Goal: Task Accomplishment & Management: Manage account settings

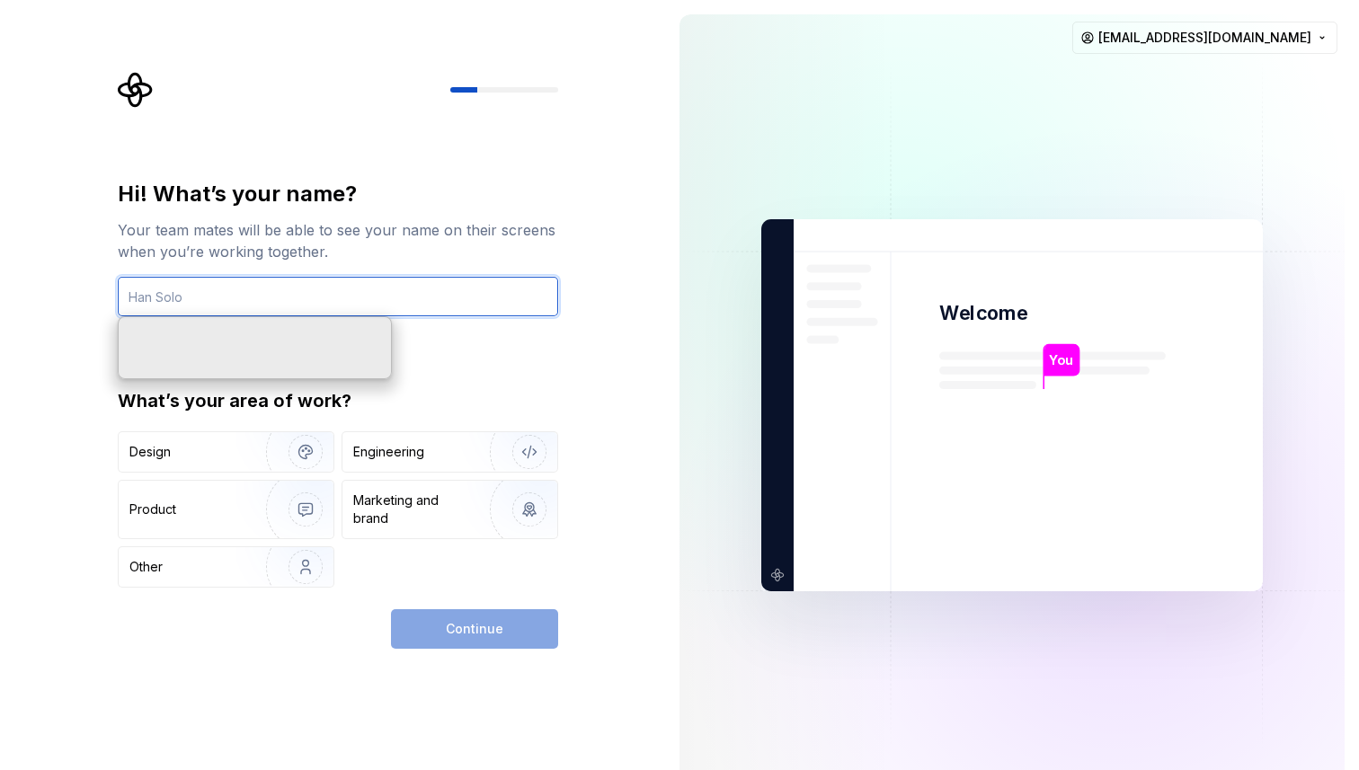
click at [406, 289] on input "text" at bounding box center [338, 297] width 440 height 40
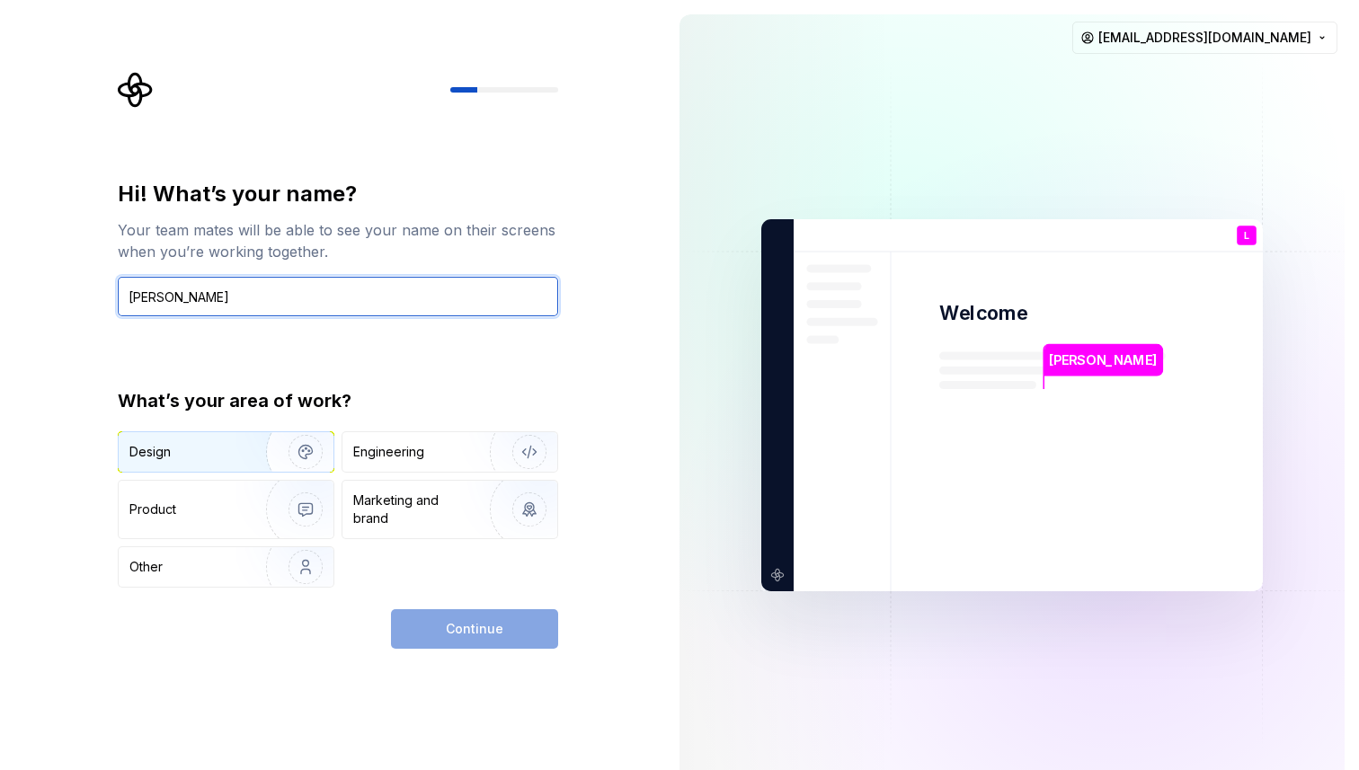
type input "[PERSON_NAME]"
click at [226, 448] on div "Design" at bounding box center [185, 452] width 113 height 18
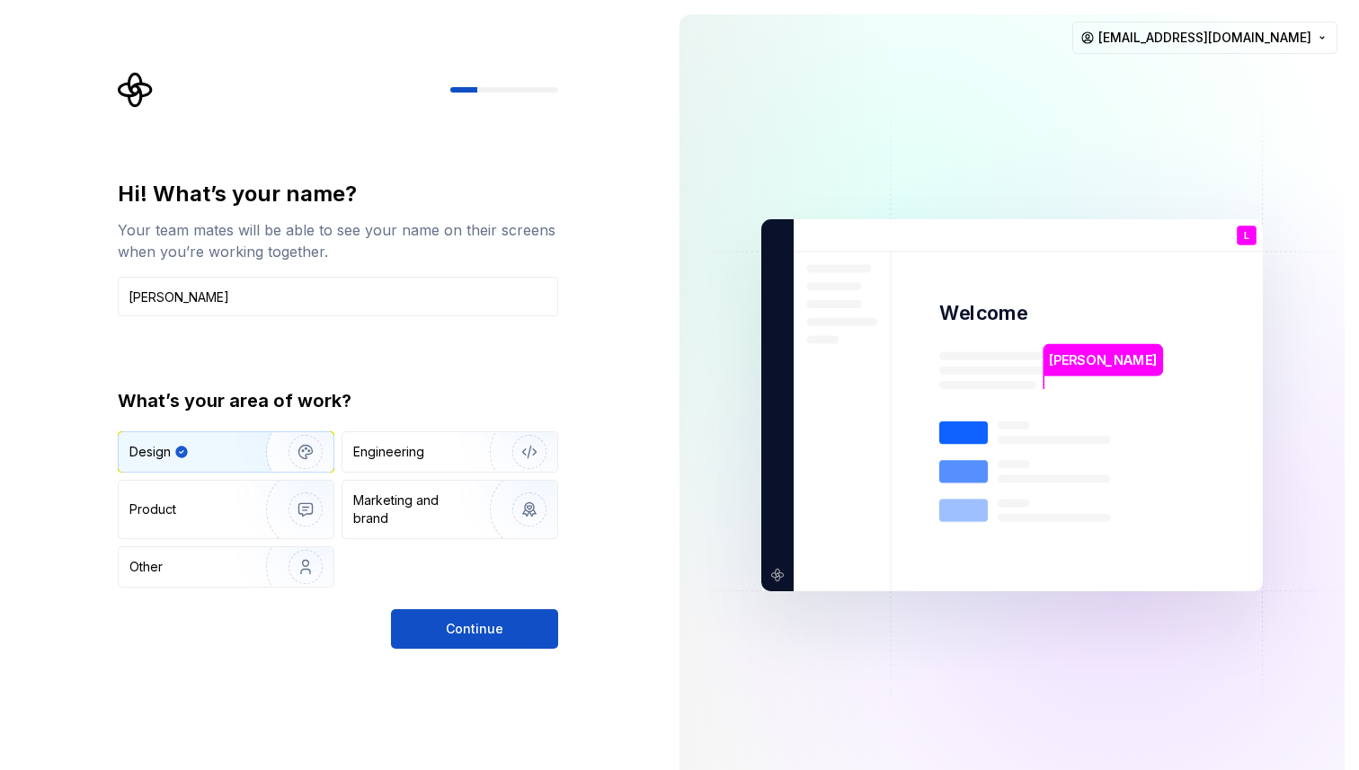
drag, startPoint x: 460, startPoint y: 640, endPoint x: 274, endPoint y: 737, distance: 209.8
click at [274, 737] on div "Hi! What’s your name? Your team mates will be able to see your name on their sc…" at bounding box center [332, 405] width 665 height 811
click at [265, 516] on img "button" at bounding box center [293, 509] width 115 height 120
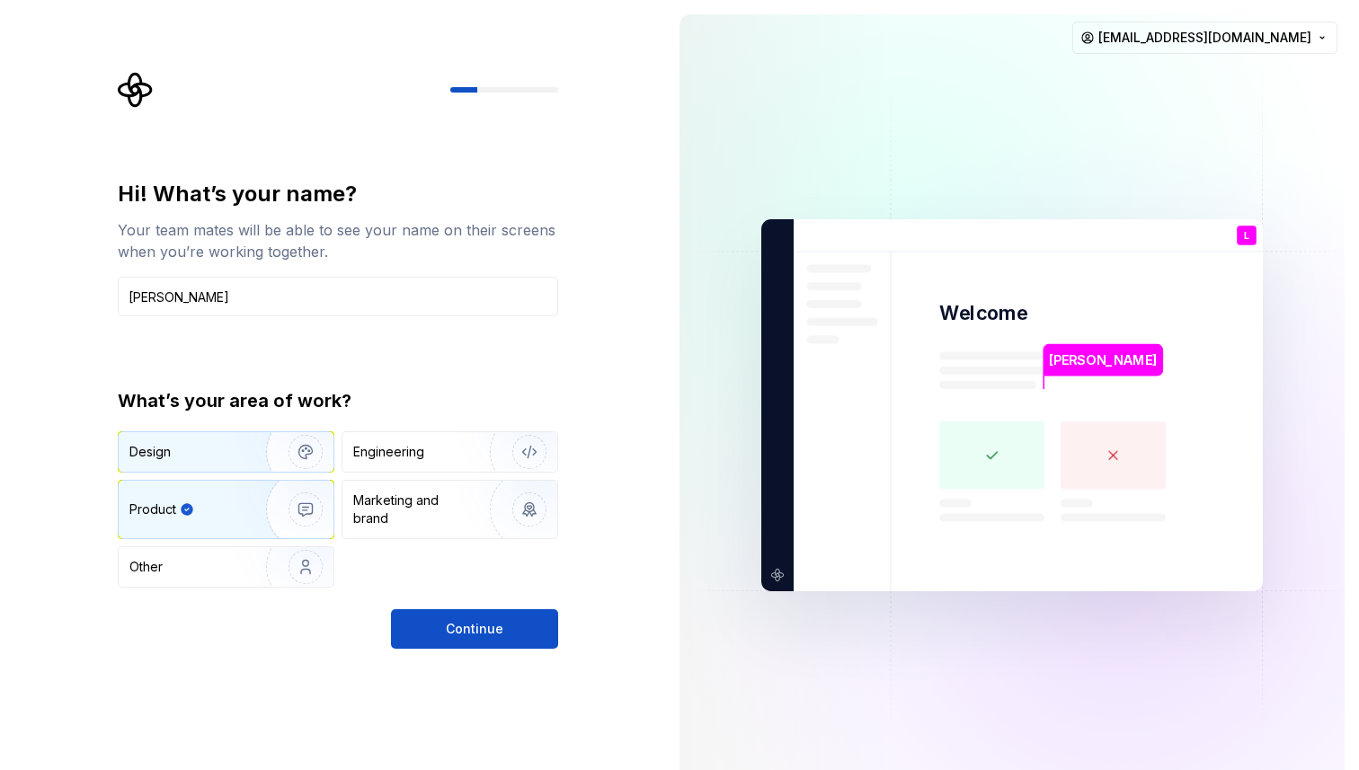
click at [256, 451] on img "button" at bounding box center [293, 452] width 115 height 120
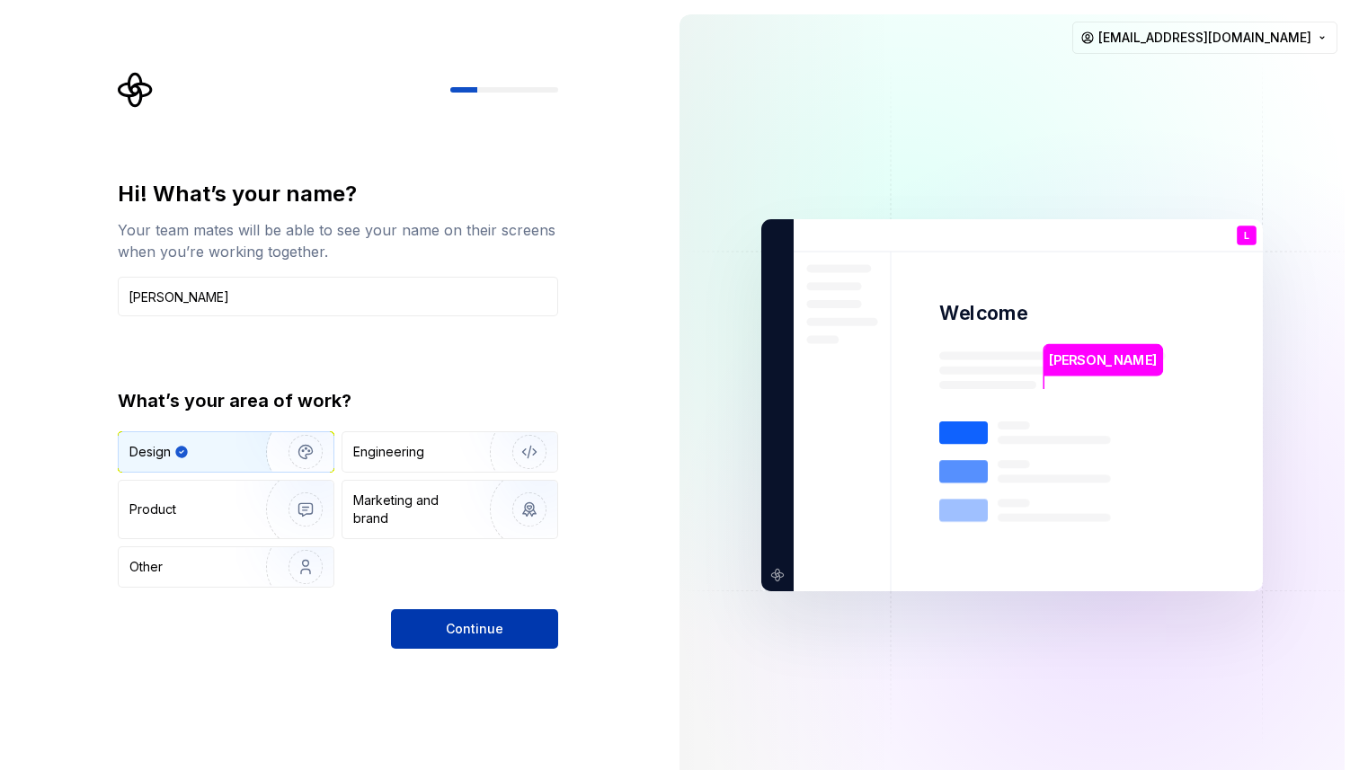
click at [476, 639] on button "Continue" at bounding box center [474, 629] width 167 height 40
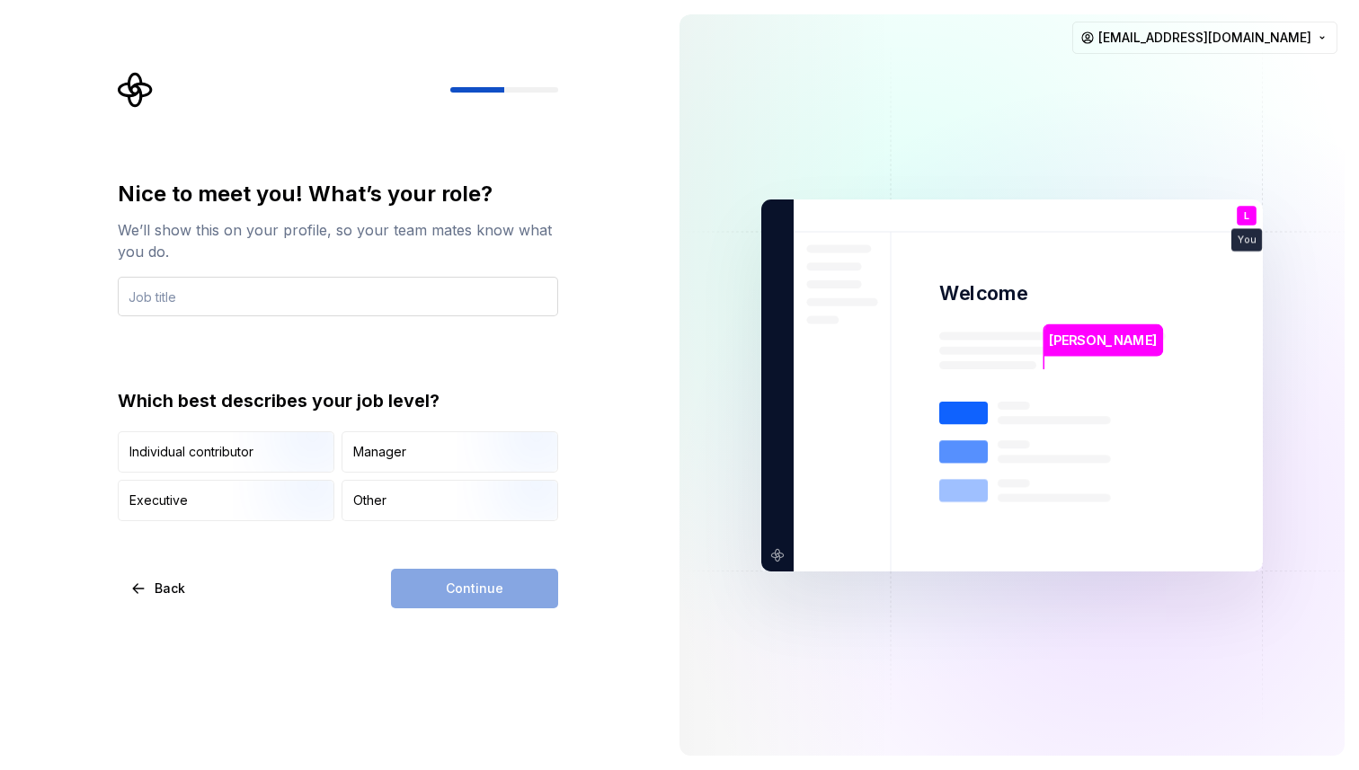
click at [285, 295] on input "text" at bounding box center [338, 297] width 440 height 40
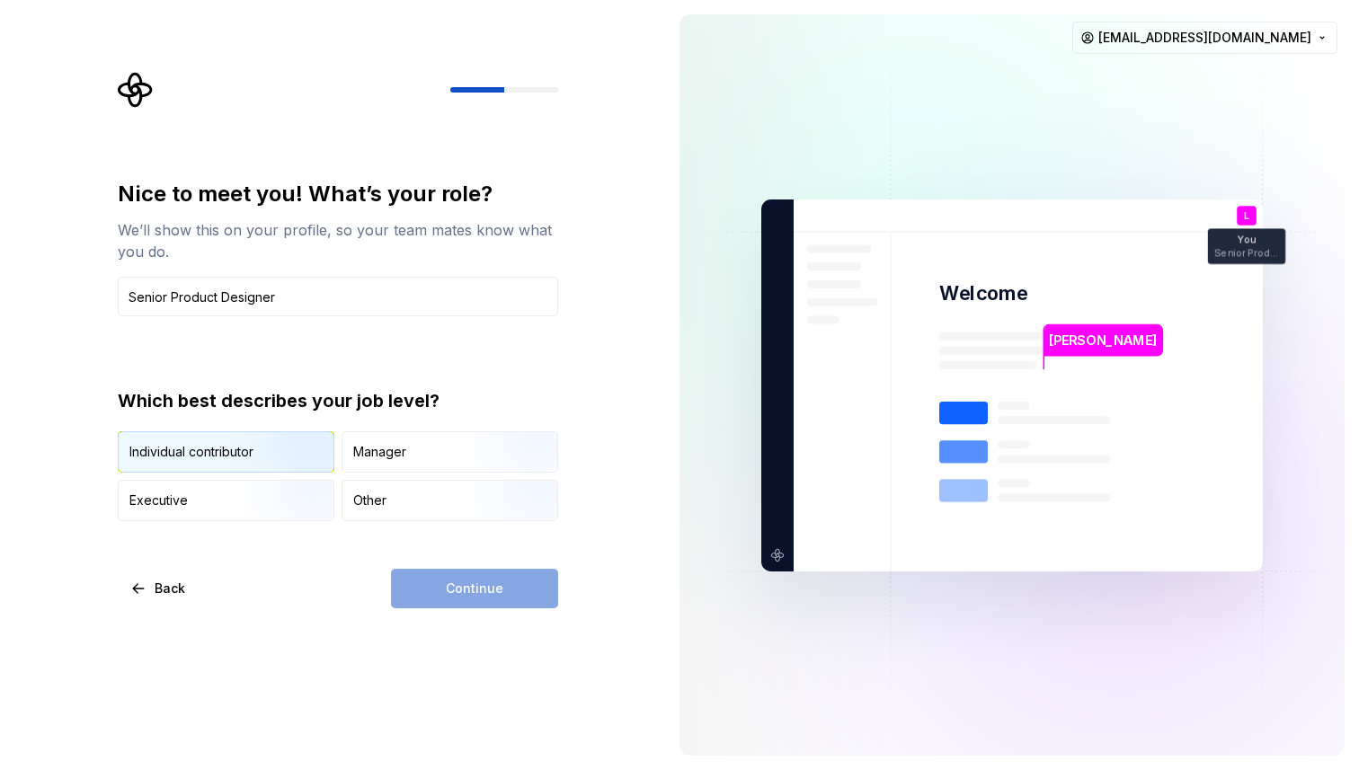
type input "Senior Product Designer"
click at [191, 465] on div "Individual contributor" at bounding box center [226, 452] width 215 height 40
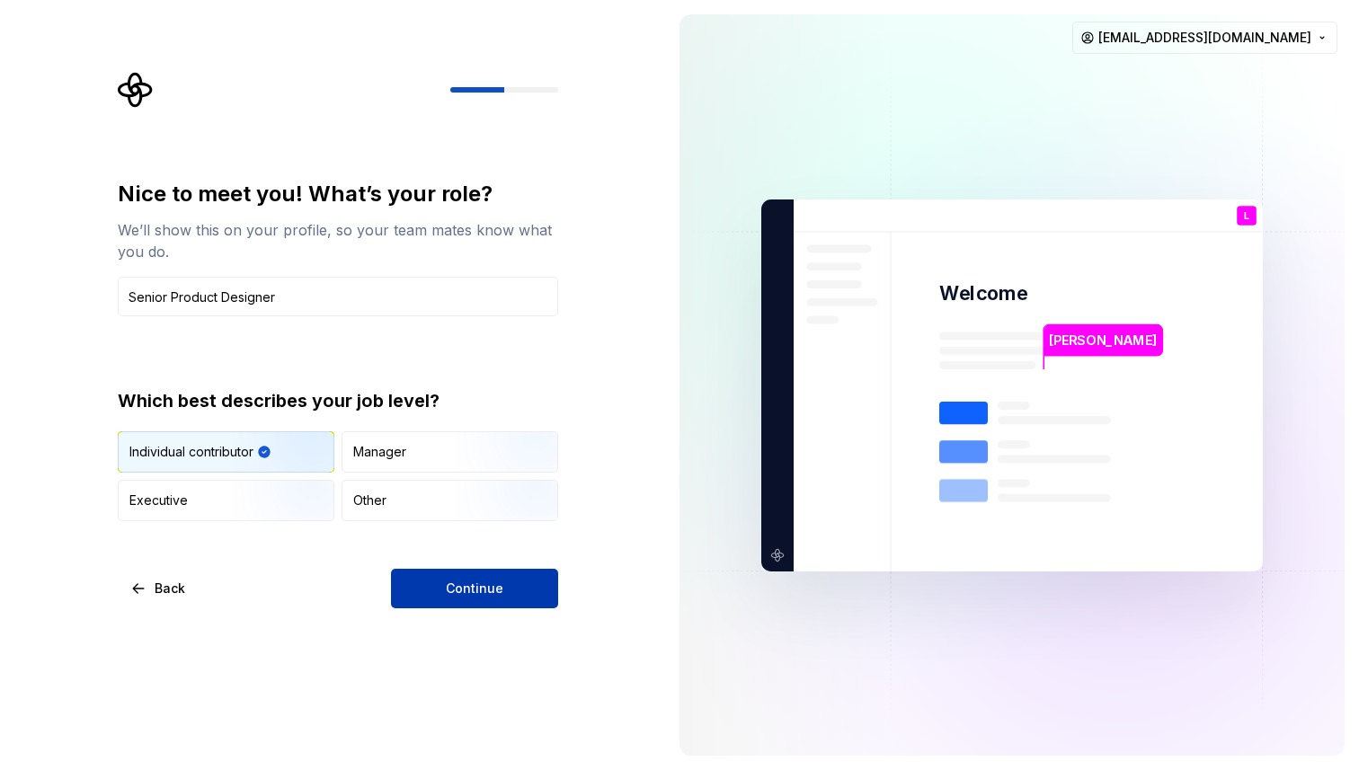
click at [478, 607] on button "Continue" at bounding box center [474, 589] width 167 height 40
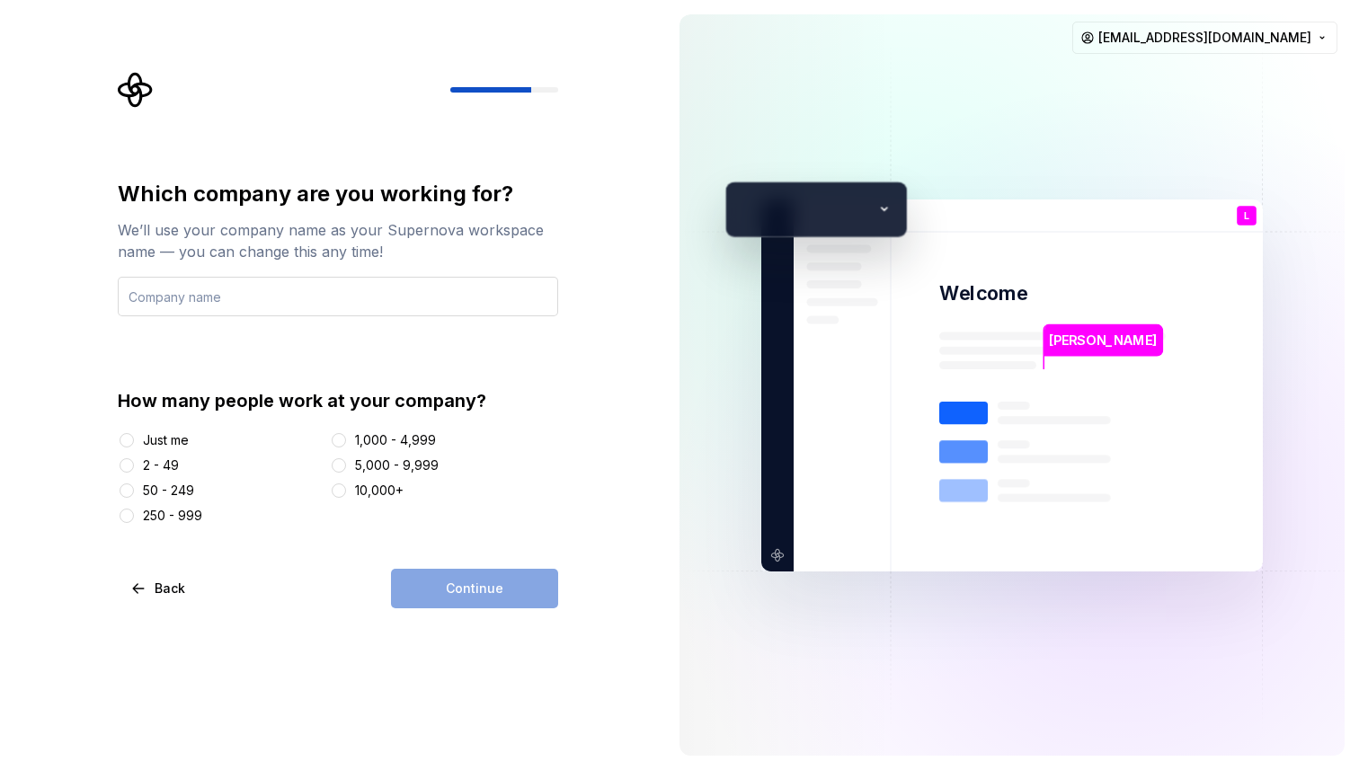
click at [324, 298] on input "text" at bounding box center [338, 297] width 440 height 40
type input "Albiware LLC"
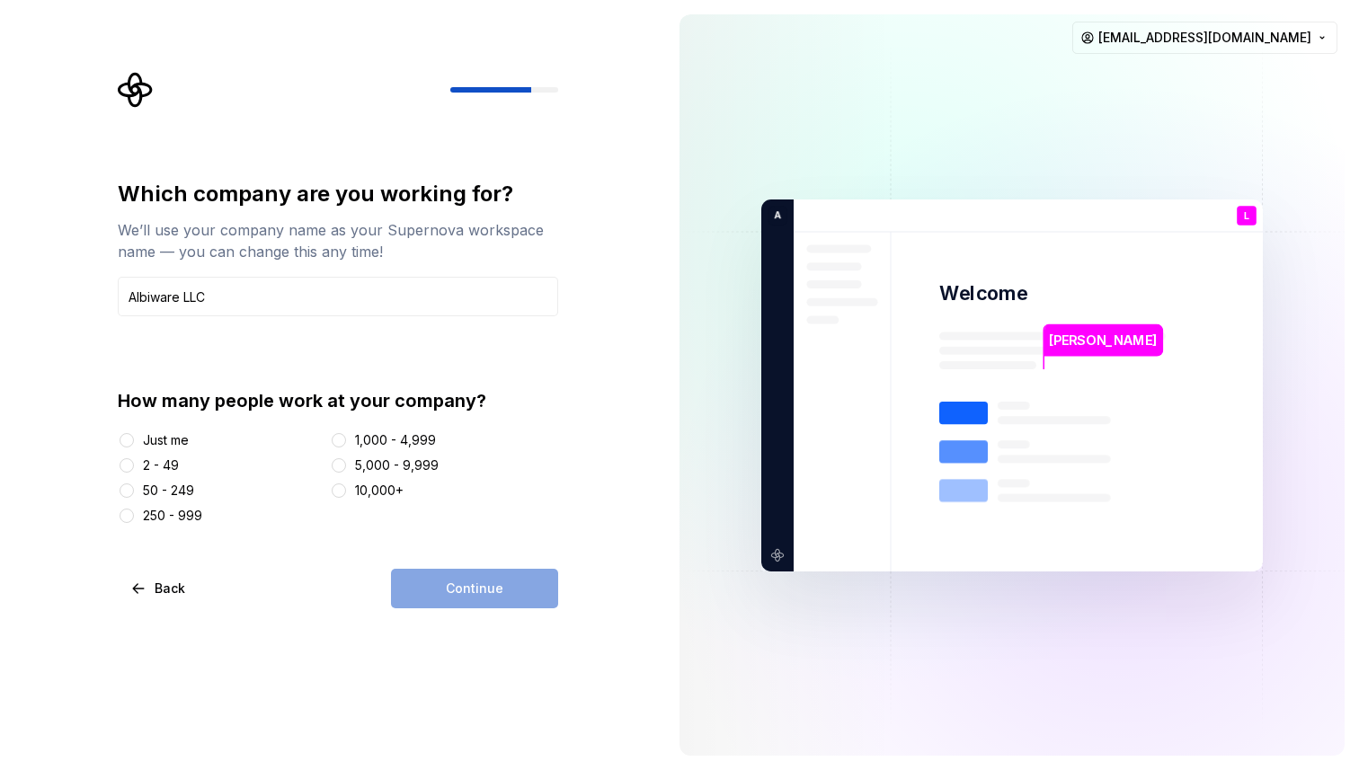
click at [483, 578] on div "Continue" at bounding box center [474, 589] width 167 height 40
click at [156, 463] on div "2 - 49" at bounding box center [161, 466] width 36 height 18
click at [134, 463] on button "2 - 49" at bounding box center [127, 465] width 14 height 14
click at [439, 589] on button "Continue" at bounding box center [474, 589] width 167 height 40
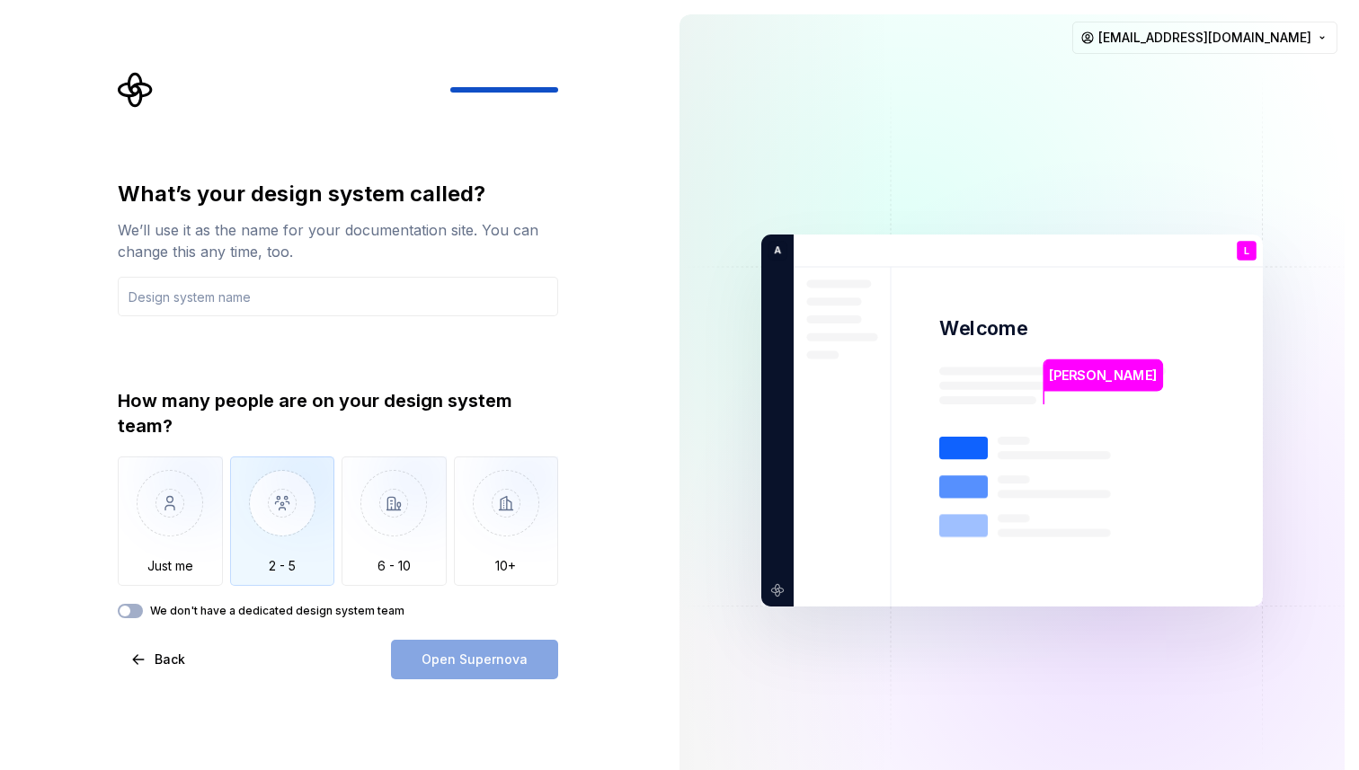
click at [264, 519] on img "button" at bounding box center [282, 517] width 105 height 120
click at [268, 301] on input "text" at bounding box center [338, 297] width 440 height 40
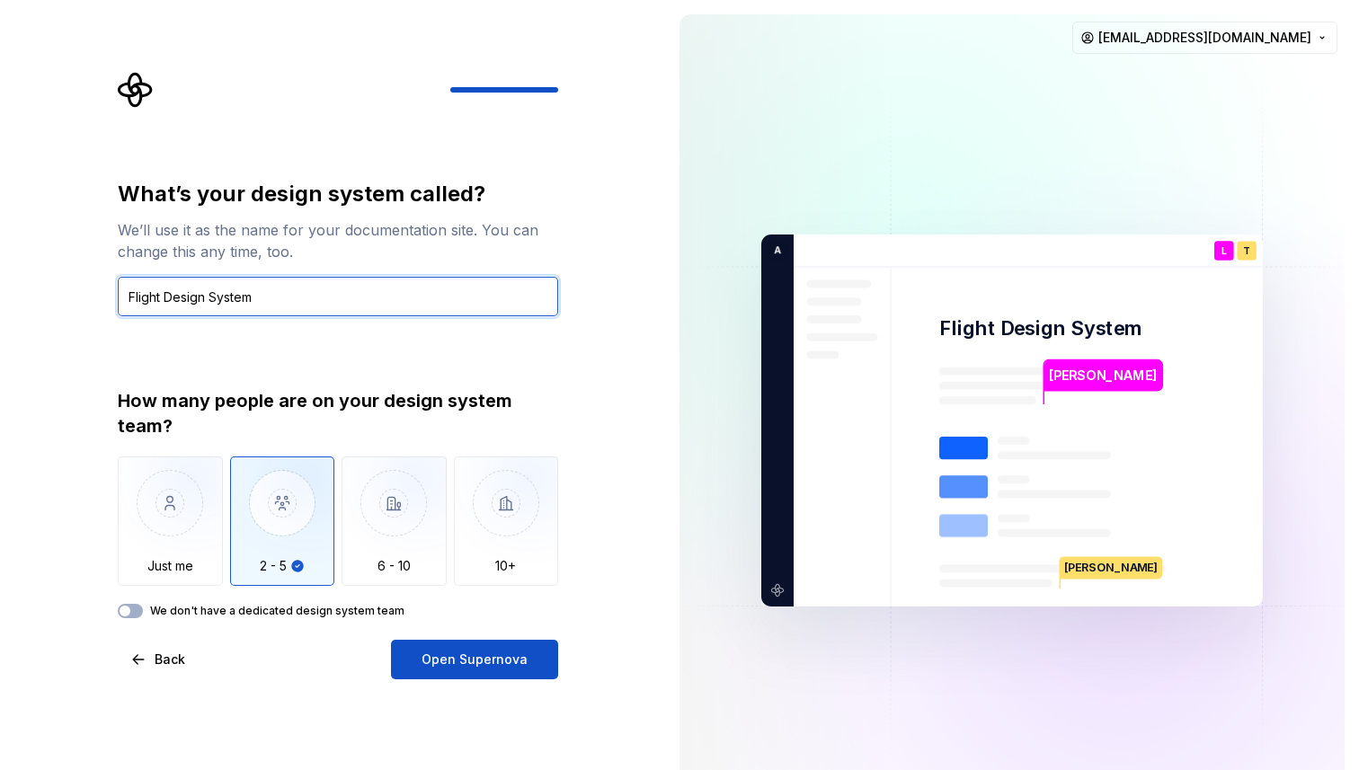
type input "Flight Design System"
click at [306, 614] on label "We don't have a dedicated design system team" at bounding box center [277, 611] width 254 height 14
click at [143, 614] on button "We don't have a dedicated design system team" at bounding box center [130, 611] width 25 height 14
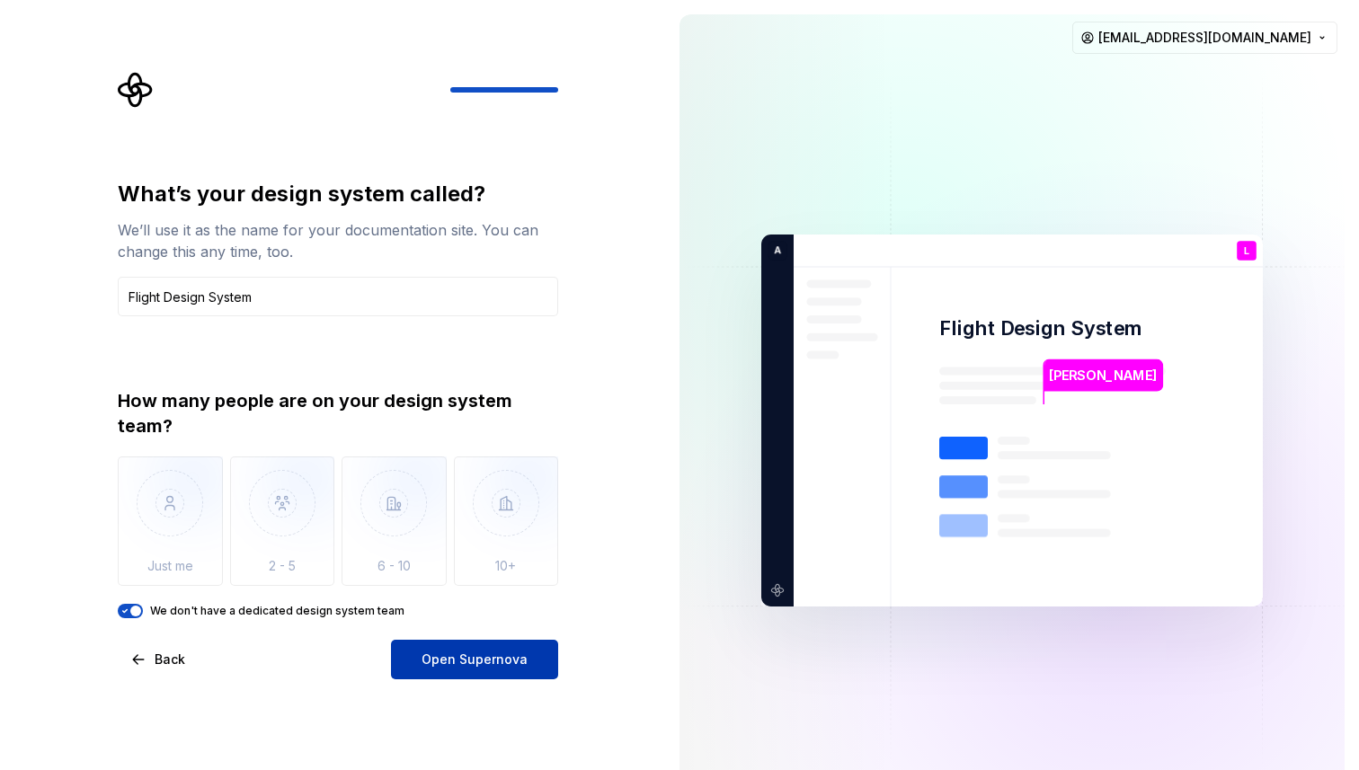
click at [449, 651] on span "Open Supernova" at bounding box center [475, 660] width 106 height 18
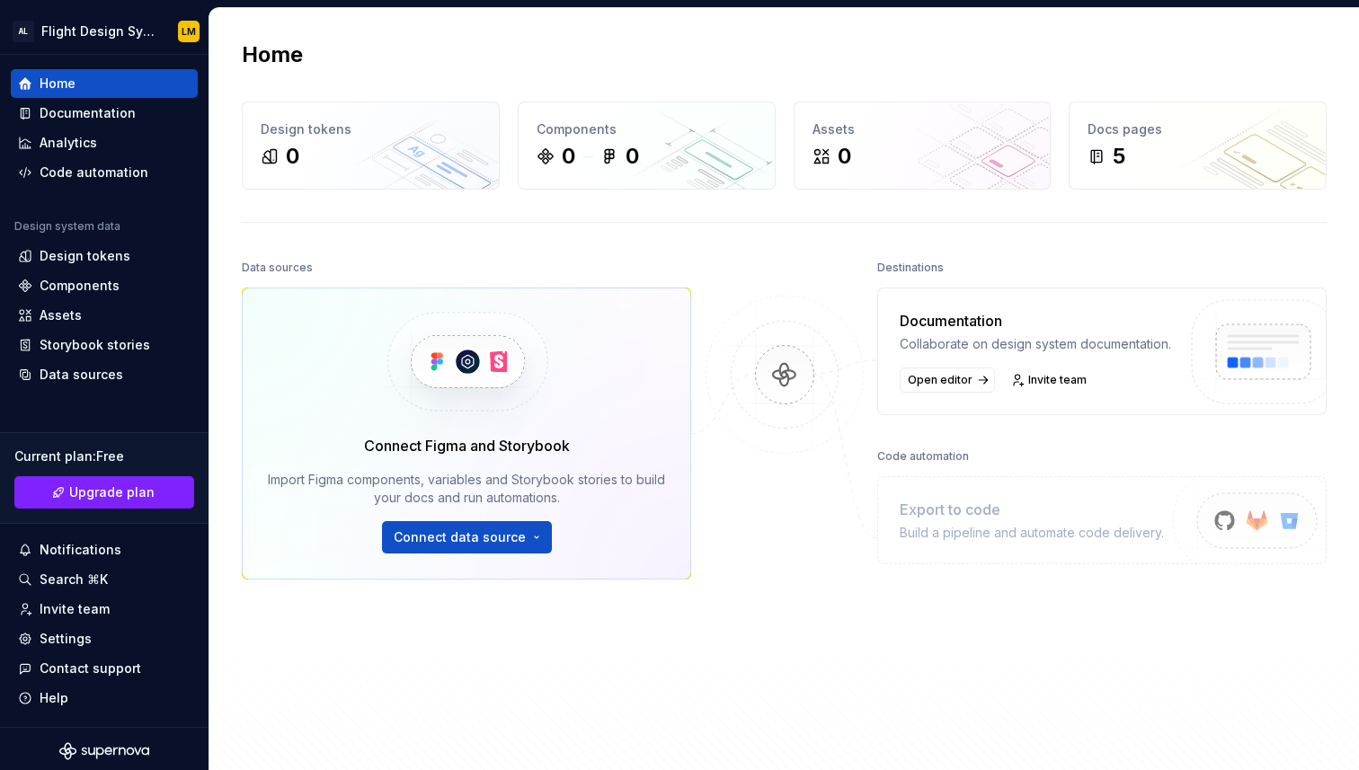
click at [501, 490] on div "Import Figma components, variables and Storybook stories to build your docs and…" at bounding box center [466, 489] width 397 height 36
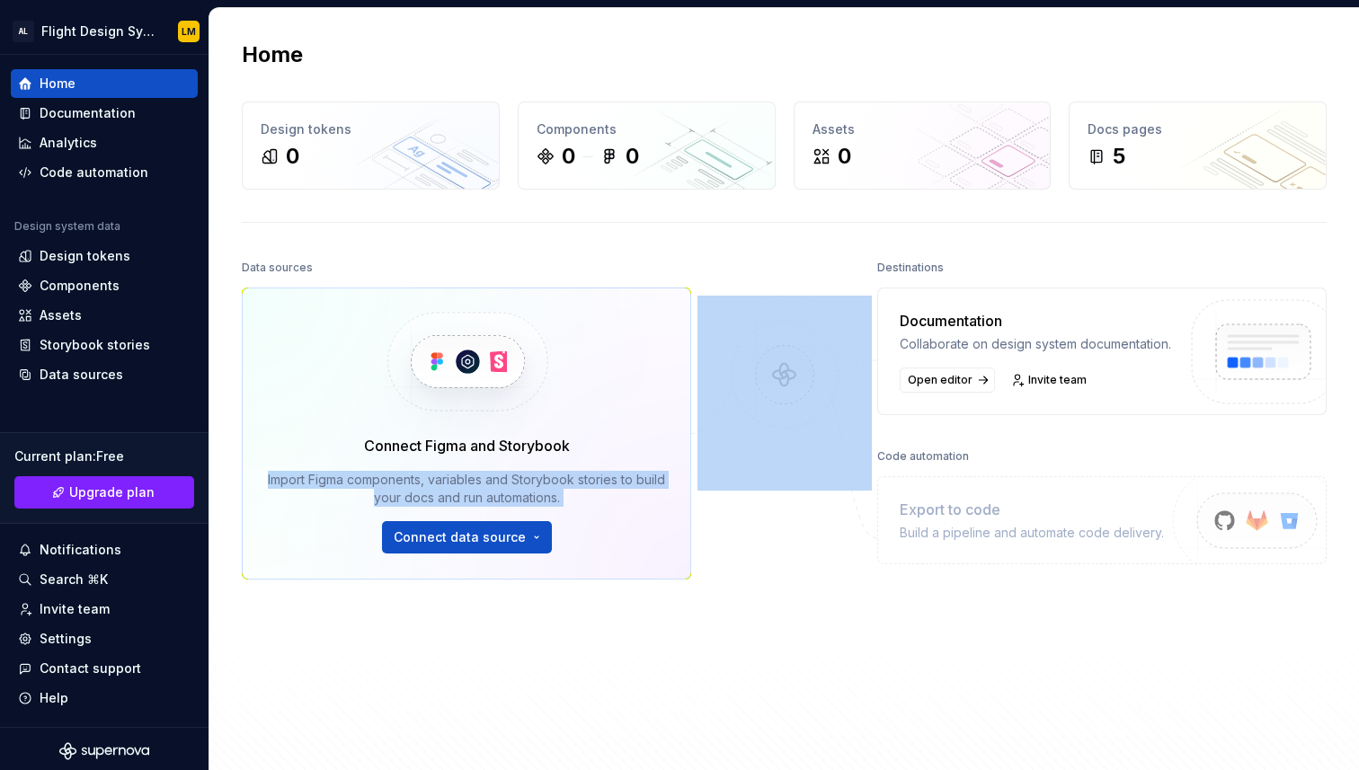
click at [501, 490] on div "Import Figma components, variables and Storybook stories to build your docs and…" at bounding box center [466, 489] width 397 height 36
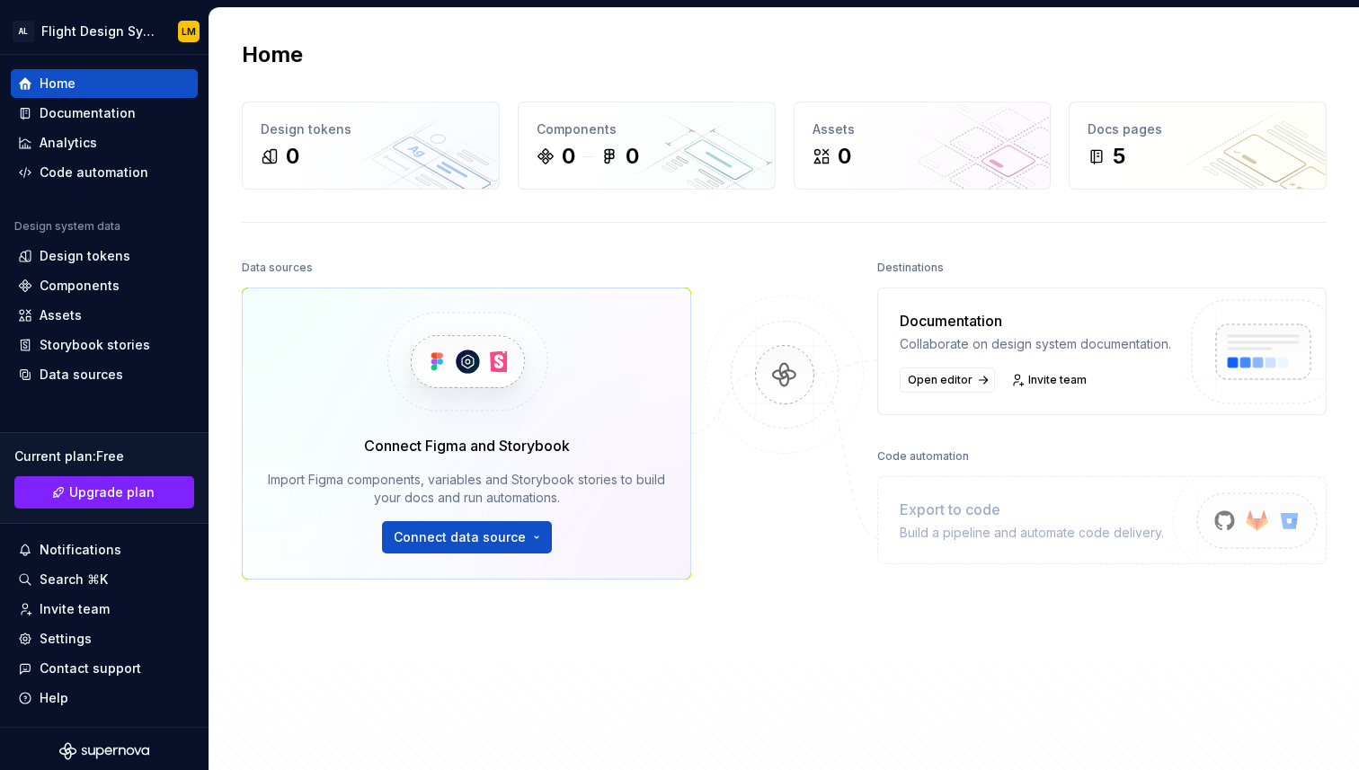
click at [501, 490] on div "Import Figma components, variables and Storybook stories to build your docs and…" at bounding box center [466, 489] width 397 height 36
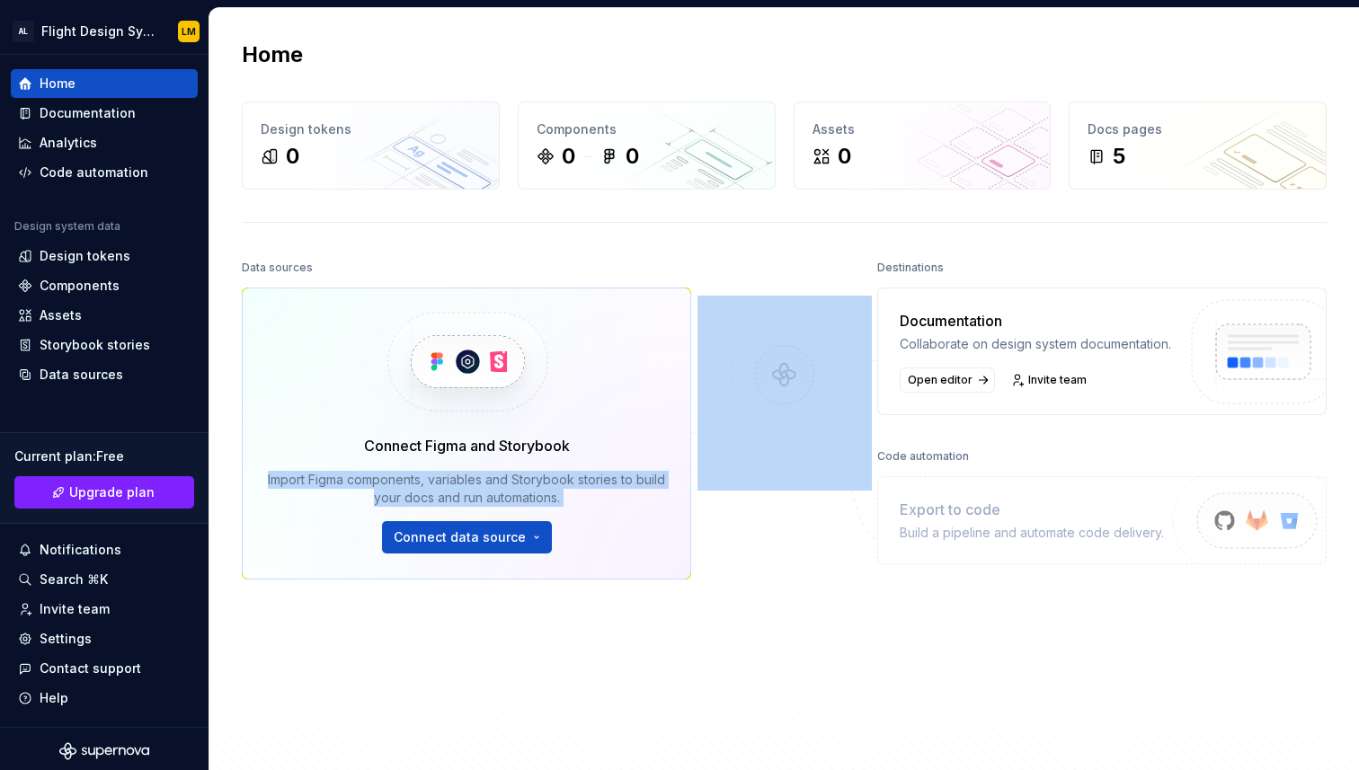
click at [501, 490] on div "Import Figma components, variables and Storybook stories to build your docs and…" at bounding box center [466, 489] width 397 height 36
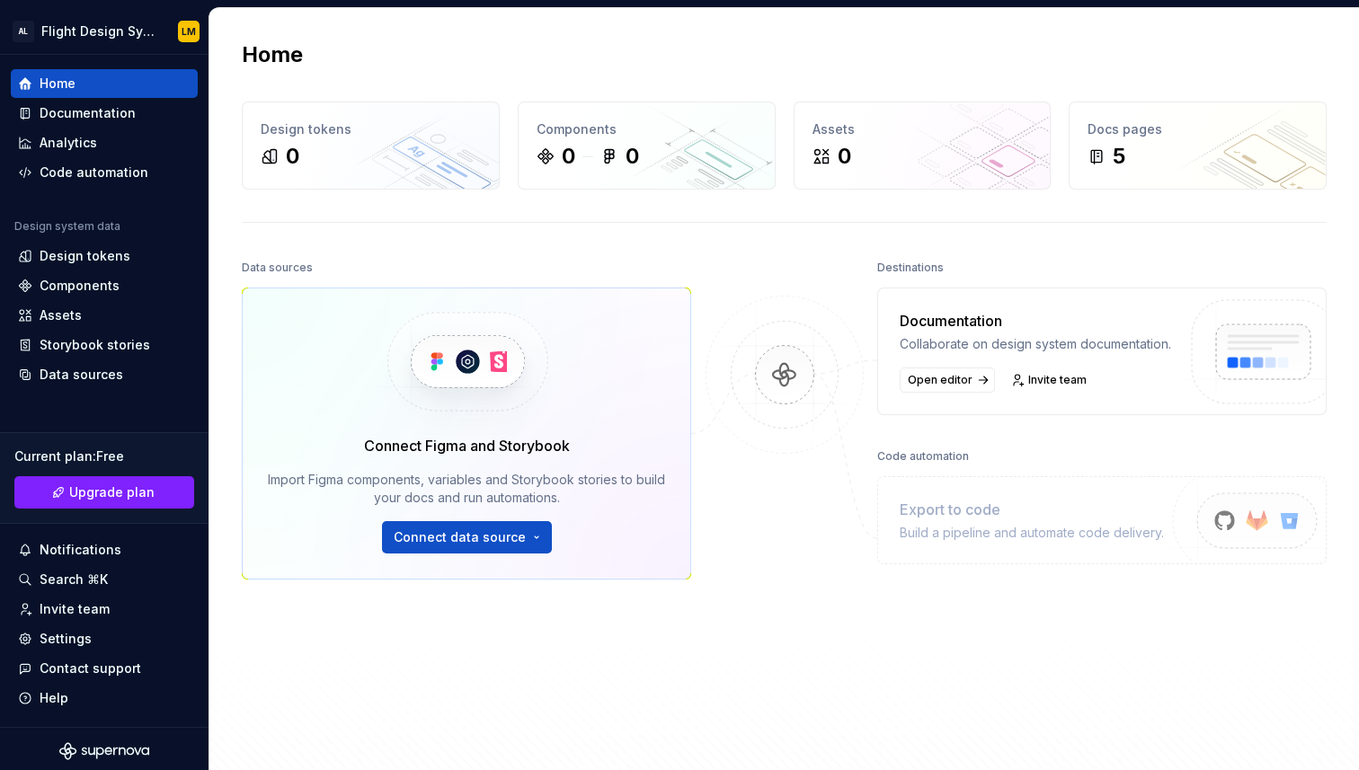
click at [448, 487] on div "Import Figma components, variables and Storybook stories to build your docs and…" at bounding box center [466, 489] width 397 height 36
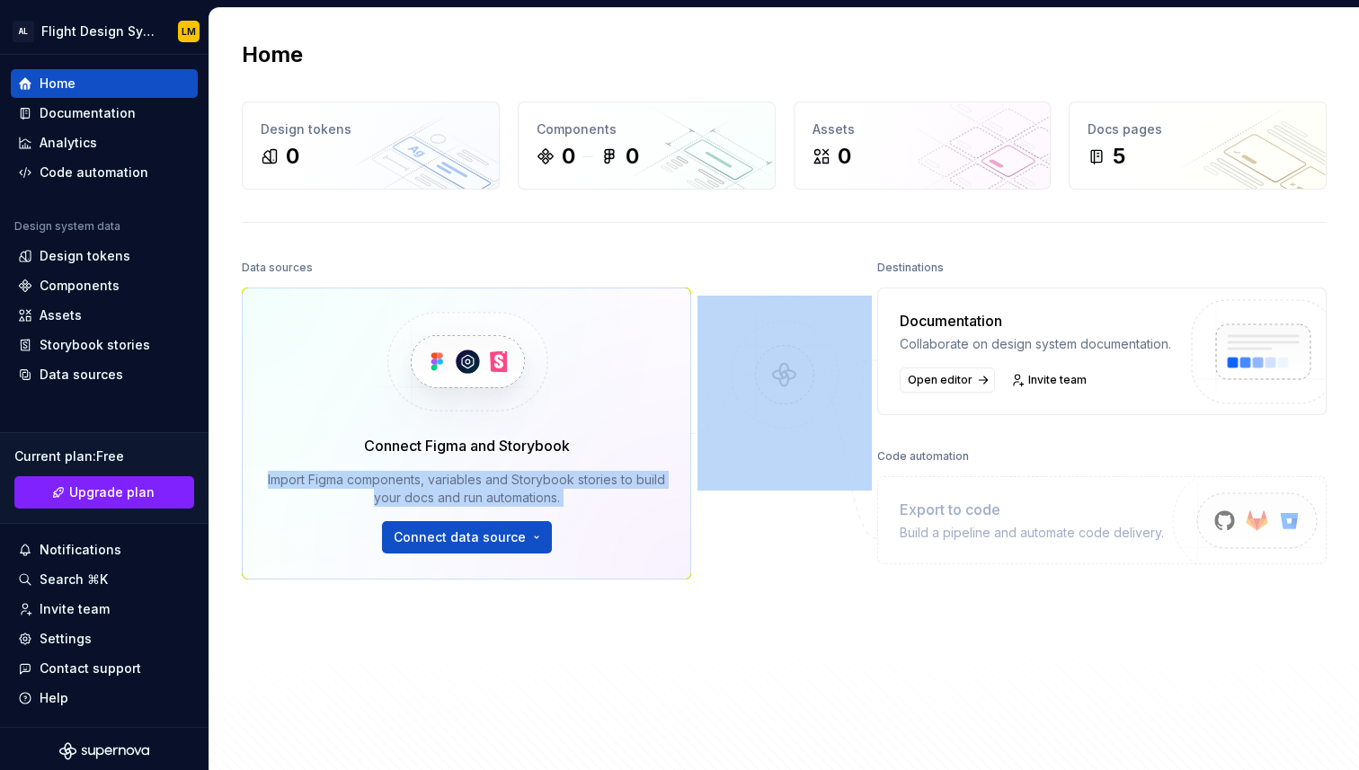
click at [448, 487] on div "Import Figma components, variables and Storybook stories to build your docs and…" at bounding box center [466, 489] width 397 height 36
click at [106, 262] on div "Design tokens" at bounding box center [85, 256] width 91 height 18
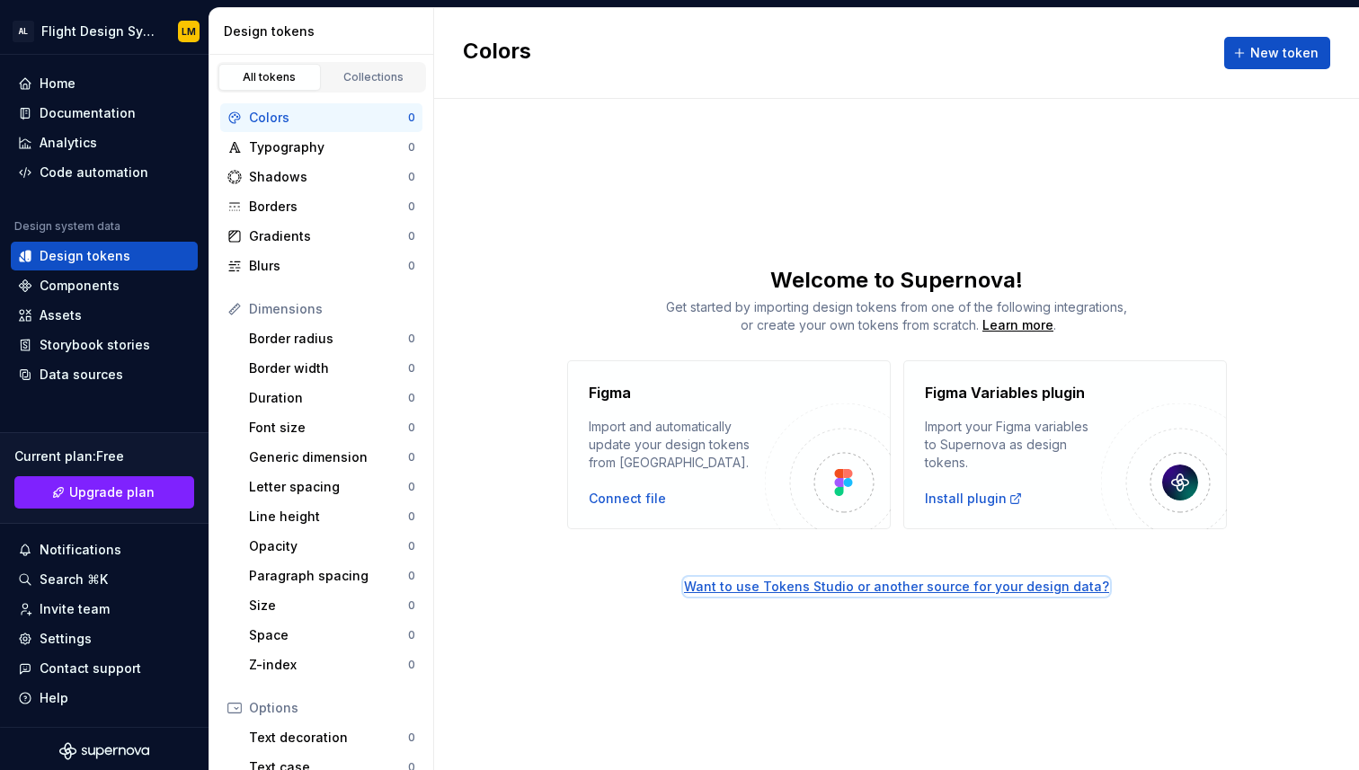
click at [816, 588] on div "Want to use Tokens Studio or another source for your design data?" at bounding box center [896, 587] width 425 height 18
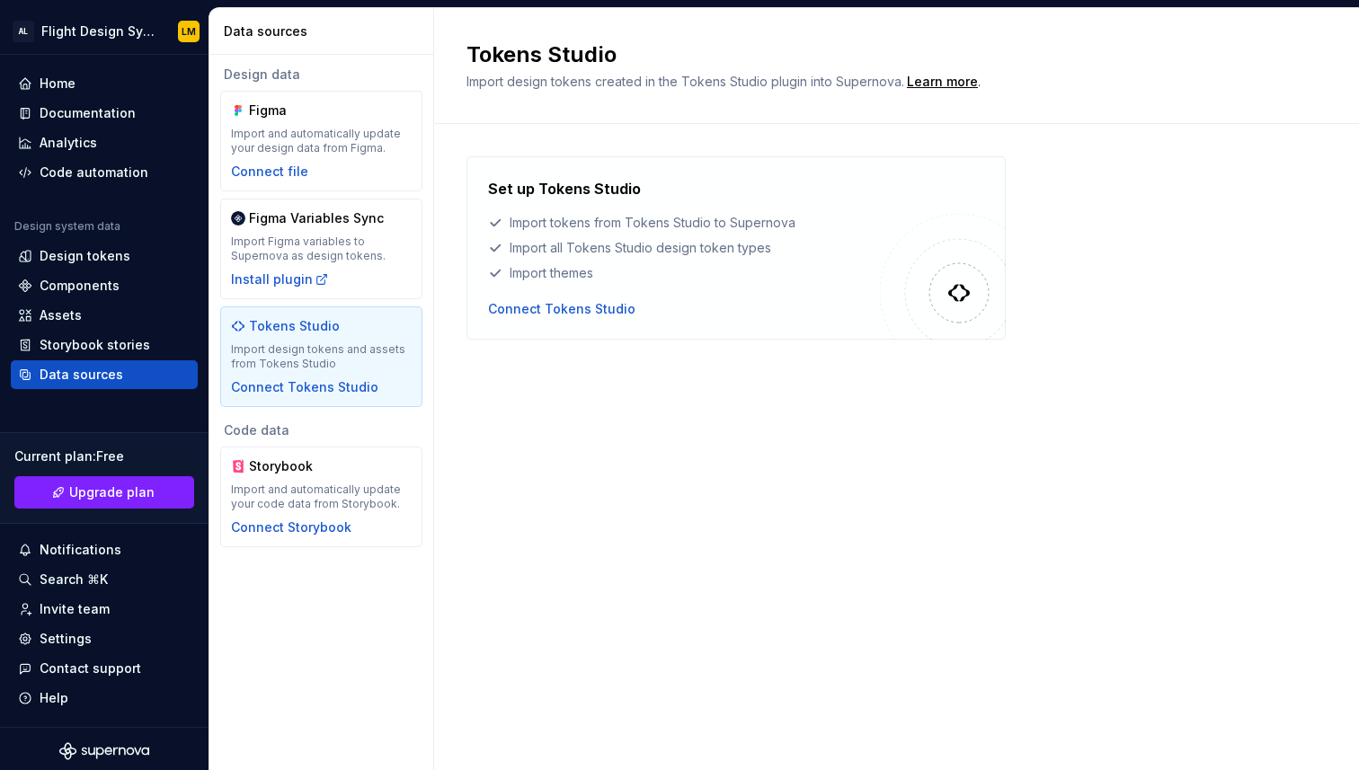
click at [617, 430] on div "Tokens Studio Import design tokens created in the Tokens Studio plugin into Sup…" at bounding box center [896, 389] width 925 height 762
click at [593, 228] on div "Import tokens from Tokens Studio to Supernova" at bounding box center [684, 223] width 392 height 18
click at [540, 494] on div "Tokens Studio Import design tokens created in the Tokens Studio plugin into Sup…" at bounding box center [896, 389] width 925 height 762
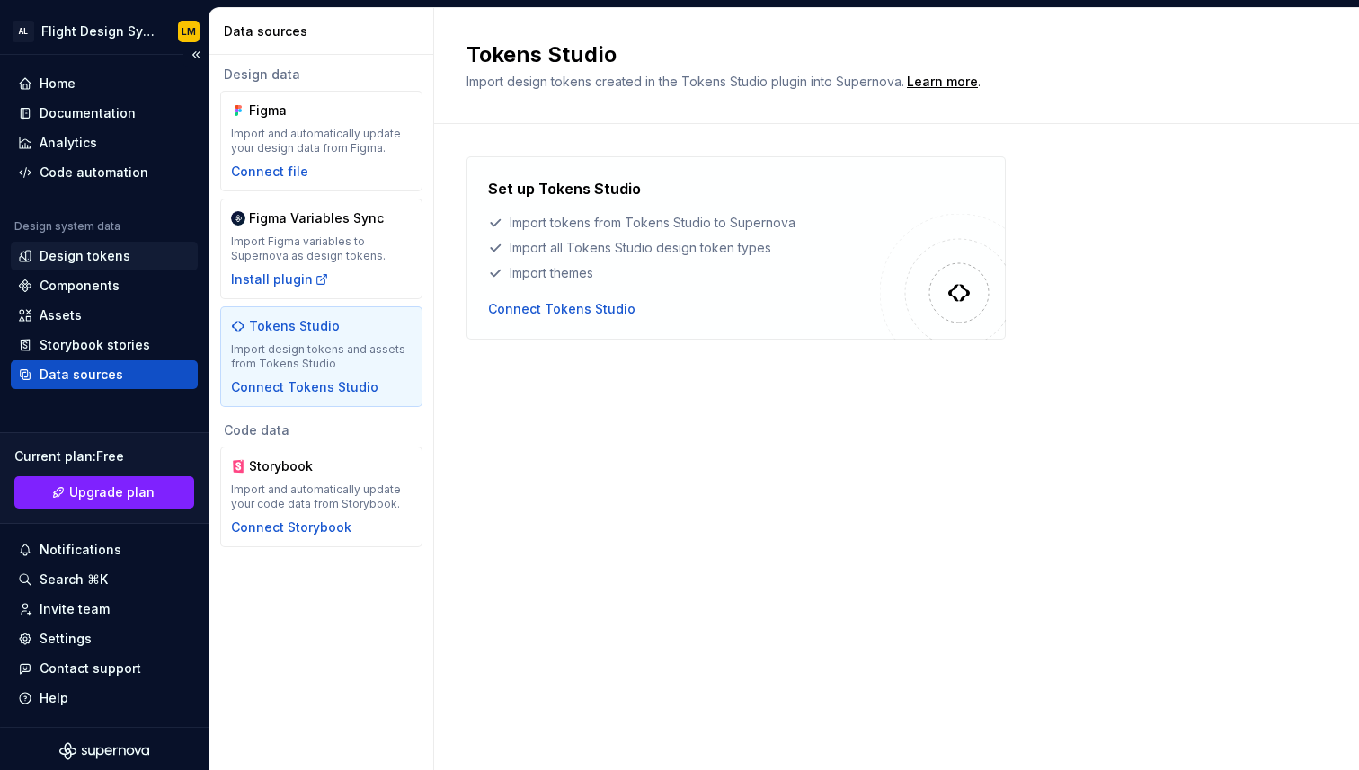
click at [104, 247] on div "Design tokens" at bounding box center [85, 256] width 91 height 18
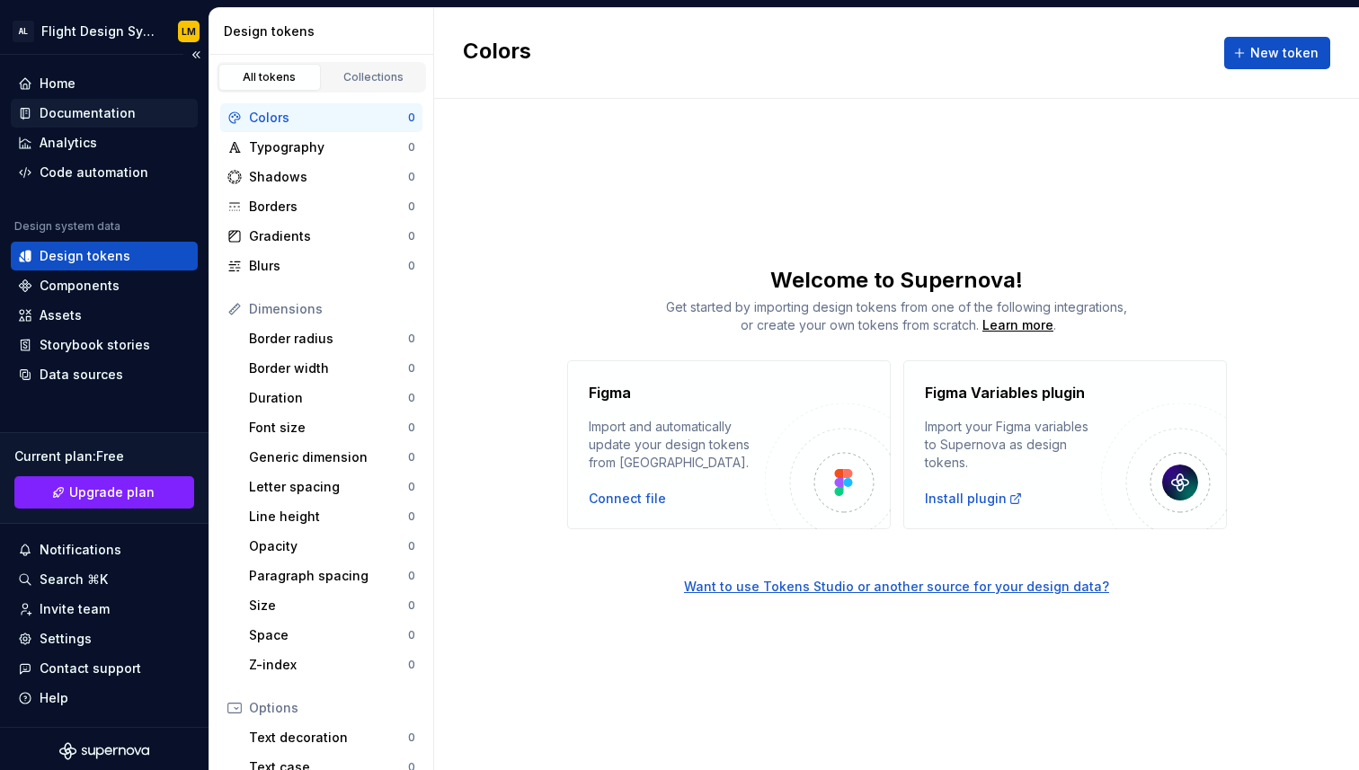
click at [70, 102] on div "Documentation" at bounding box center [104, 113] width 187 height 29
click at [55, 91] on div "Home" at bounding box center [58, 84] width 36 height 18
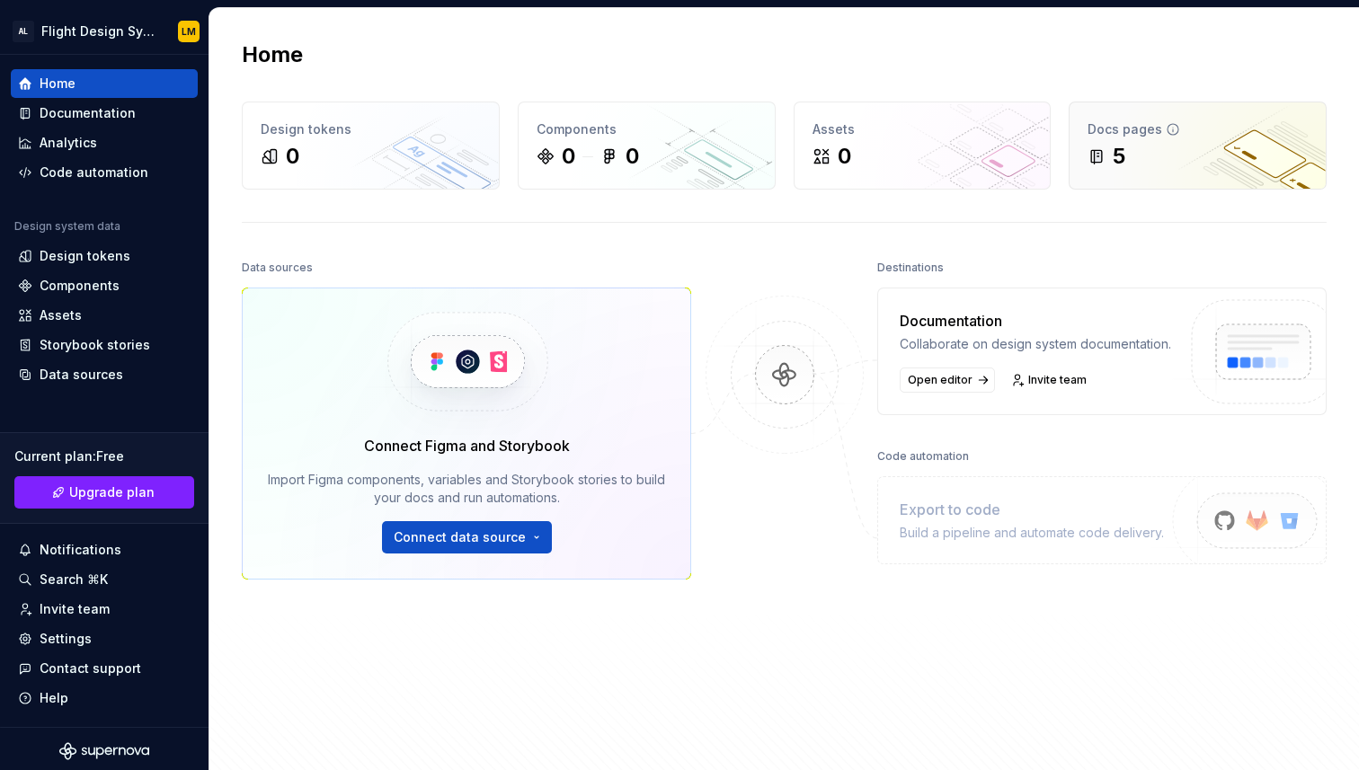
click at [1190, 139] on div "Docs pages 5" at bounding box center [1197, 145] width 256 height 86
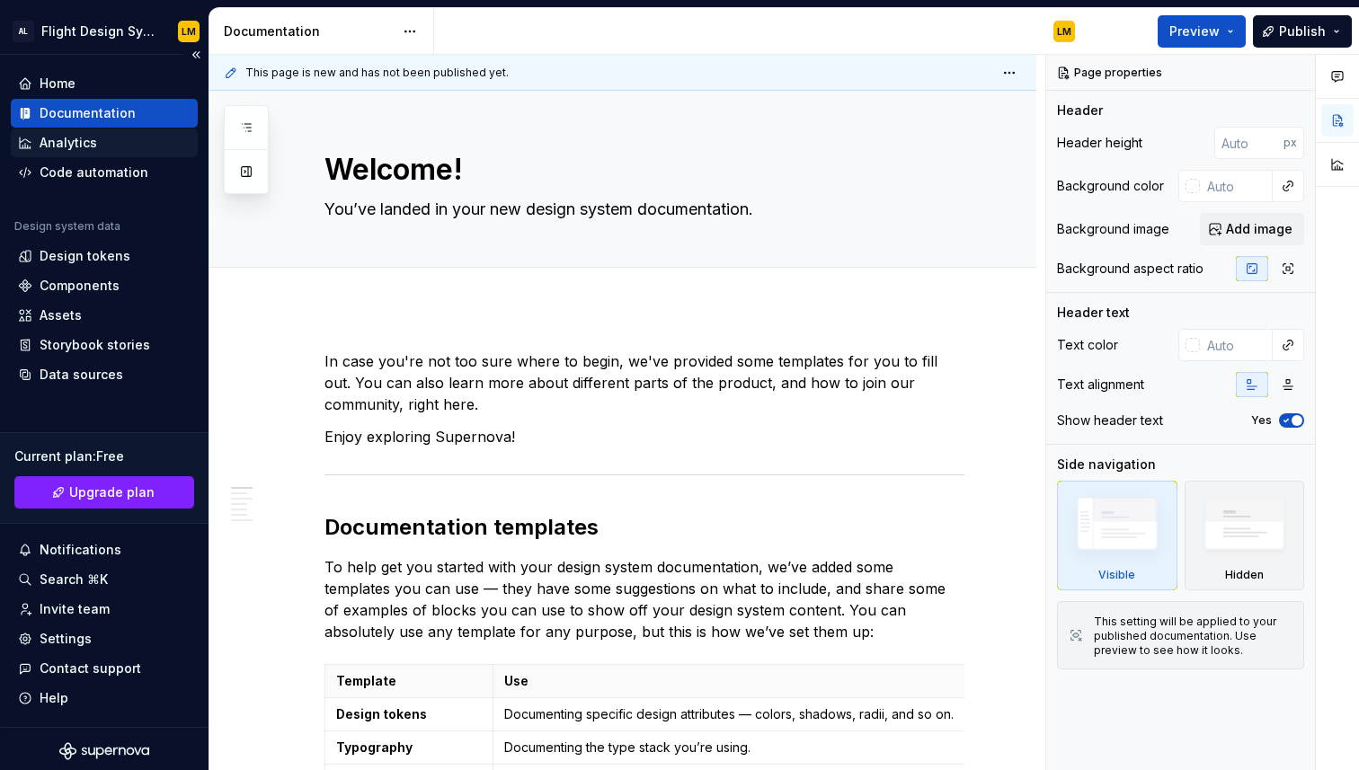
click at [100, 137] on div "Analytics" at bounding box center [104, 143] width 173 height 18
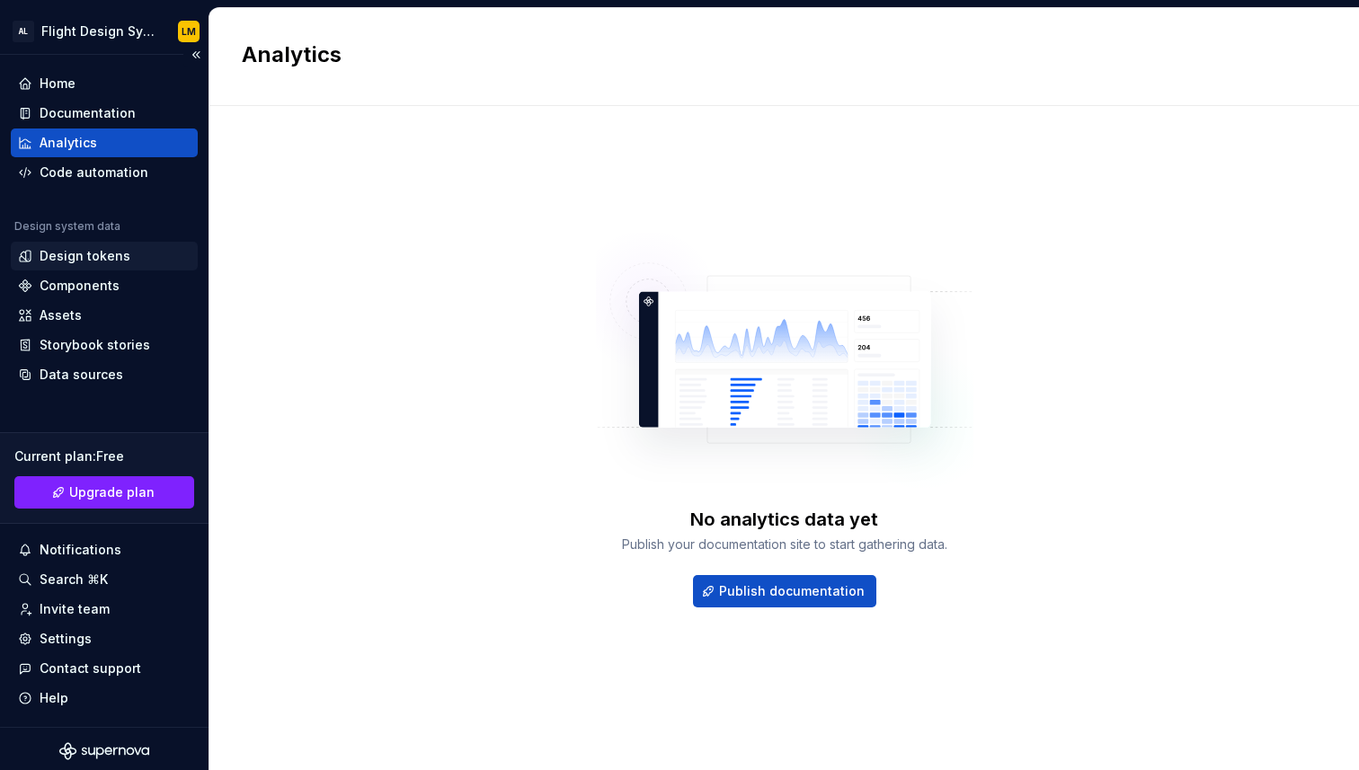
click at [72, 254] on div "Design tokens" at bounding box center [85, 256] width 91 height 18
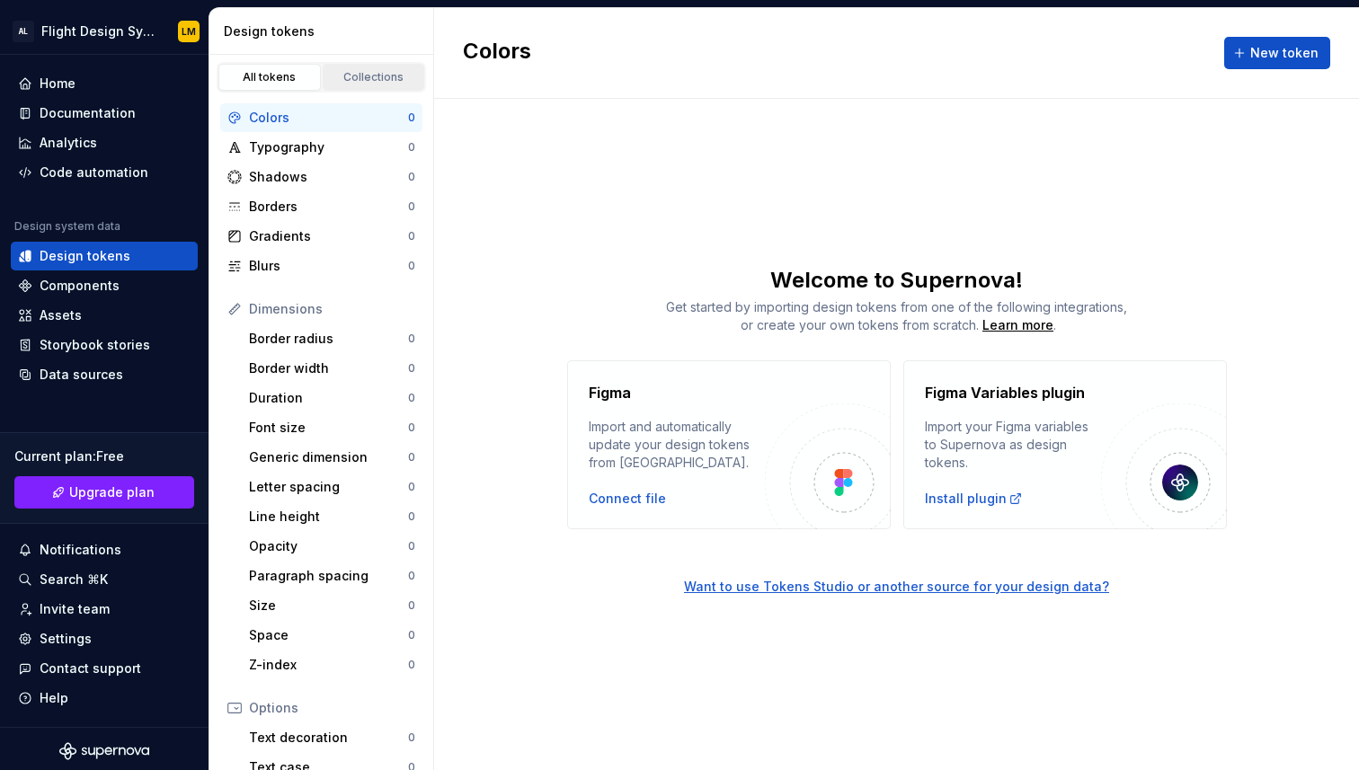
click at [385, 83] on div "Collections" at bounding box center [374, 77] width 90 height 14
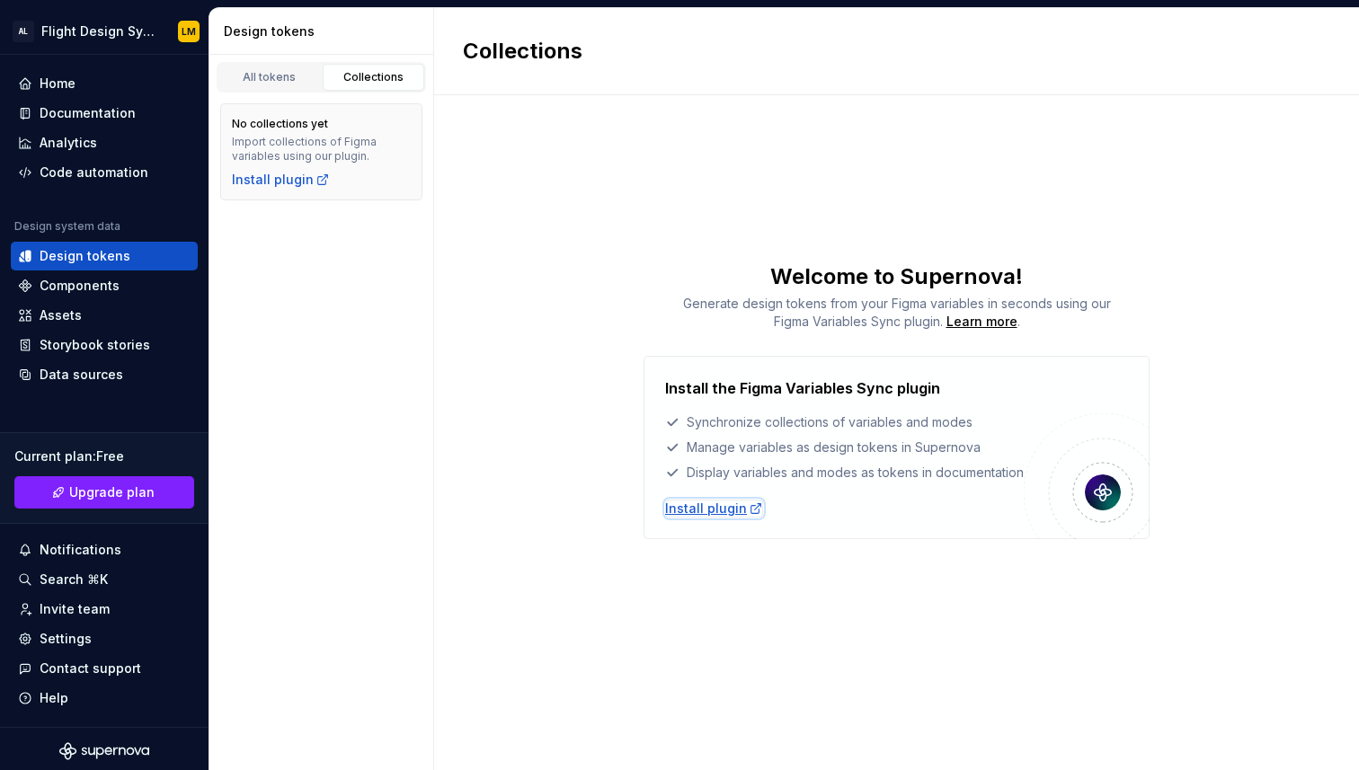
click at [735, 510] on div "Install plugin" at bounding box center [714, 509] width 98 height 18
click at [285, 71] on div "All tokens" at bounding box center [270, 77] width 90 height 14
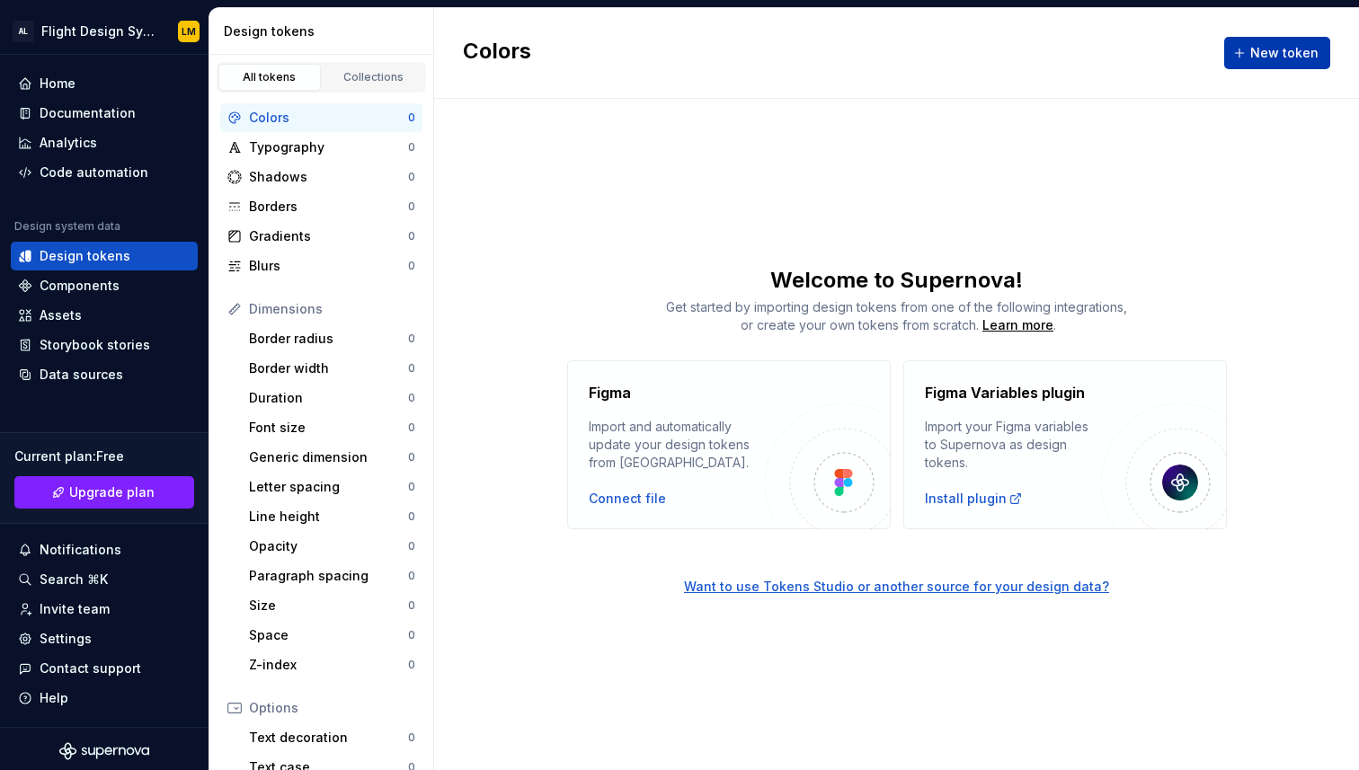
click at [1288, 55] on span "New token" at bounding box center [1284, 53] width 68 height 18
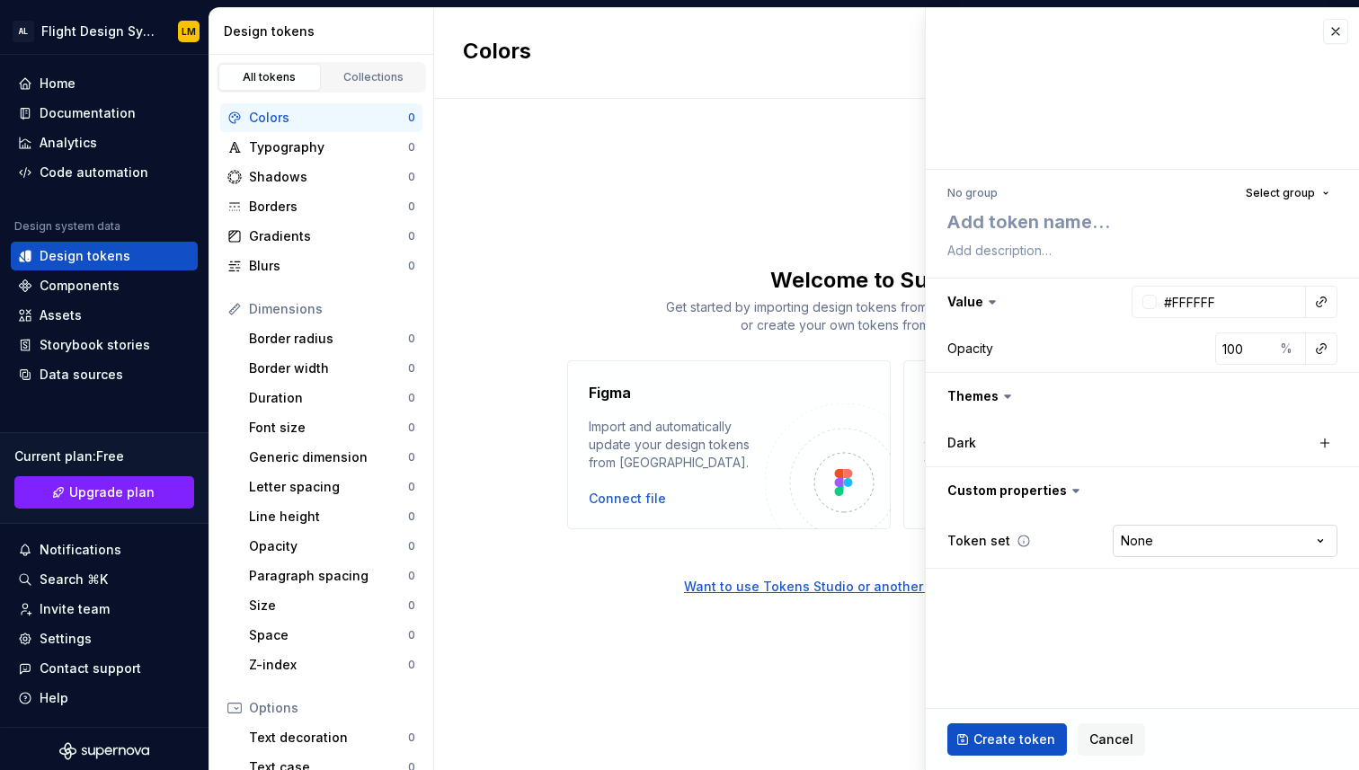
click at [1176, 546] on html "AL Flight Design System LM Home Documentation Analytics Code automation Design …" at bounding box center [679, 385] width 1359 height 770
click at [1167, 422] on html "AL Flight Design System LM Home Documentation Analytics Code automation Design …" at bounding box center [679, 385] width 1359 height 770
click at [967, 452] on div "Dark" at bounding box center [1142, 442] width 390 height 25
click at [984, 427] on div "Dark" at bounding box center [1142, 443] width 390 height 32
click at [990, 407] on button "button" at bounding box center [1142, 396] width 433 height 47
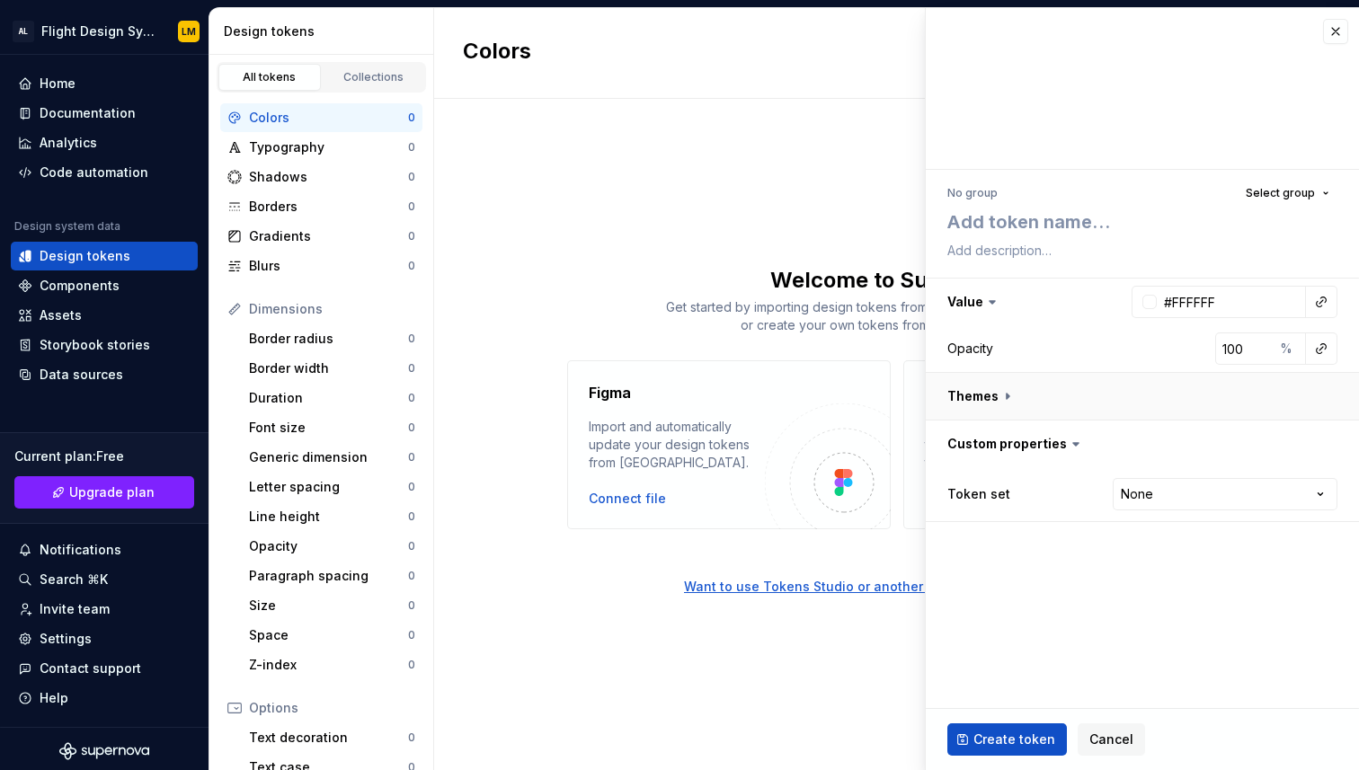
click at [990, 407] on button "button" at bounding box center [1142, 396] width 433 height 47
click at [1327, 430] on div "Dark" at bounding box center [1142, 443] width 390 height 32
click at [1327, 439] on button "button" at bounding box center [1324, 442] width 25 height 25
click at [1148, 444] on button "button" at bounding box center [1139, 443] width 32 height 32
click at [1078, 457] on div "Dark" at bounding box center [1142, 443] width 390 height 32
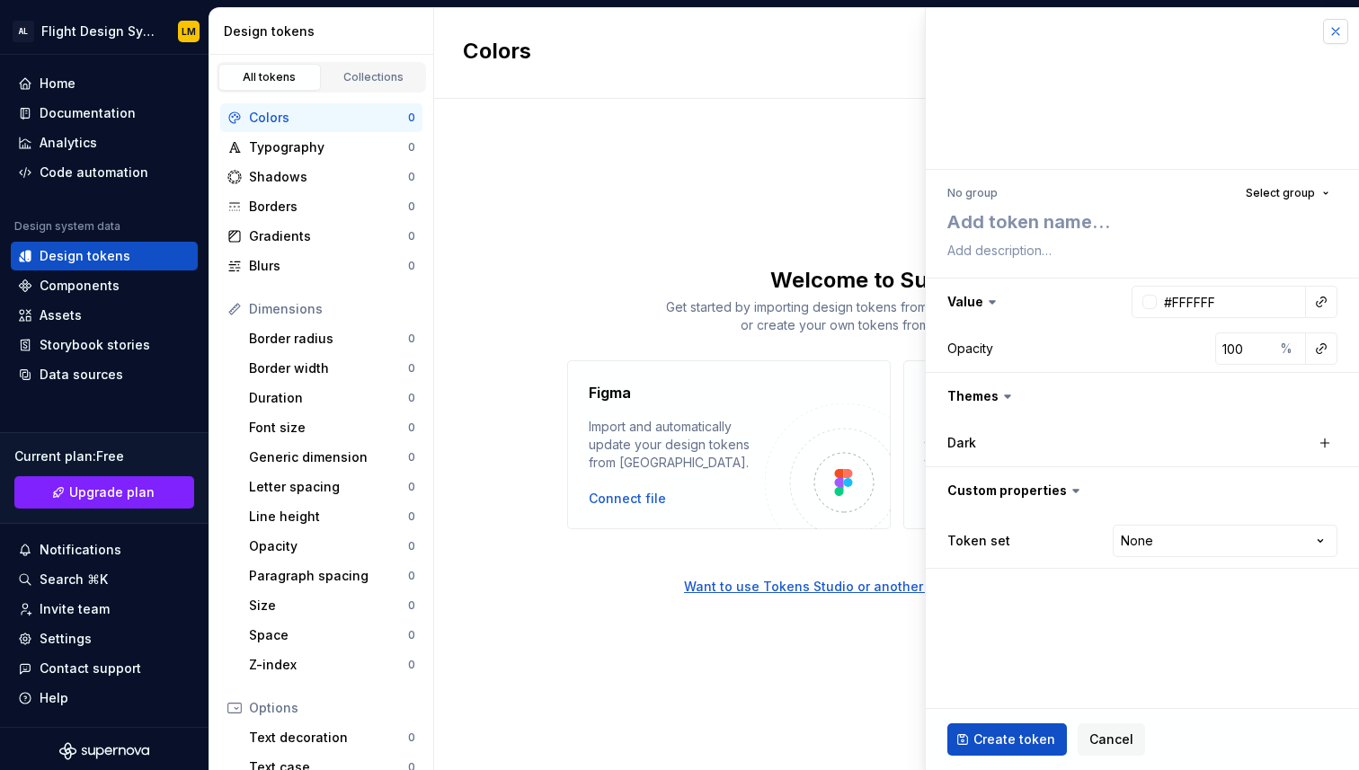
click at [1337, 35] on button "button" at bounding box center [1335, 31] width 25 height 25
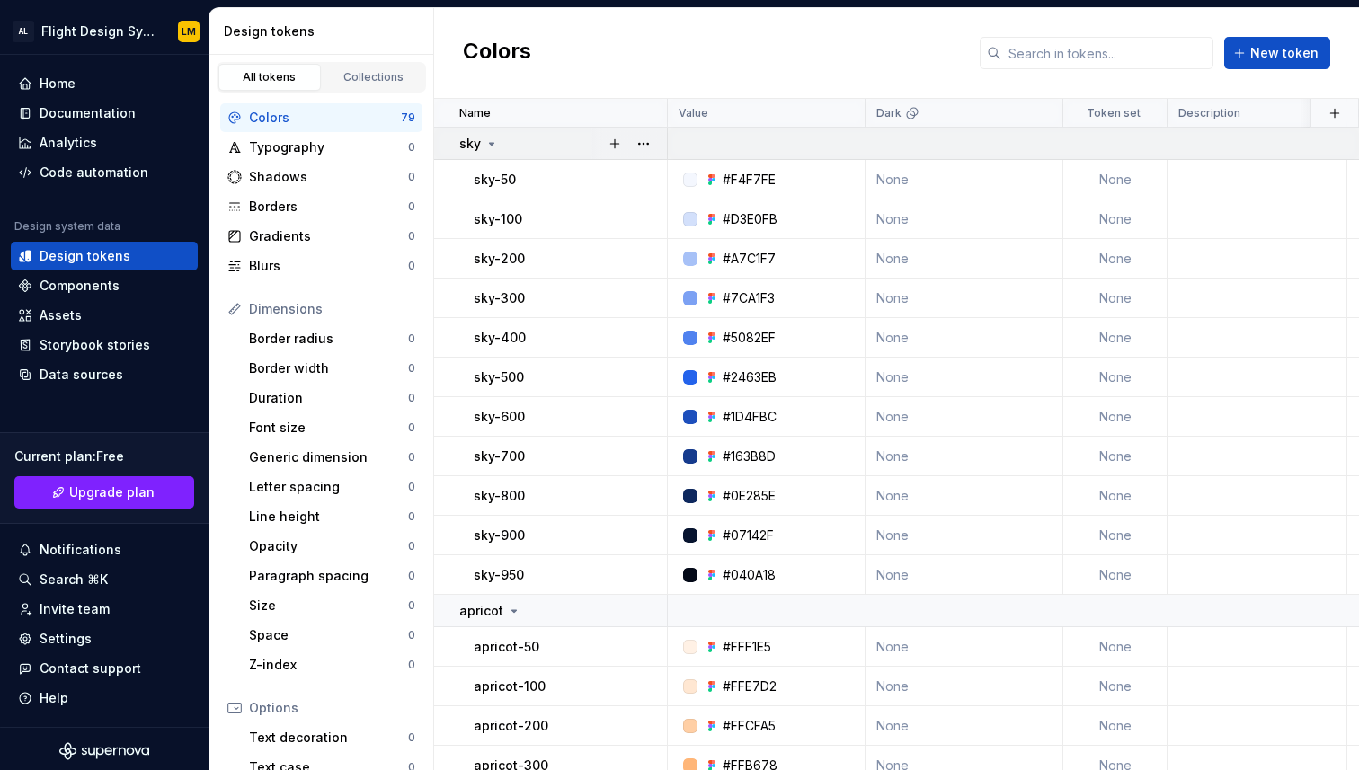
click at [485, 148] on icon at bounding box center [491, 144] width 14 height 14
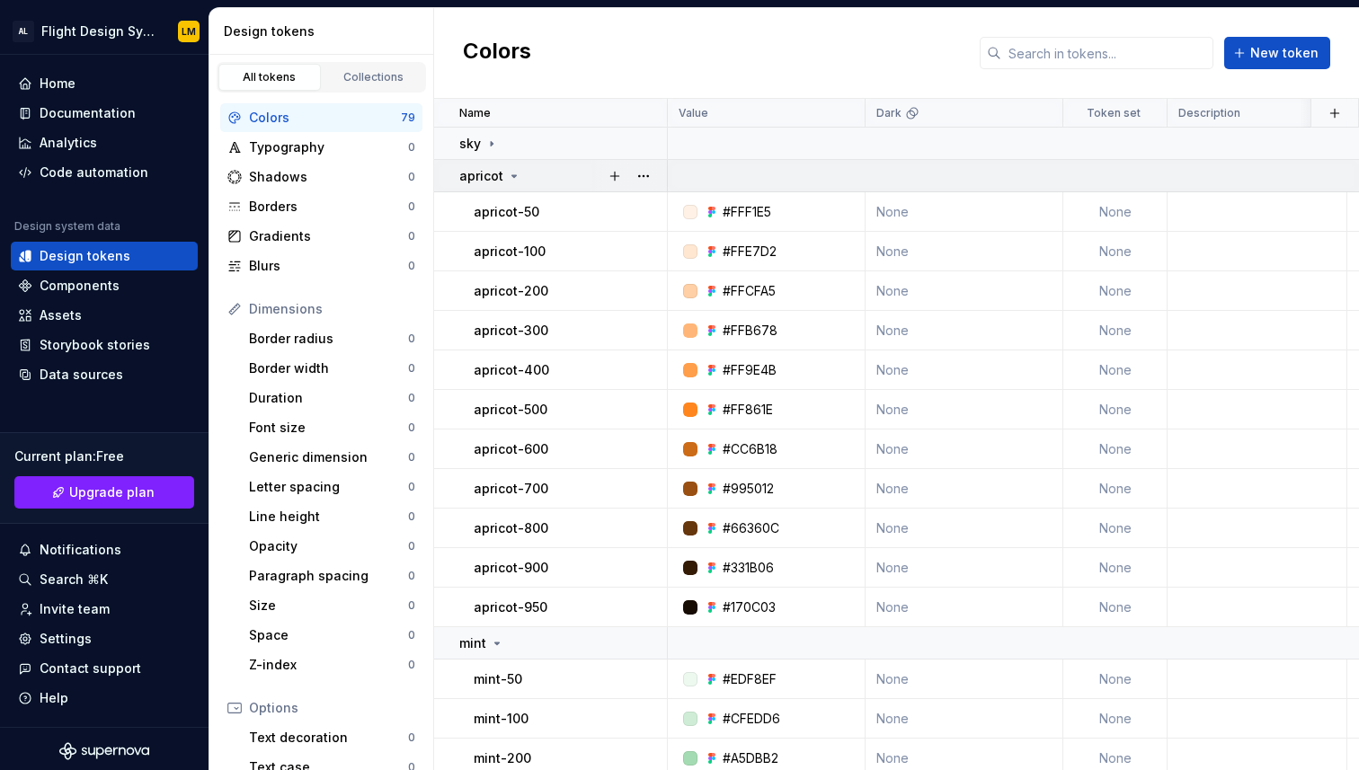
click at [512, 175] on icon at bounding box center [514, 176] width 4 height 2
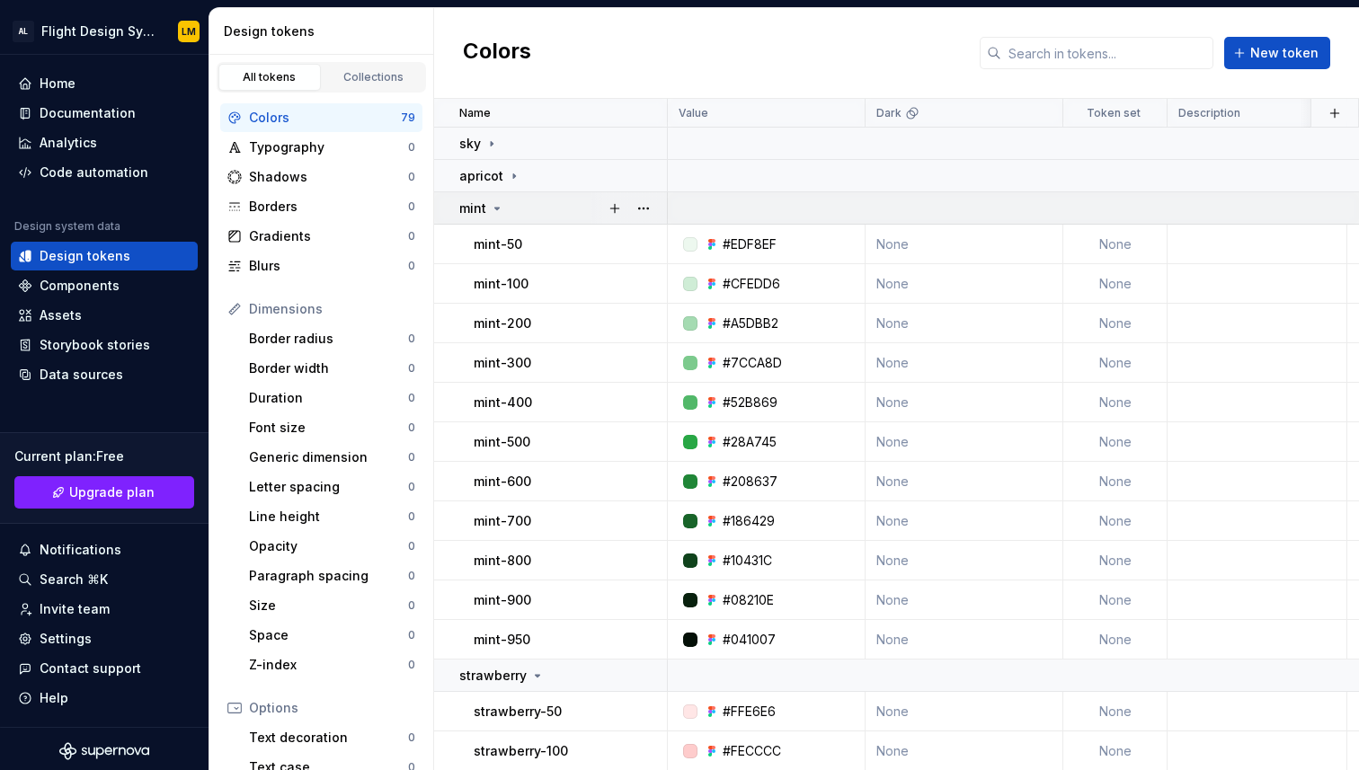
click at [499, 210] on icon at bounding box center [497, 208] width 14 height 14
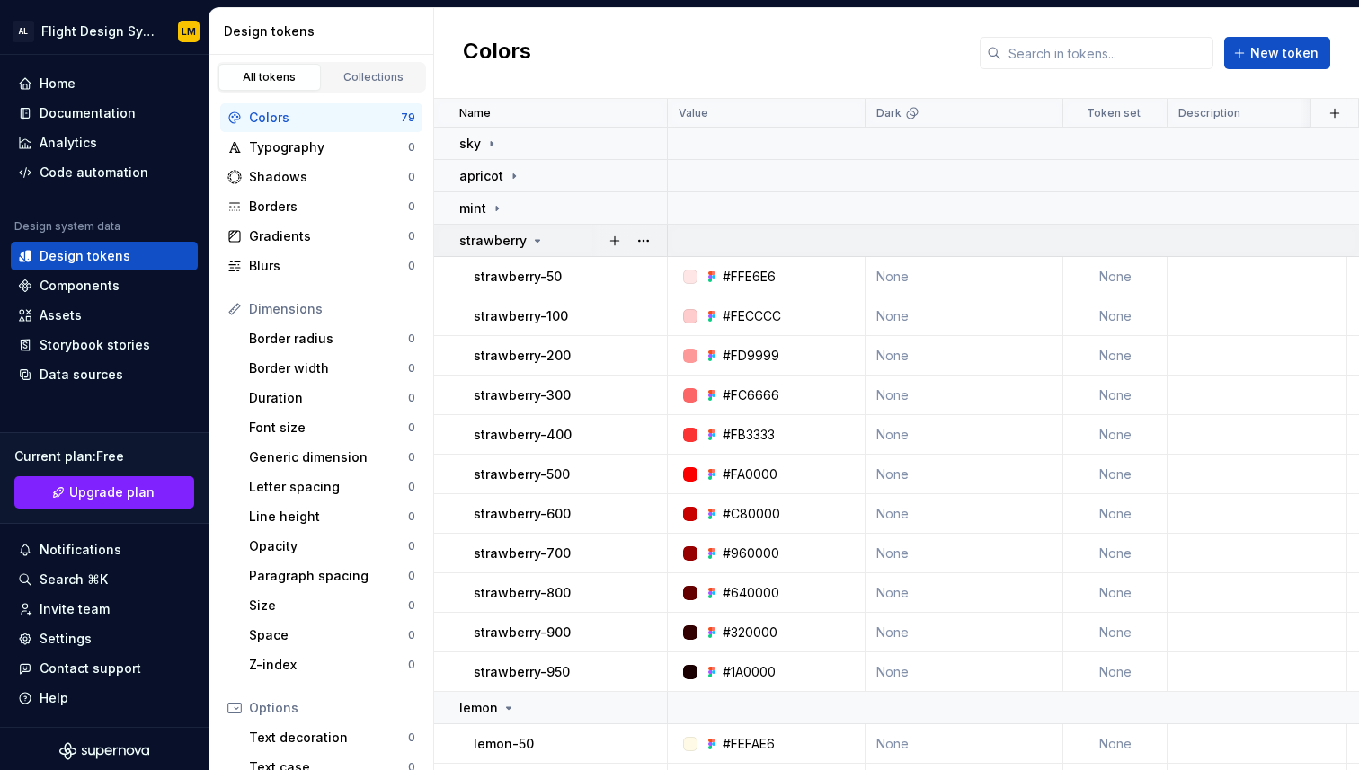
click at [530, 241] on icon at bounding box center [537, 241] width 14 height 14
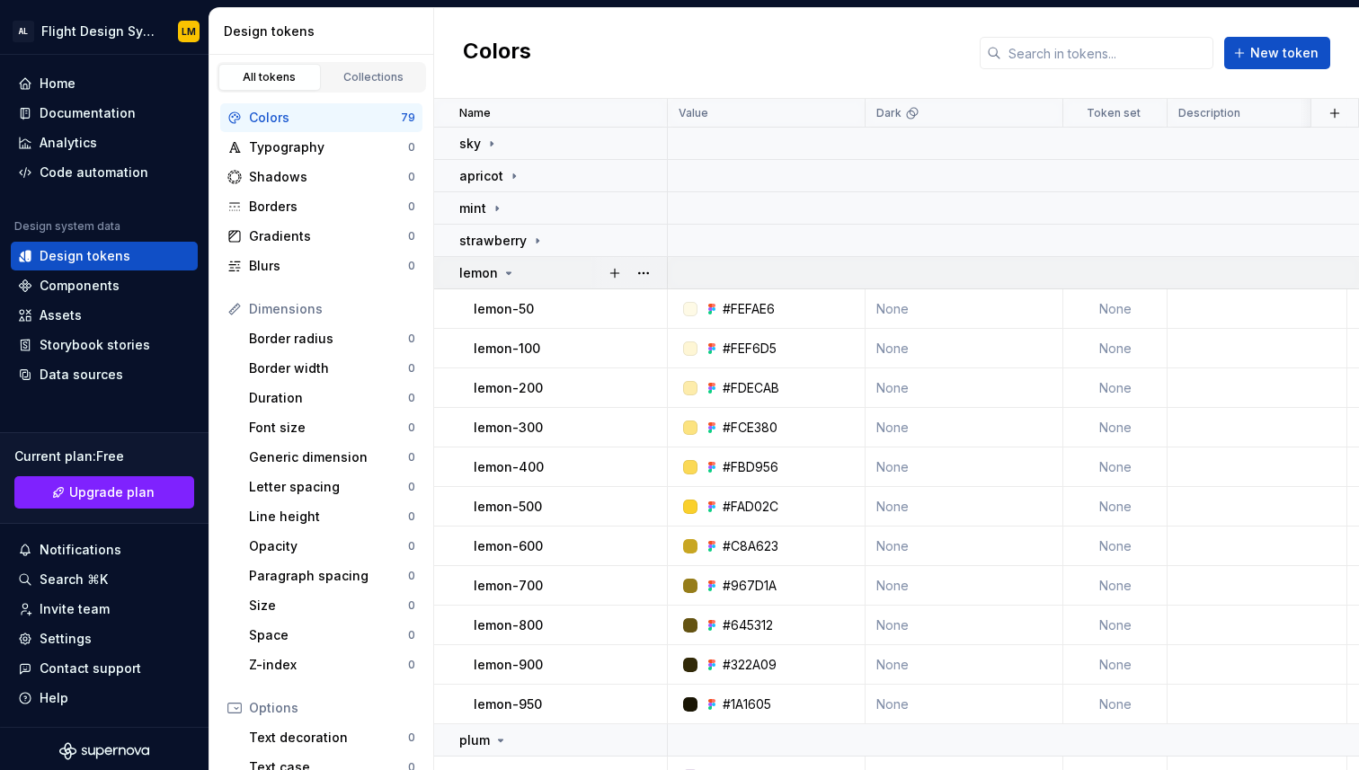
click at [519, 271] on div "lemon" at bounding box center [562, 273] width 207 height 18
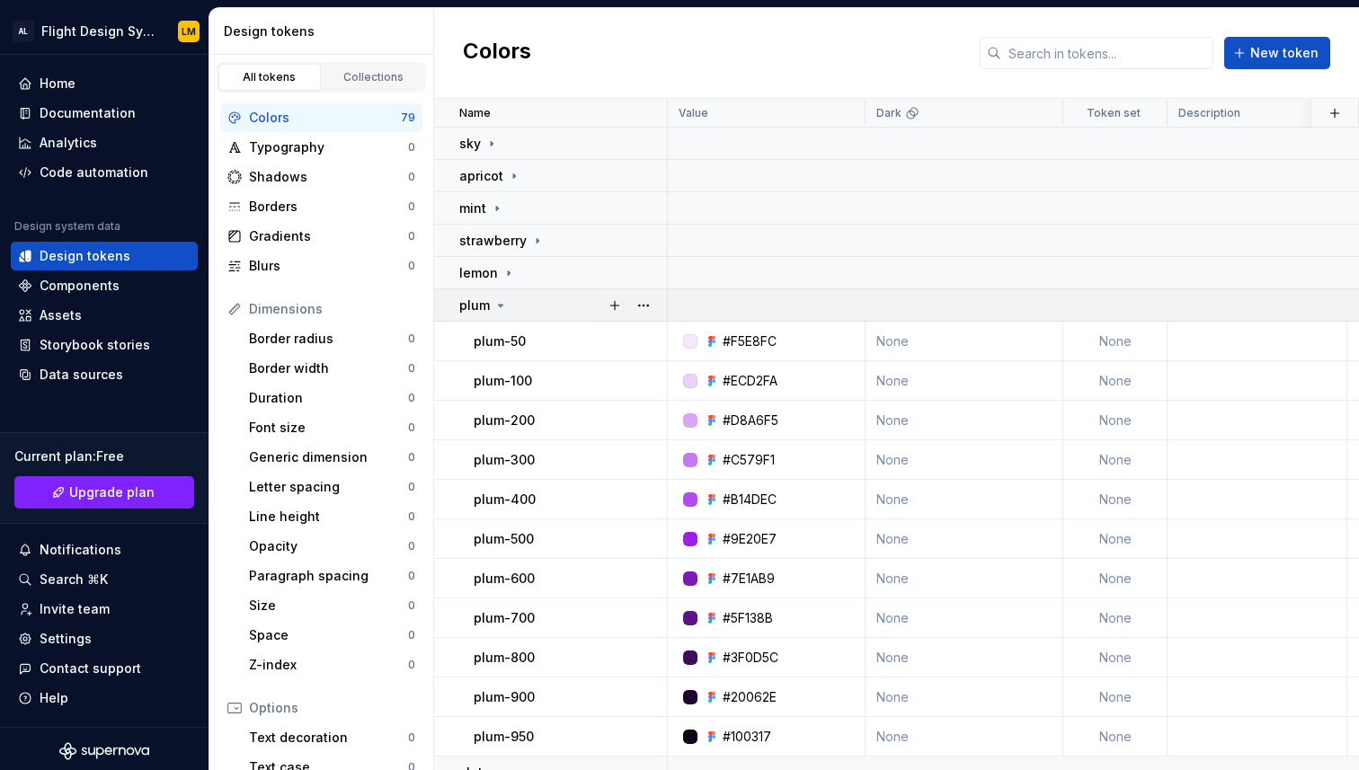
click at [500, 297] on div "plum" at bounding box center [483, 306] width 49 height 18
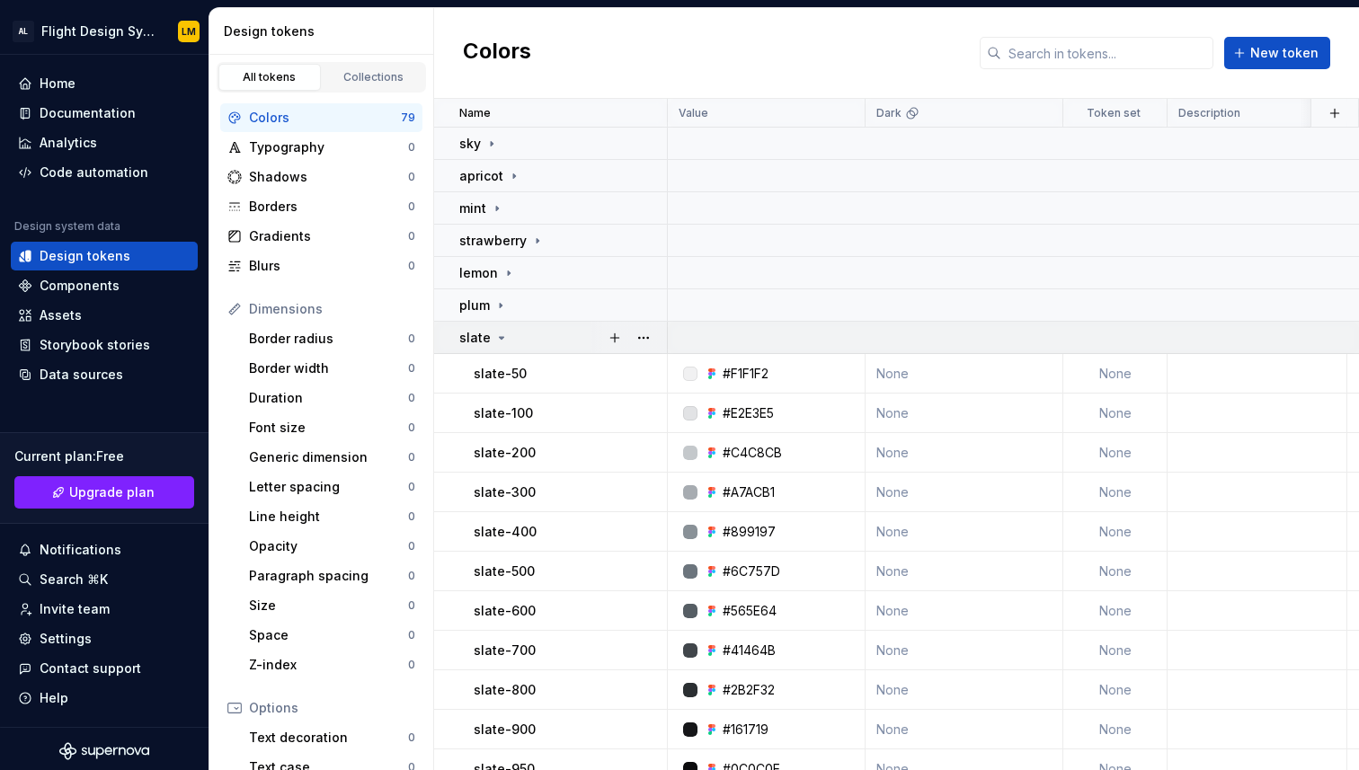
click at [505, 339] on icon at bounding box center [501, 338] width 14 height 14
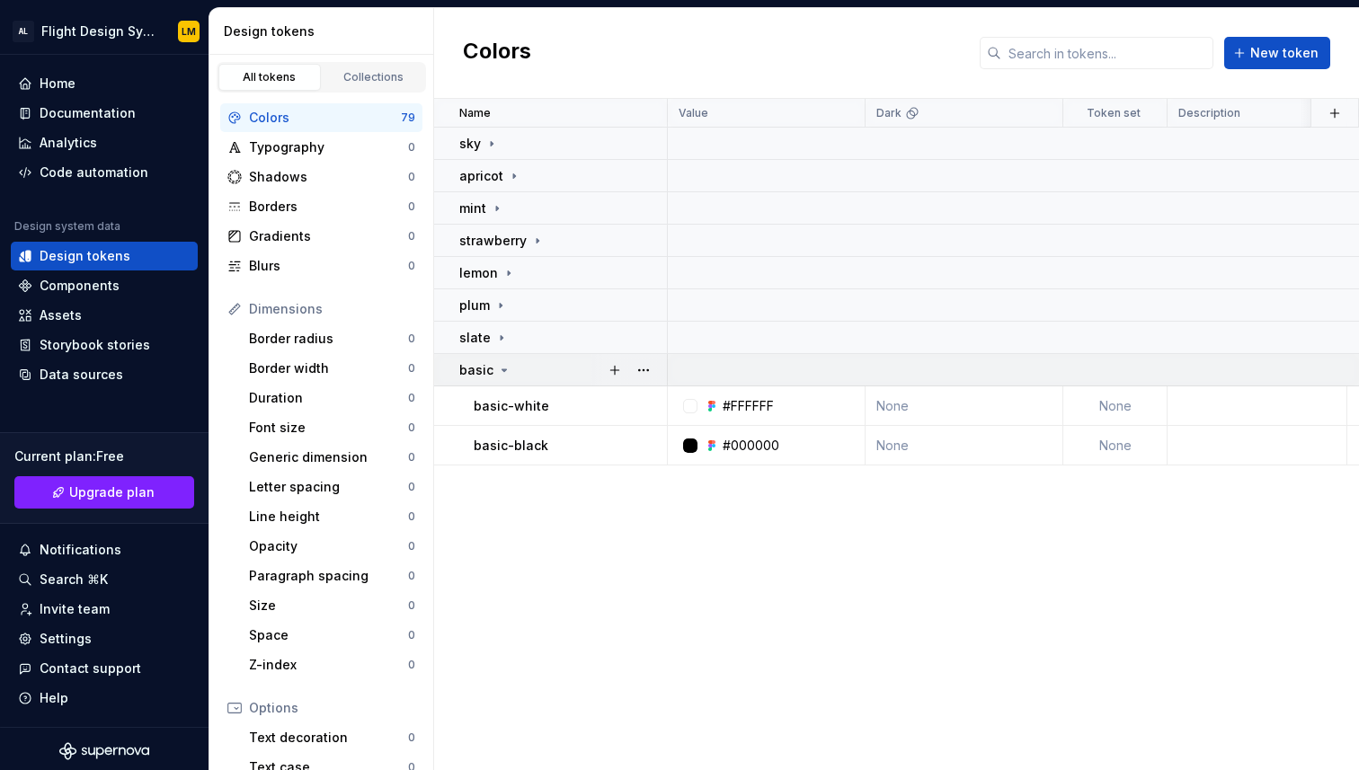
click at [485, 371] on p "basic" at bounding box center [476, 370] width 34 height 18
click at [497, 376] on icon at bounding box center [504, 370] width 14 height 14
click at [500, 339] on icon at bounding box center [501, 338] width 14 height 14
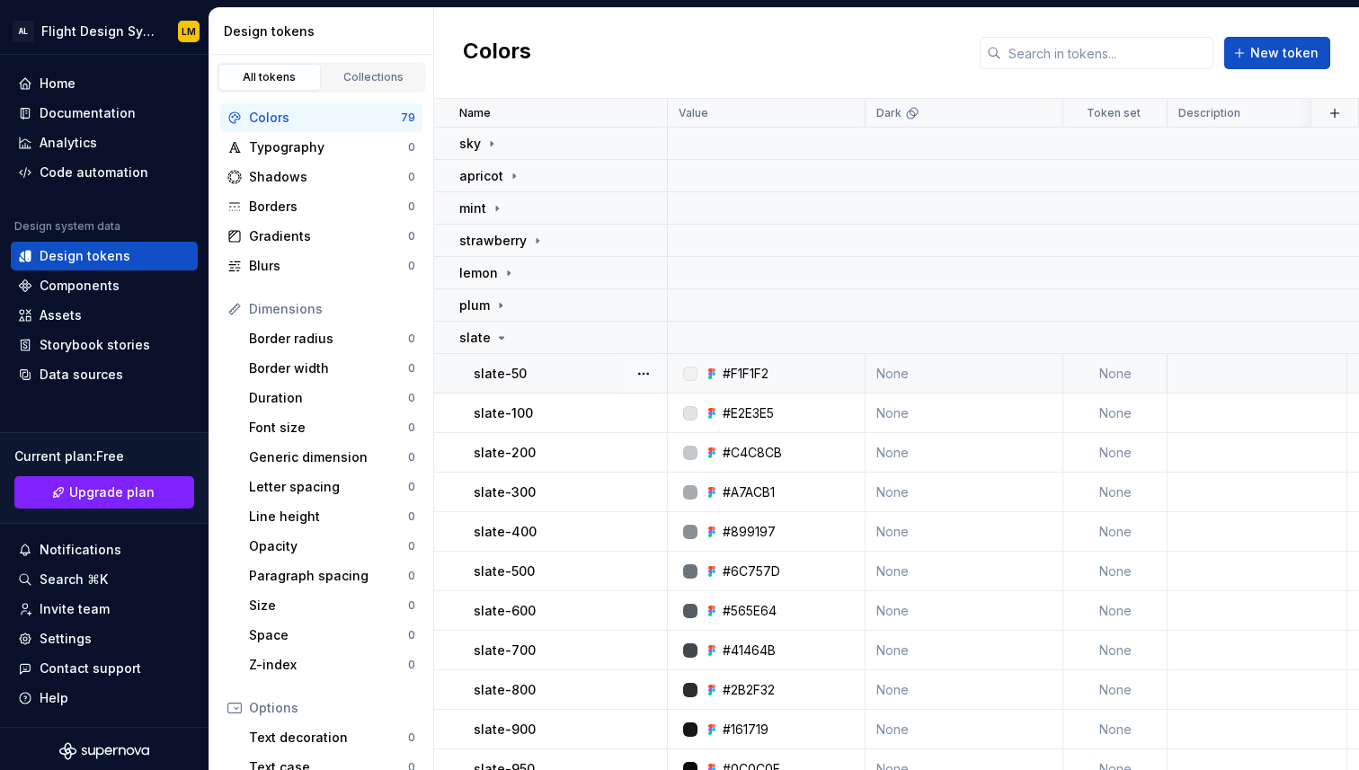
click at [1090, 377] on td "None" at bounding box center [1115, 374] width 104 height 40
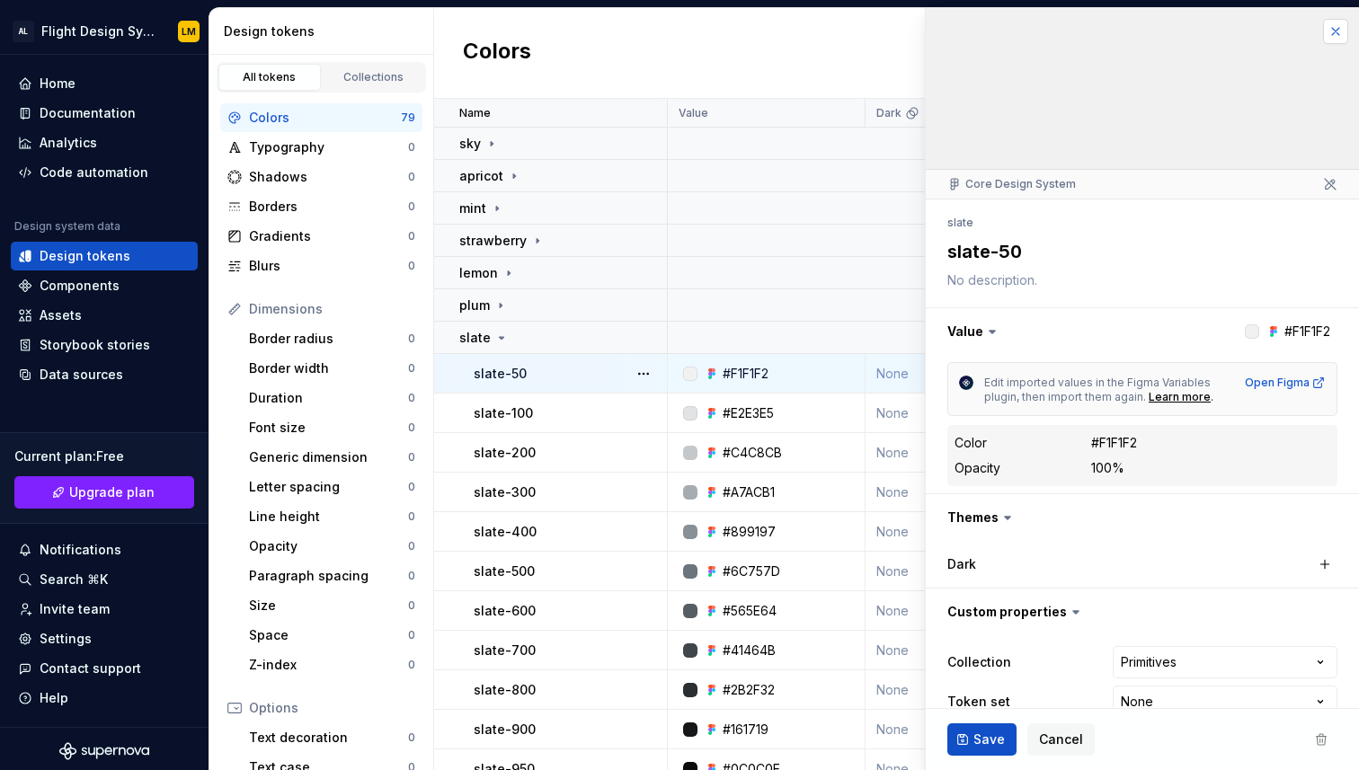
click at [1331, 33] on button "button" at bounding box center [1335, 31] width 25 height 25
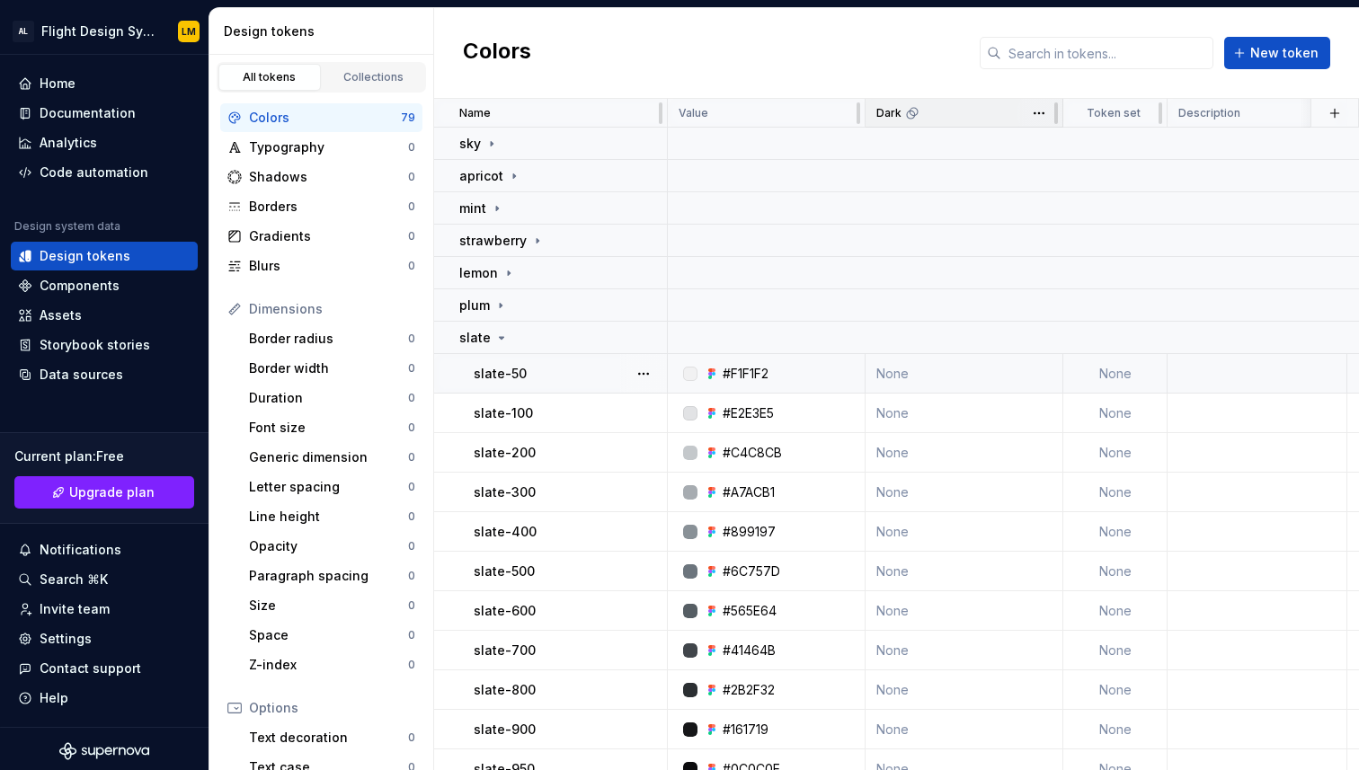
click at [908, 115] on icon at bounding box center [912, 113] width 14 height 14
click at [1120, 115] on icon at bounding box center [1120, 113] width 14 height 14
click at [1147, 112] on html "AL Flight Design System LM Home Documentation Analytics Code automation Design …" at bounding box center [679, 385] width 1359 height 770
click at [1112, 370] on html "AL Flight Design System LM Home Documentation Analytics Code automation Design …" at bounding box center [679, 385] width 1359 height 770
click at [1114, 370] on td "None" at bounding box center [1115, 374] width 104 height 40
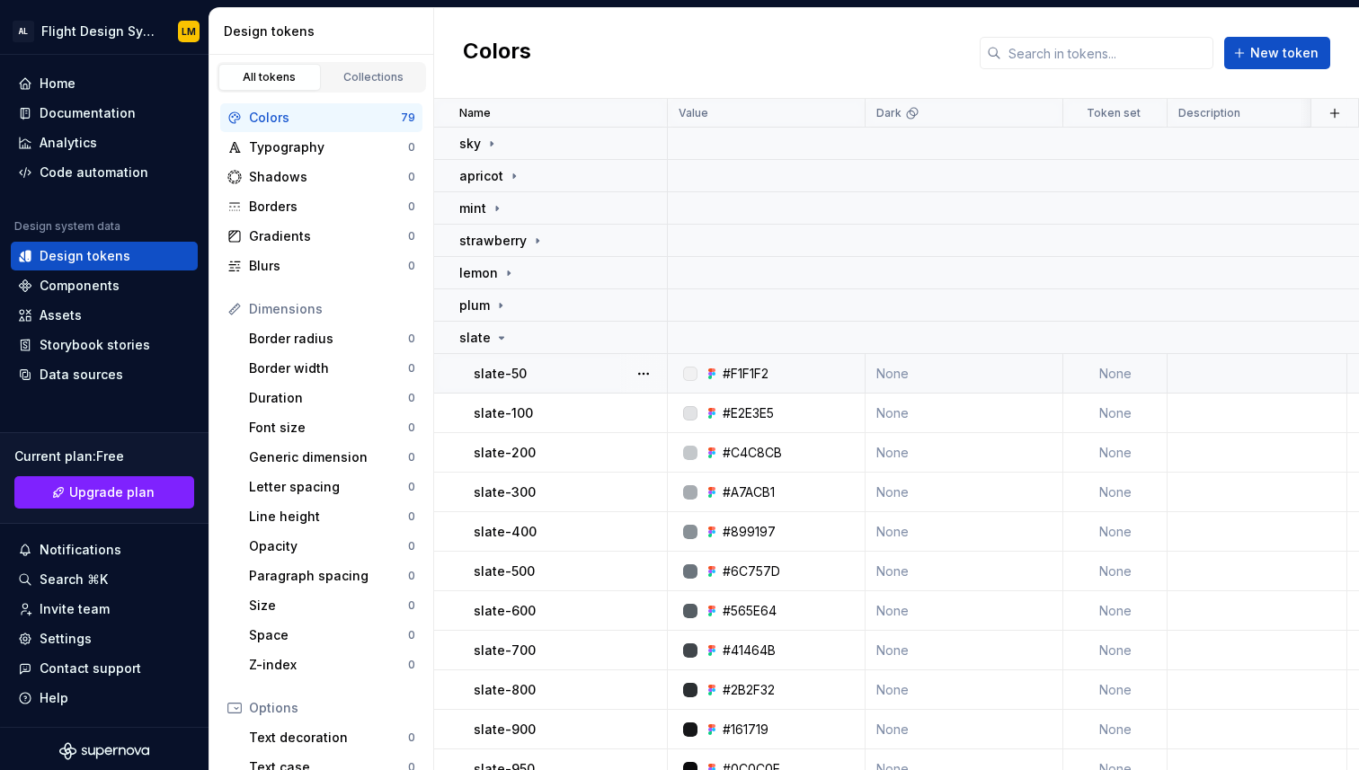
type textarea "*"
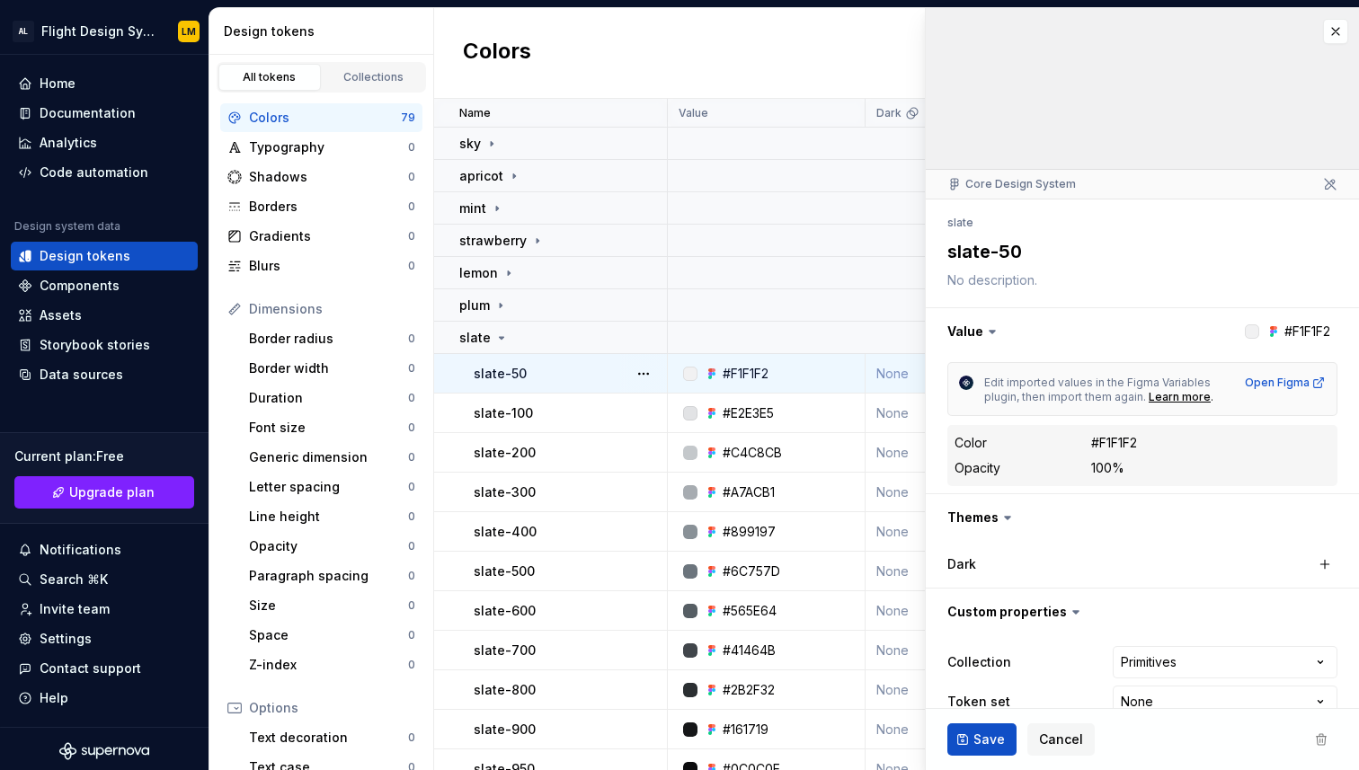
click at [1113, 379] on span "Edit imported values in the Figma Variables plugin, then import them again." at bounding box center [1098, 390] width 229 height 28
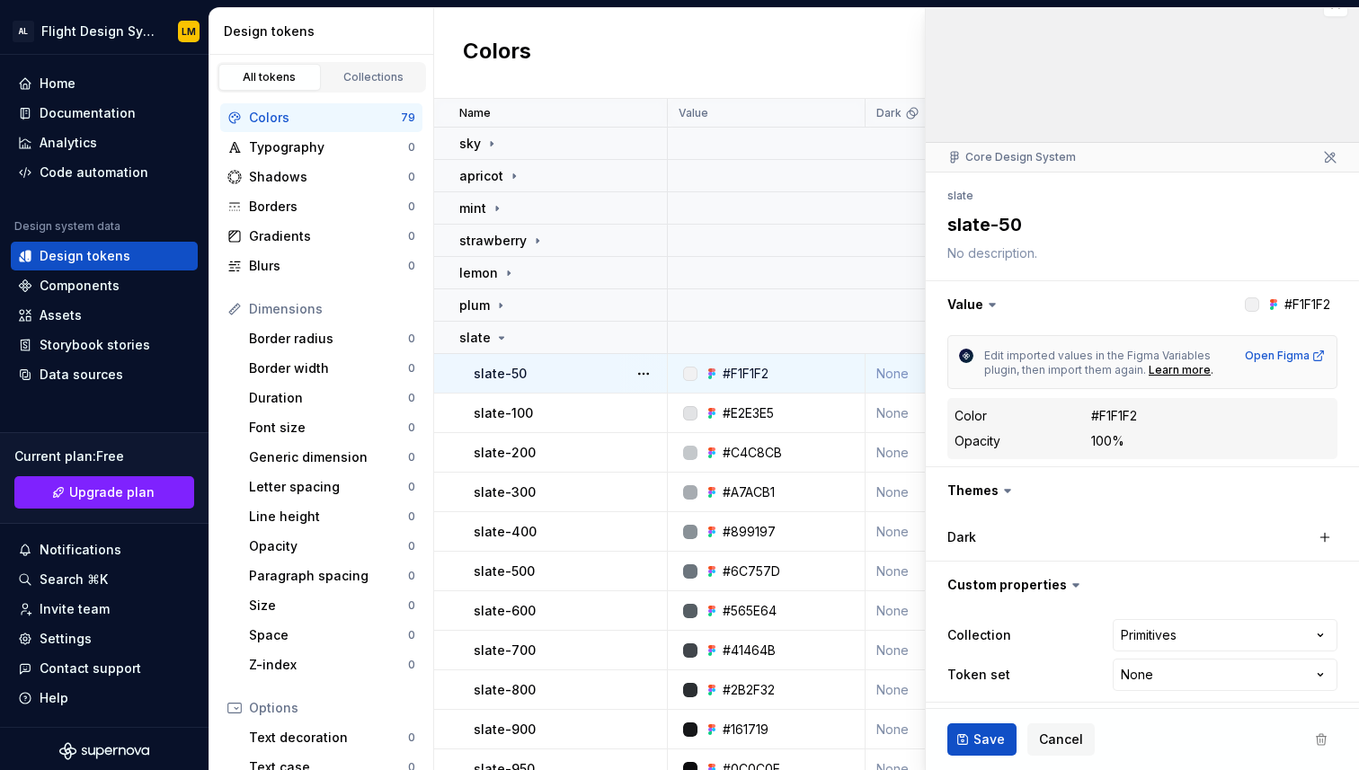
scroll to position [32, 0]
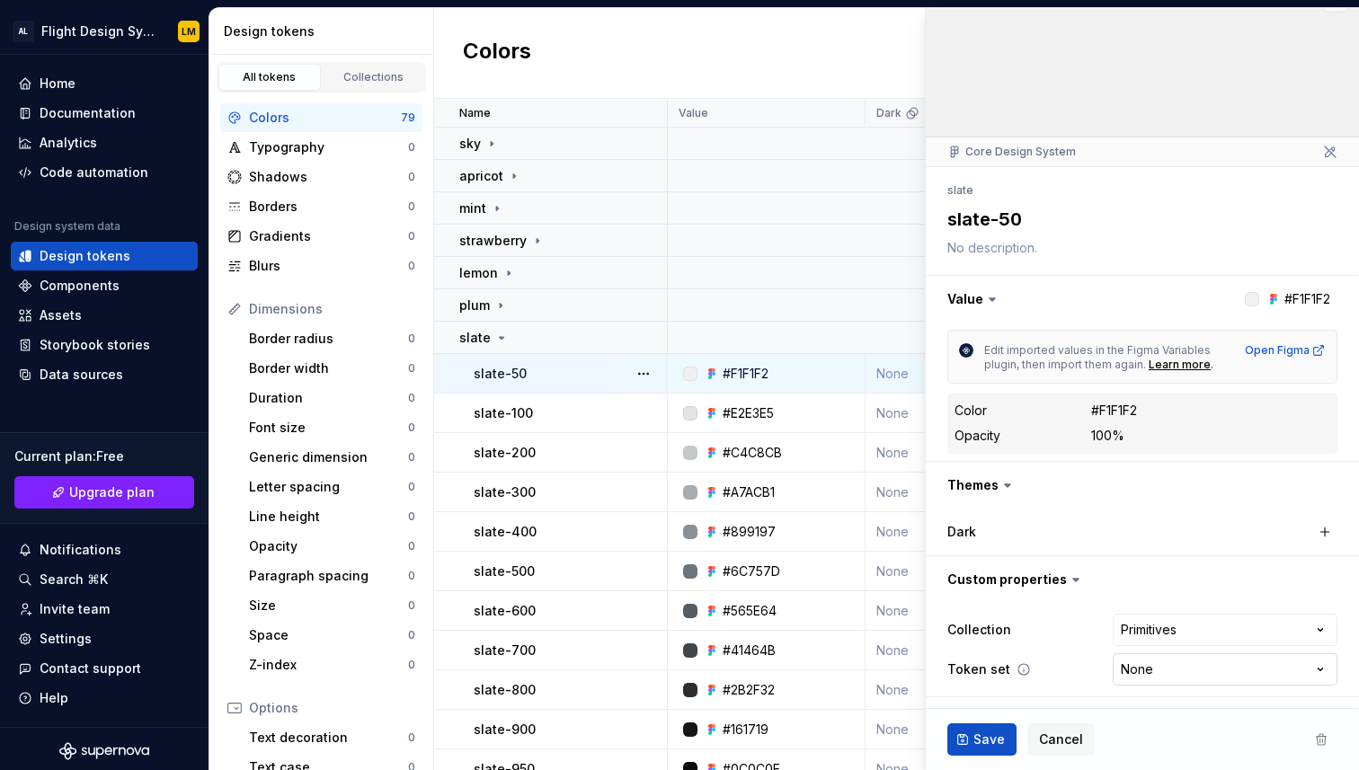
click at [1171, 667] on html "AL Flight Design System LM Home Documentation Analytics Code automation Design …" at bounding box center [679, 385] width 1359 height 770
select select "**********"
click at [881, 154] on td at bounding box center [1095, 144] width 854 height 32
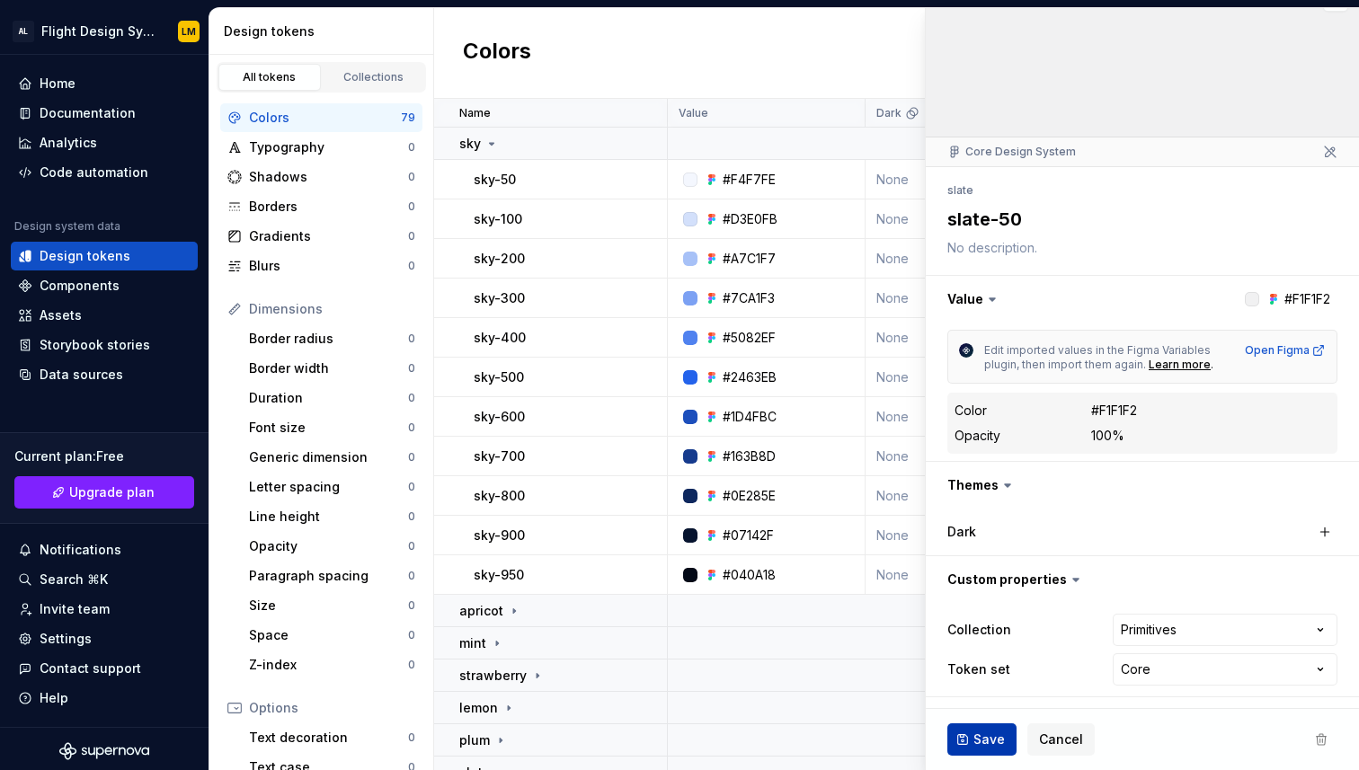
click at [981, 734] on span "Save" at bounding box center [988, 740] width 31 height 18
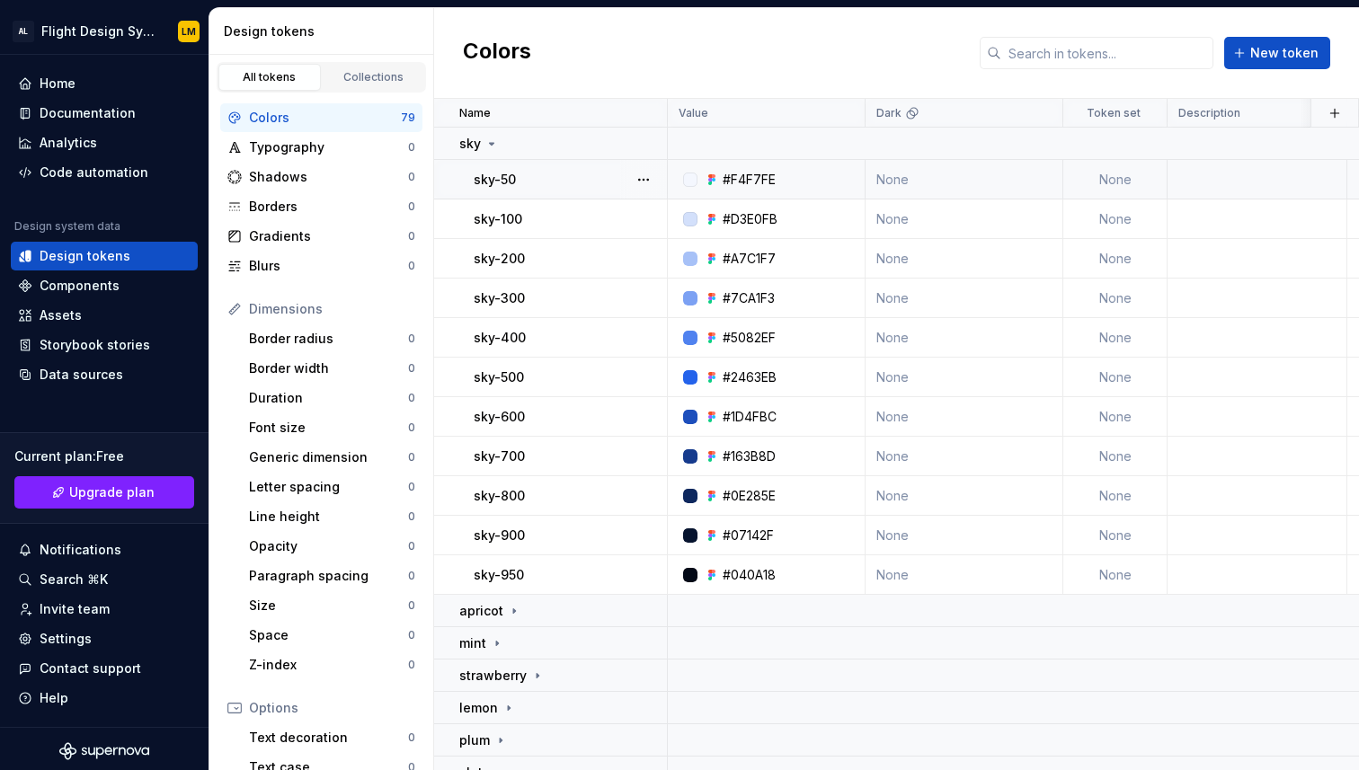
click at [1136, 186] on td "None" at bounding box center [1115, 180] width 104 height 40
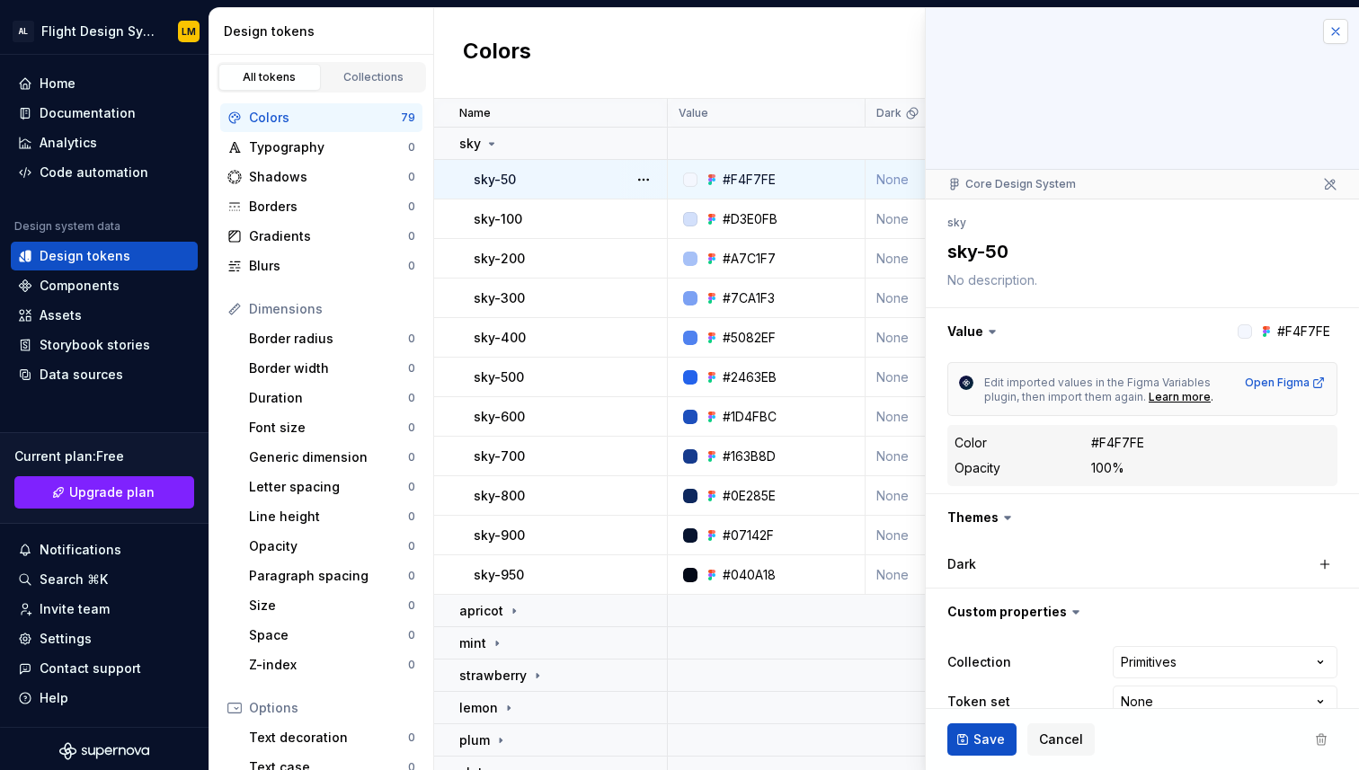
click at [1338, 32] on button "button" at bounding box center [1335, 31] width 25 height 25
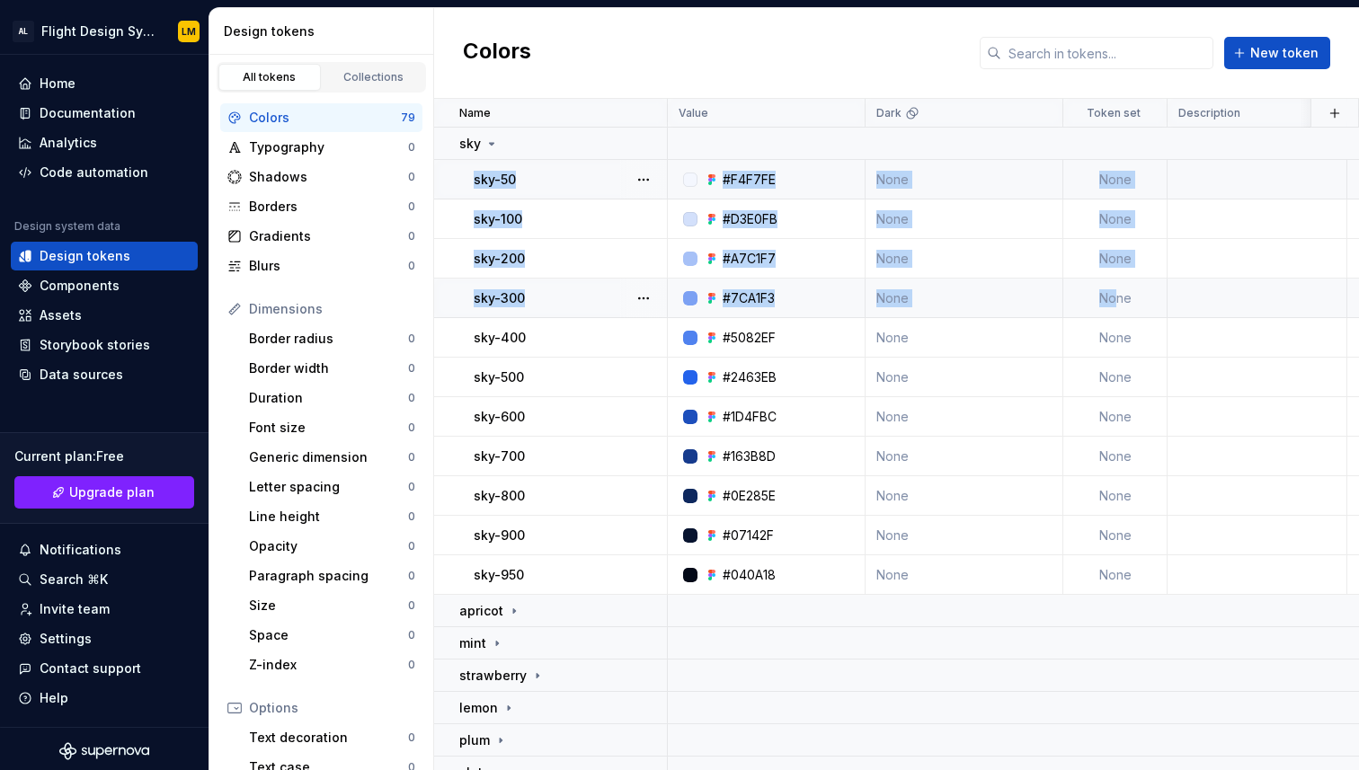
click at [1117, 297] on td "None" at bounding box center [1115, 299] width 104 height 40
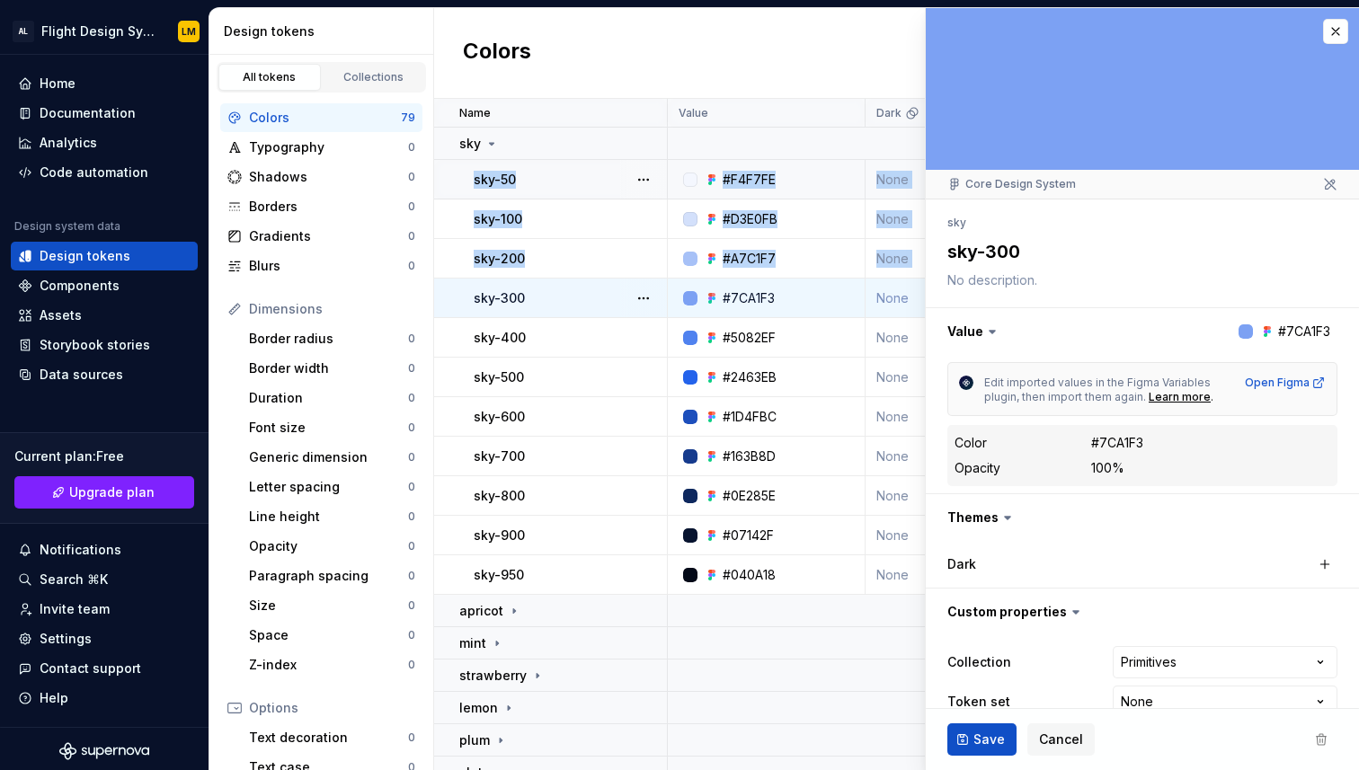
click at [1118, 330] on button "button" at bounding box center [1142, 331] width 433 height 47
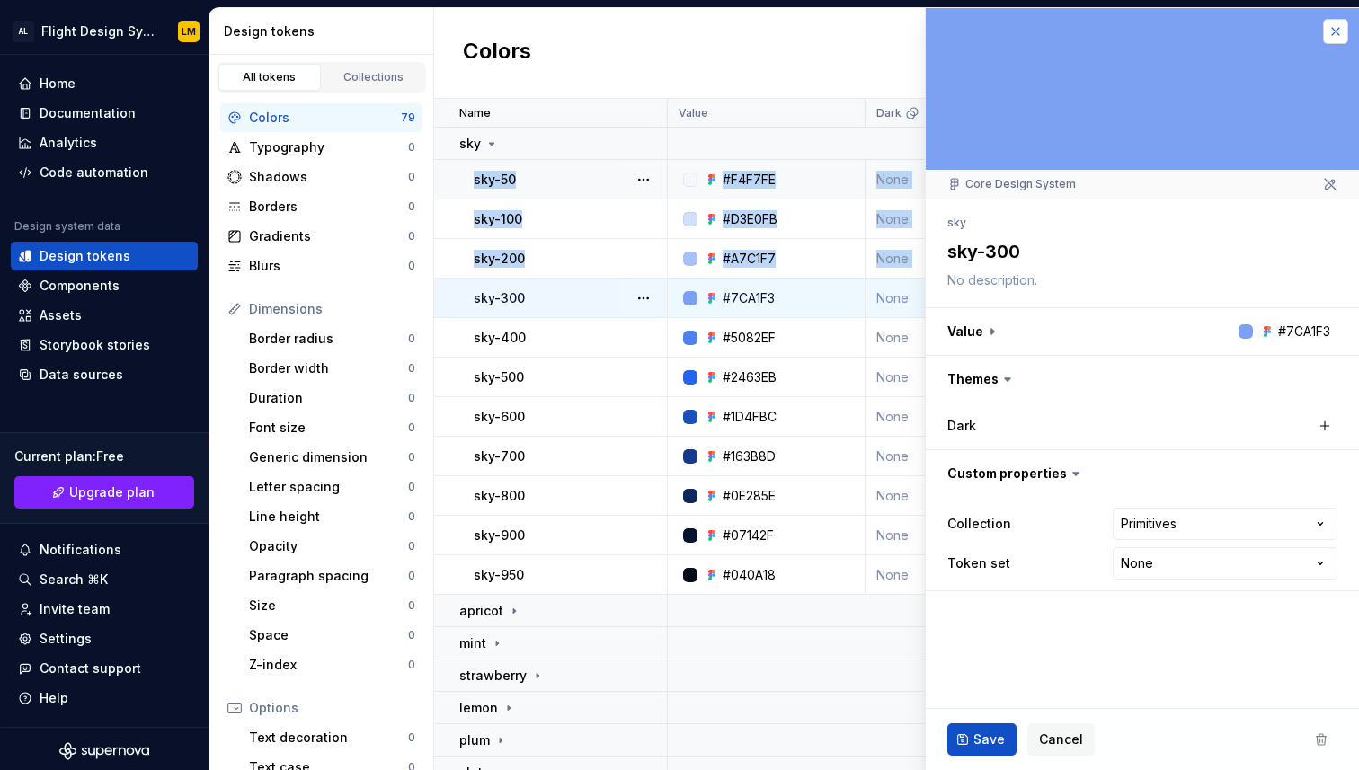
click at [1331, 31] on button "button" at bounding box center [1335, 31] width 25 height 25
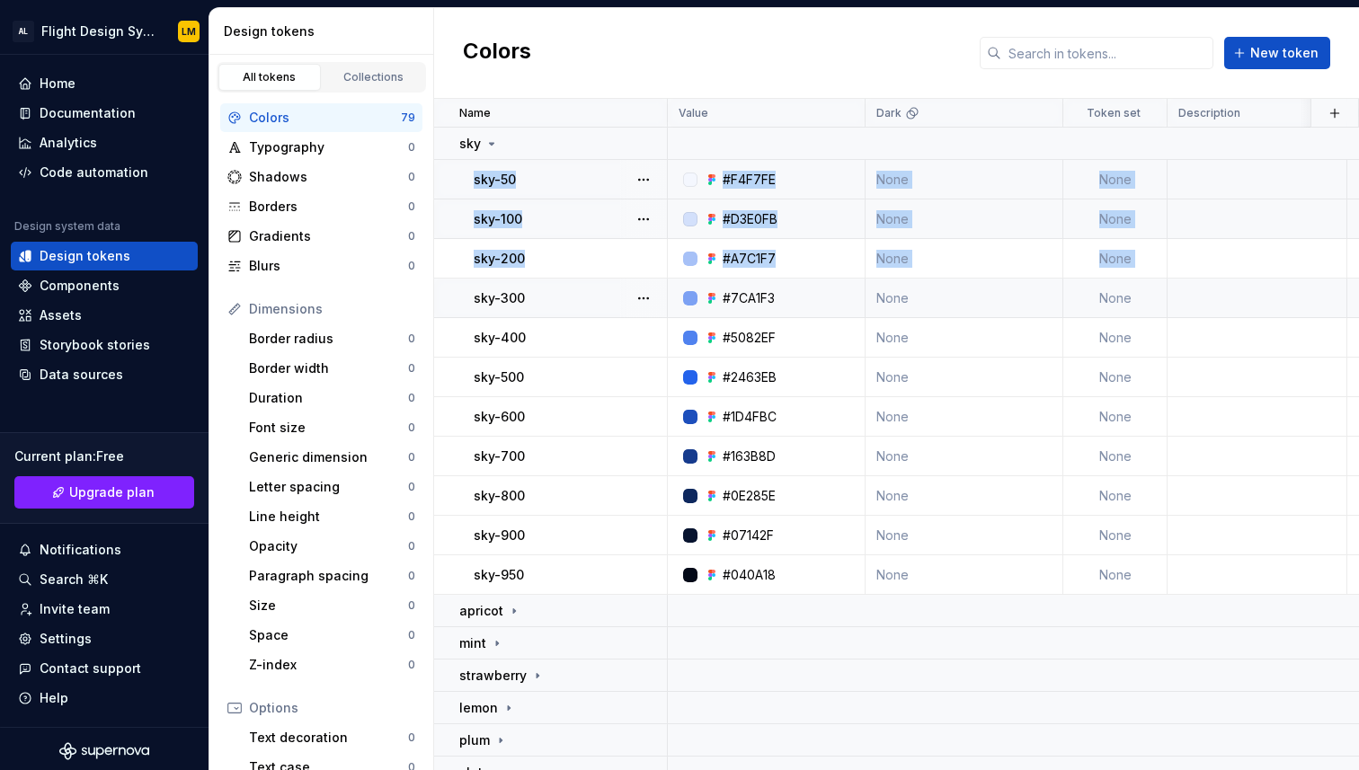
click at [1123, 211] on td "None" at bounding box center [1115, 220] width 104 height 40
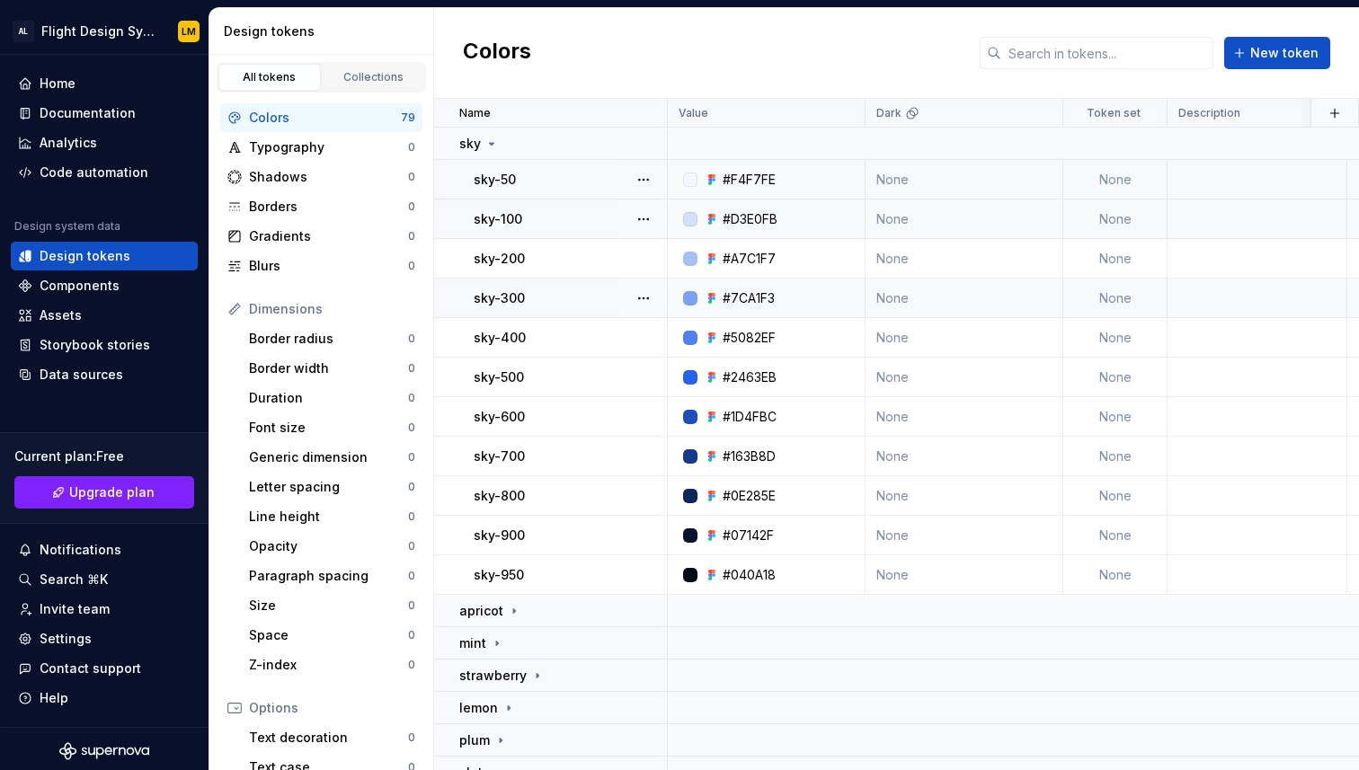
type textarea "*"
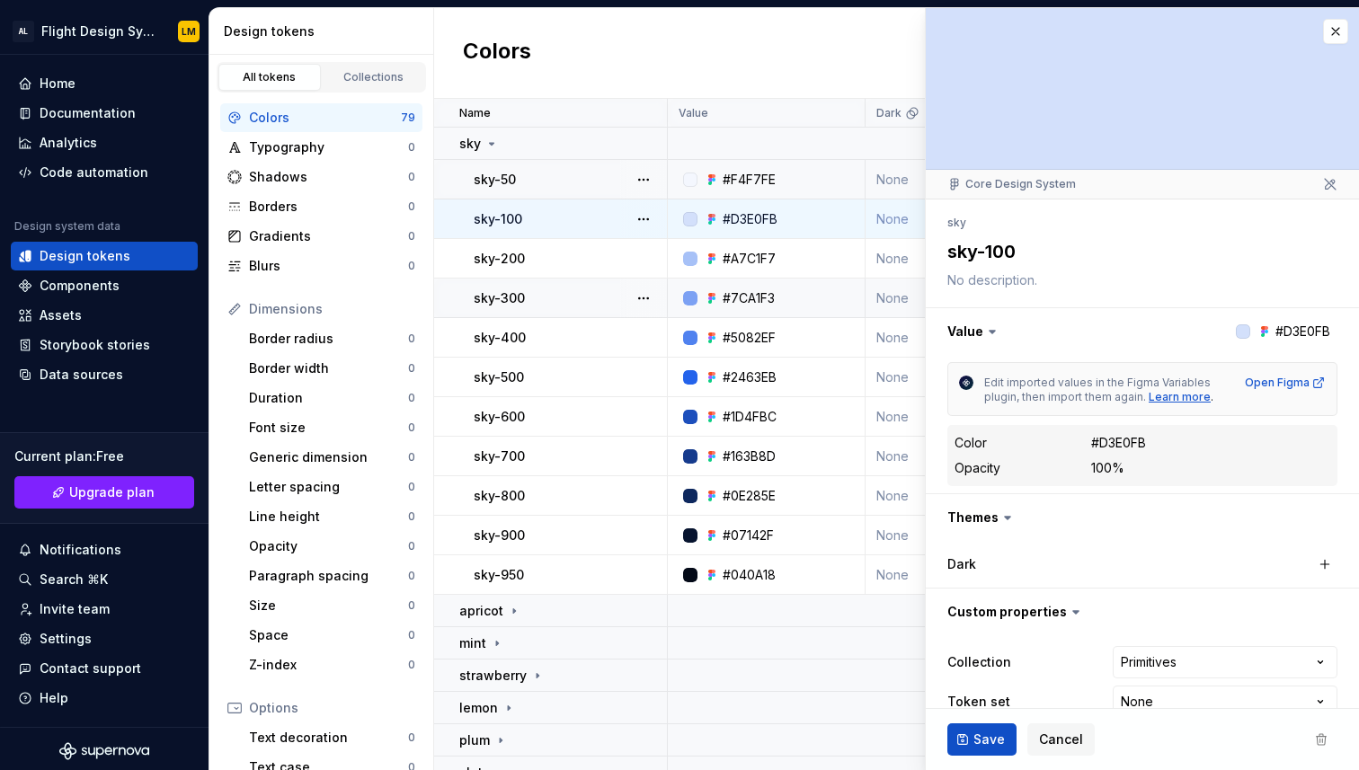
scroll to position [32, 0]
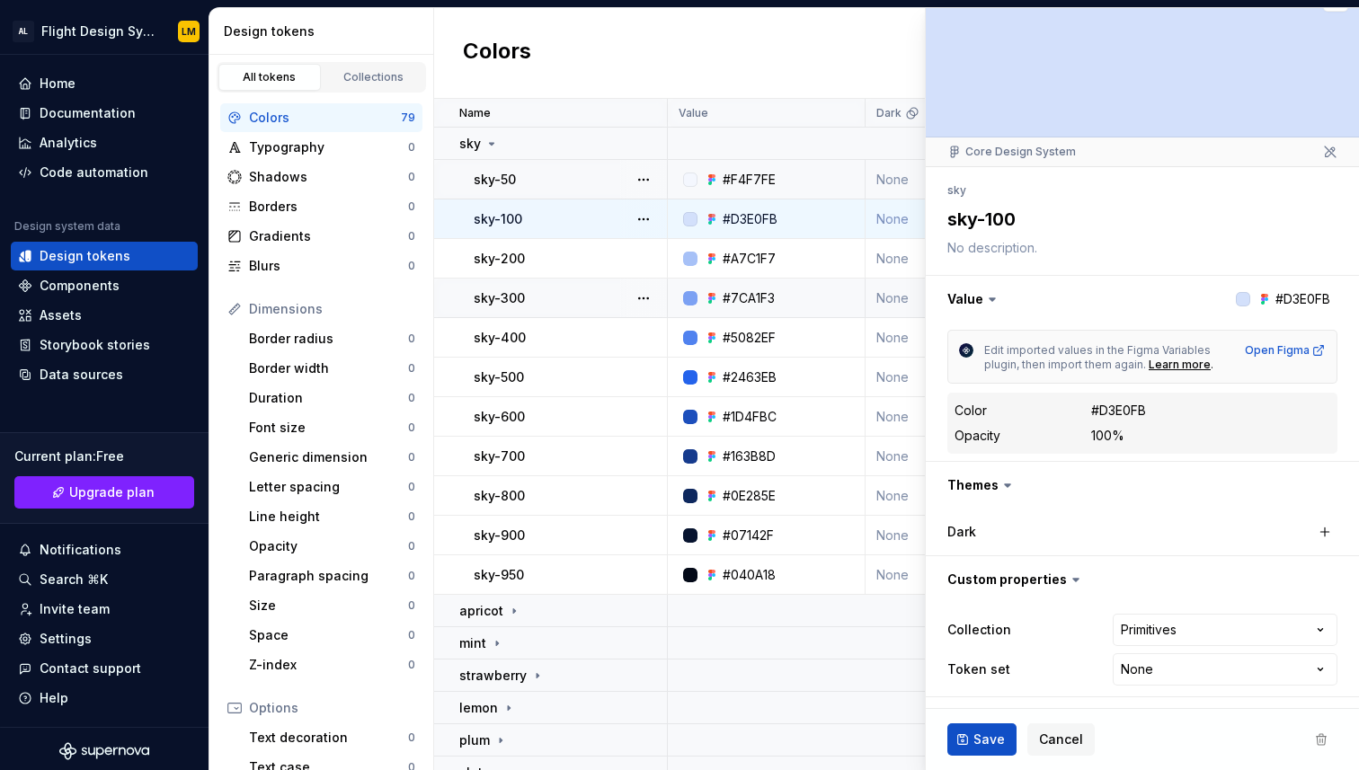
click at [1197, 687] on div "**********" at bounding box center [1142, 649] width 390 height 79
click at [1200, 673] on html "AL Flight Design System LM Home Documentation Analytics Code automation Design …" at bounding box center [679, 385] width 1359 height 770
select select "**********"
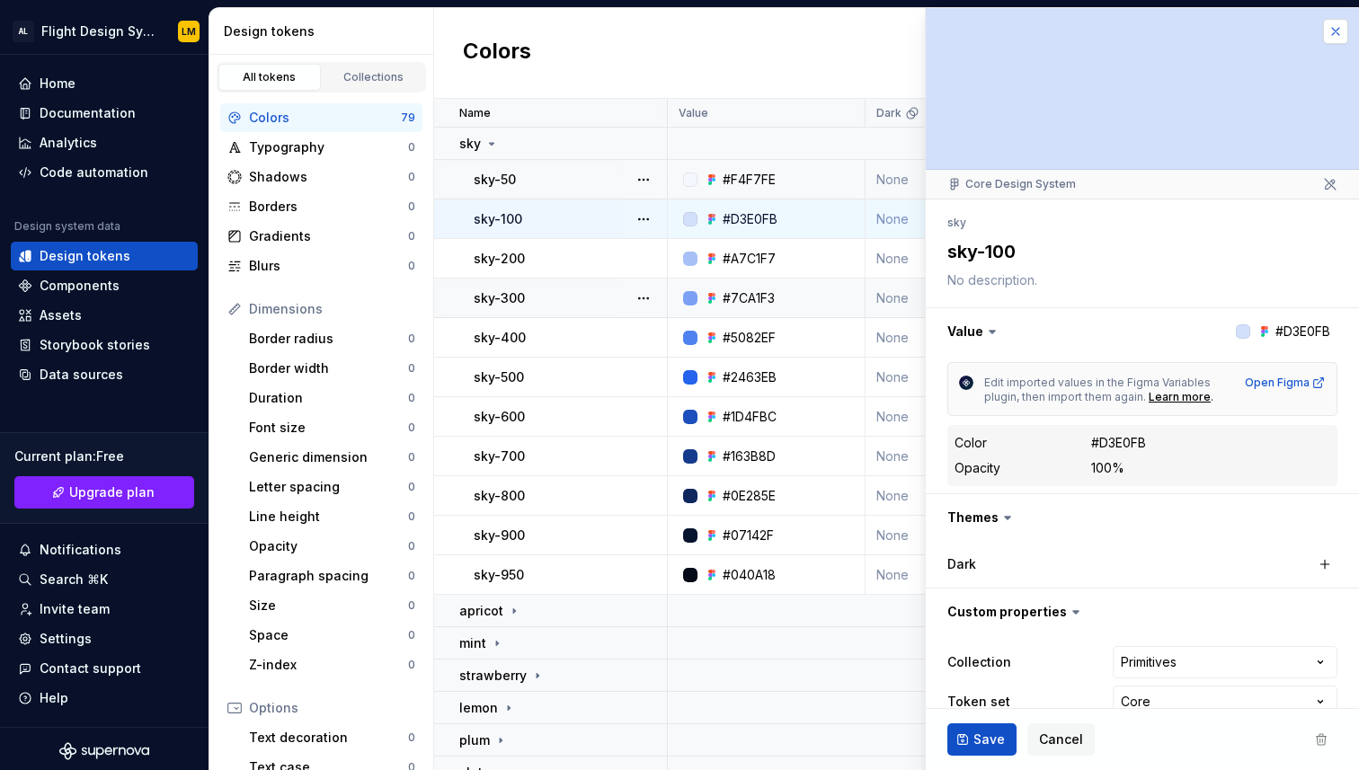
click at [1342, 32] on button "button" at bounding box center [1335, 31] width 25 height 25
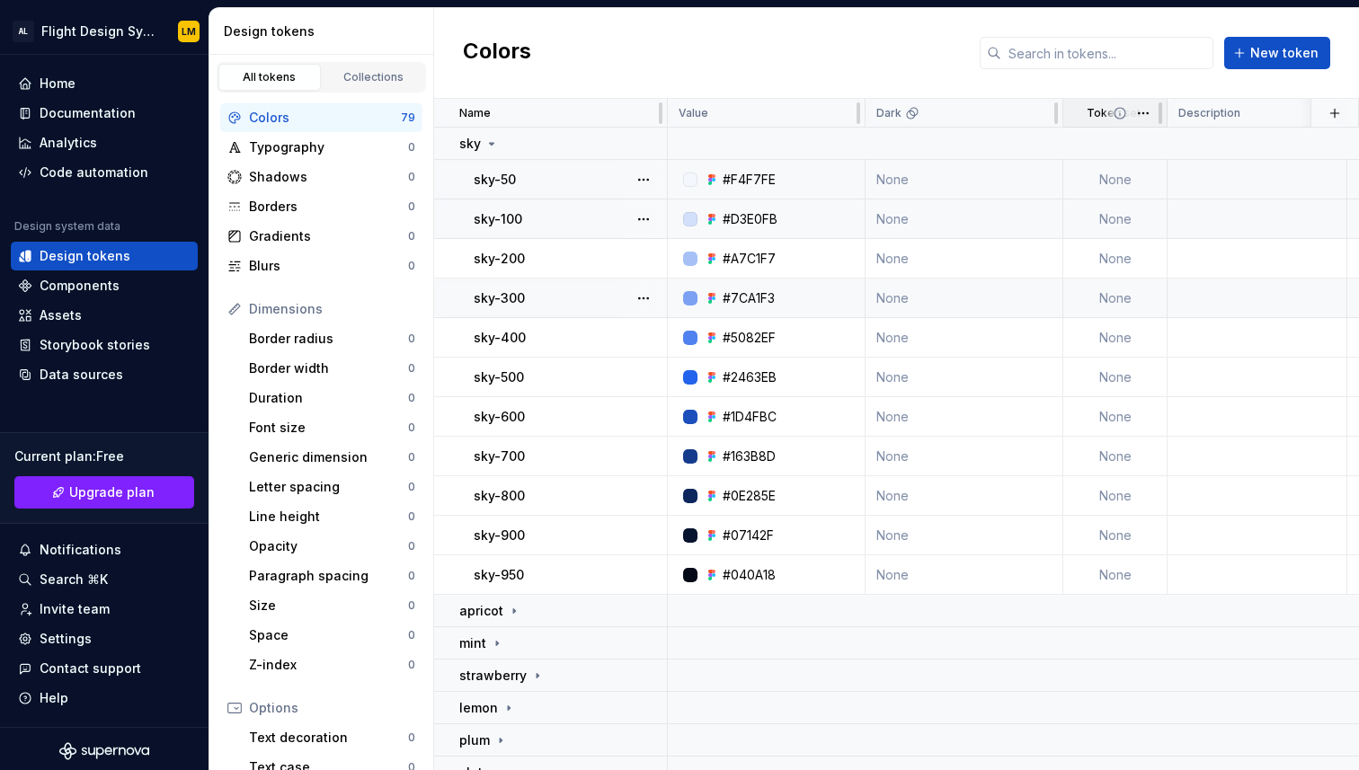
click at [1100, 106] on p "Token set" at bounding box center [1114, 113] width 54 height 14
click at [1136, 109] on html "AL Flight Design System LM Home Documentation Analytics Code automation Design …" at bounding box center [679, 385] width 1359 height 770
click at [923, 128] on html "AL Flight Design System LM Home Documentation Analytics Code automation Design …" at bounding box center [679, 385] width 1359 height 770
click at [1130, 183] on td "None" at bounding box center [1115, 180] width 104 height 40
type textarea "*"
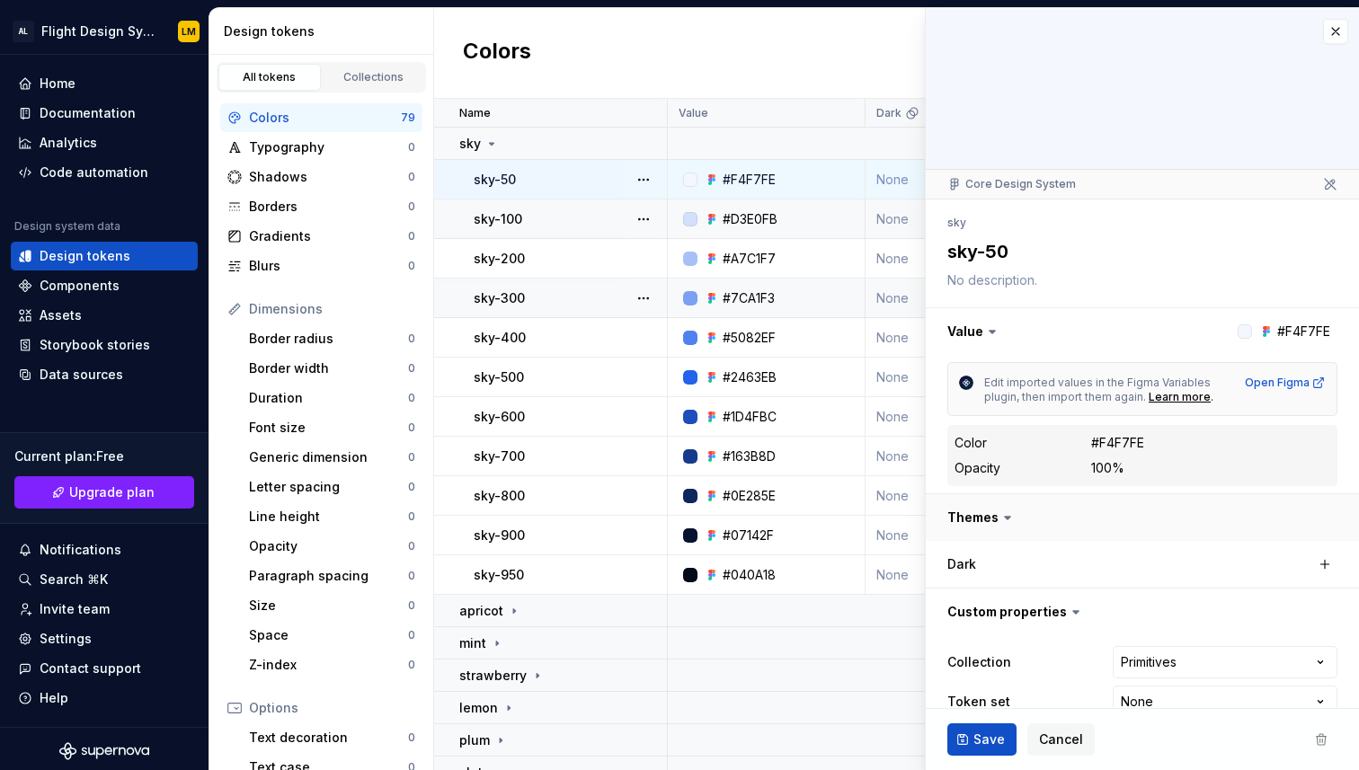
scroll to position [32, 0]
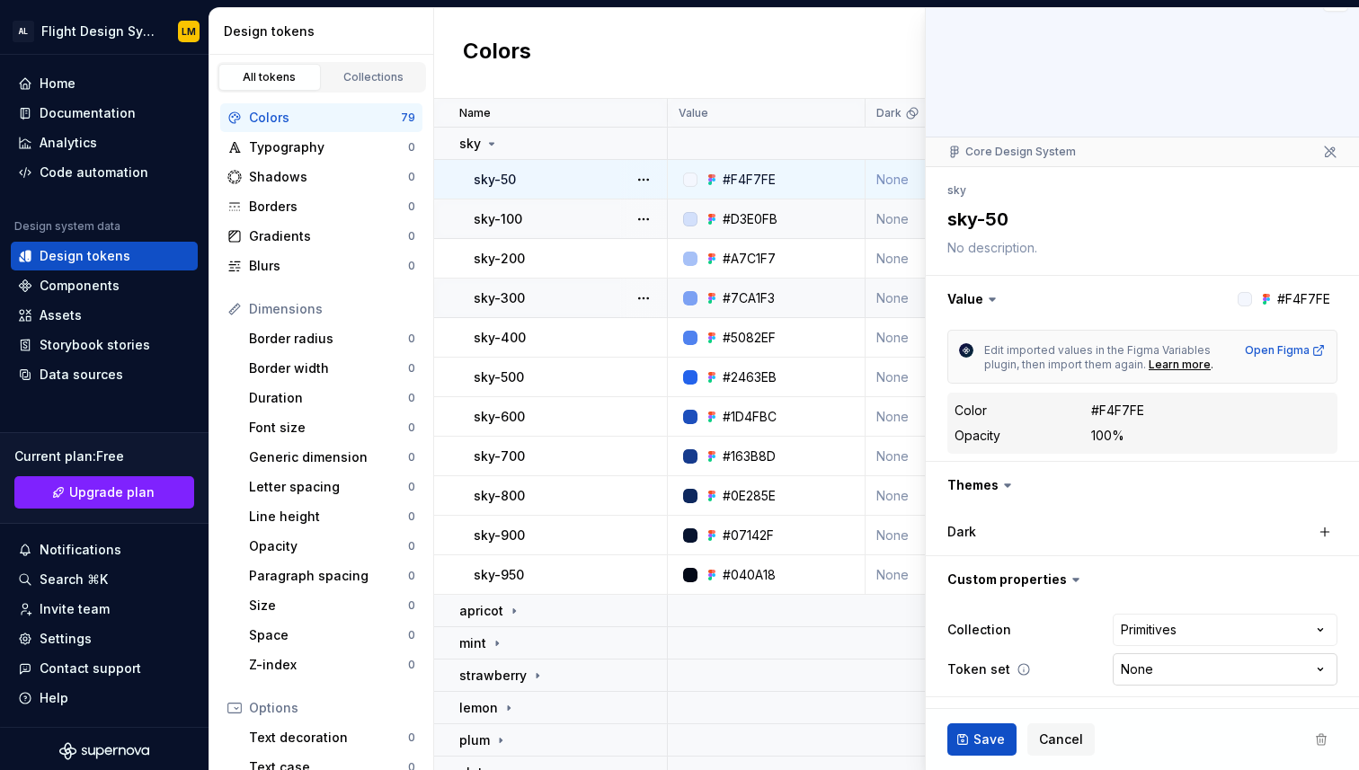
click at [1167, 661] on html "AL Flight Design System LM Home Documentation Analytics Code automation Design …" at bounding box center [679, 385] width 1359 height 770
select select "**********"
click at [977, 738] on span "Save" at bounding box center [988, 740] width 31 height 18
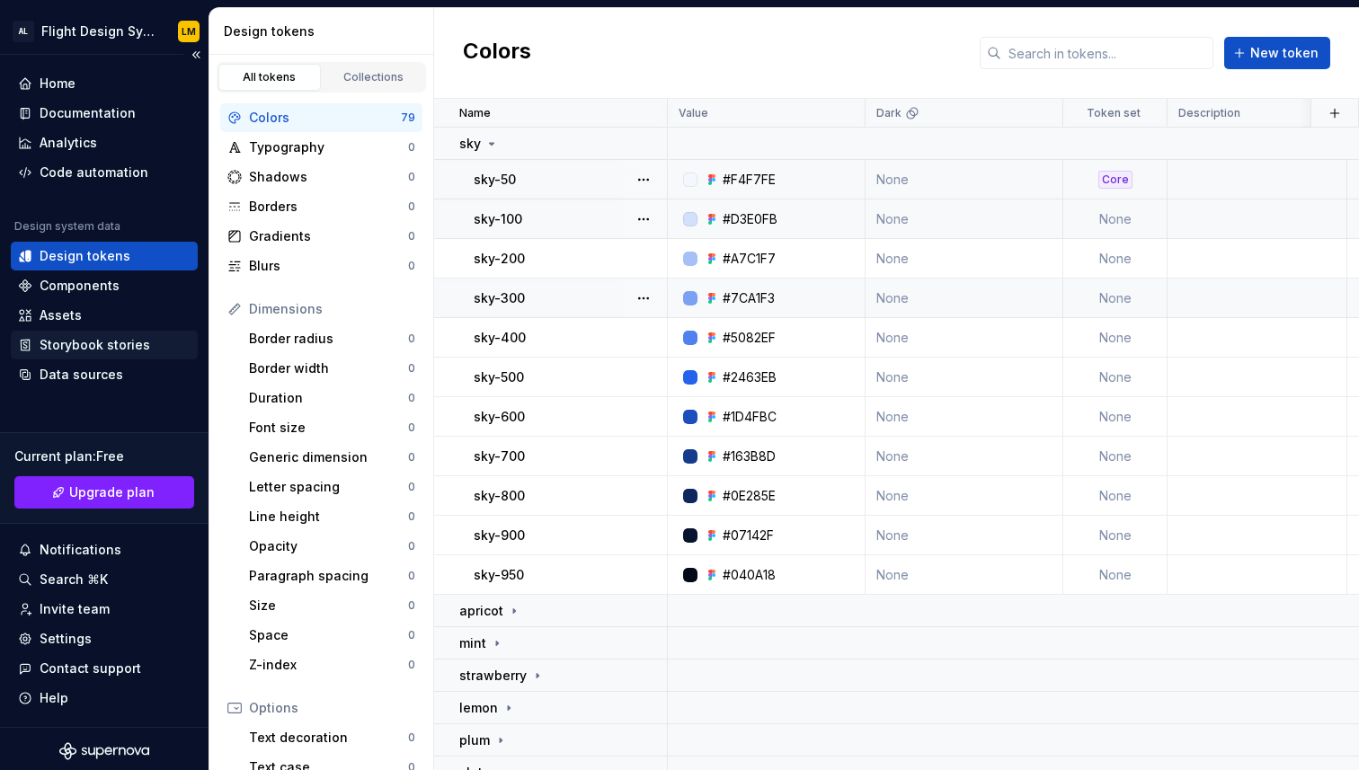
click at [96, 347] on div "Storybook stories" at bounding box center [95, 345] width 111 height 18
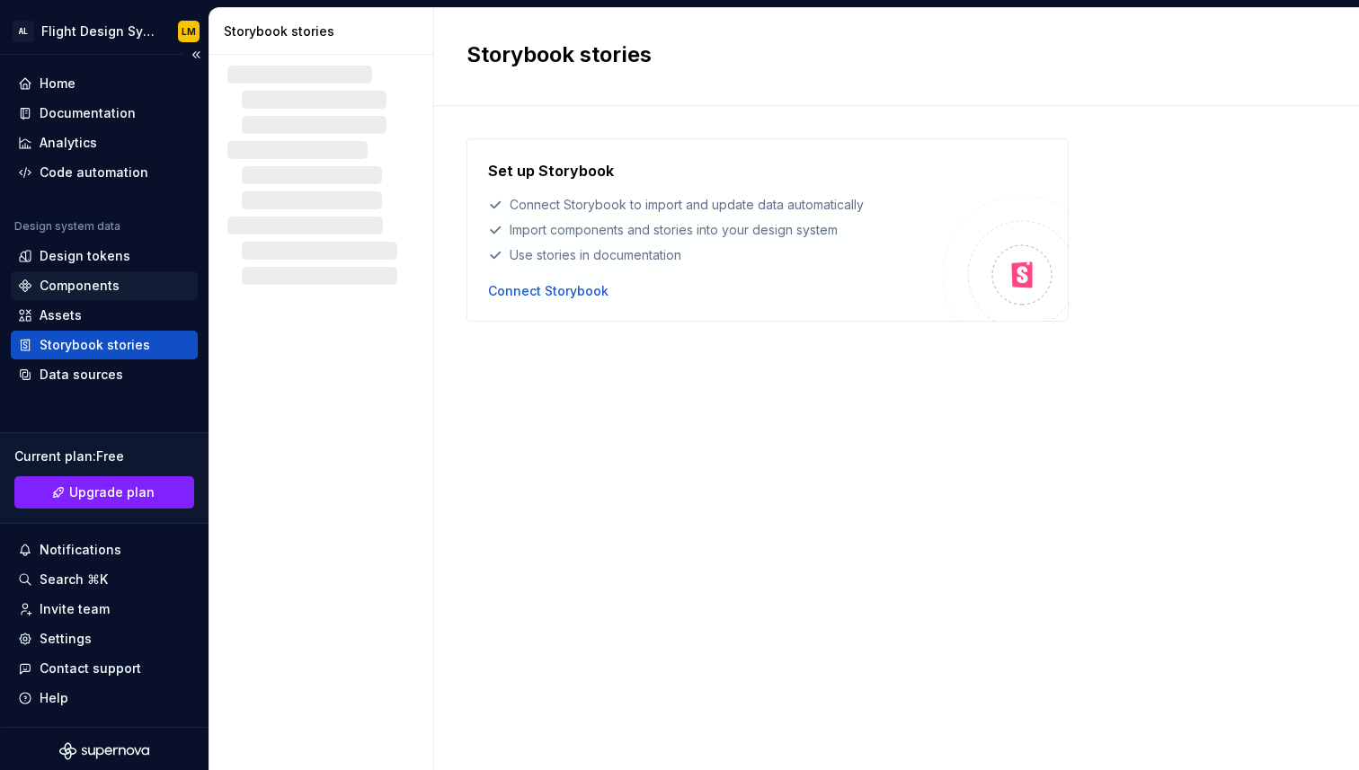
click at [70, 280] on div "Components" at bounding box center [80, 286] width 80 height 18
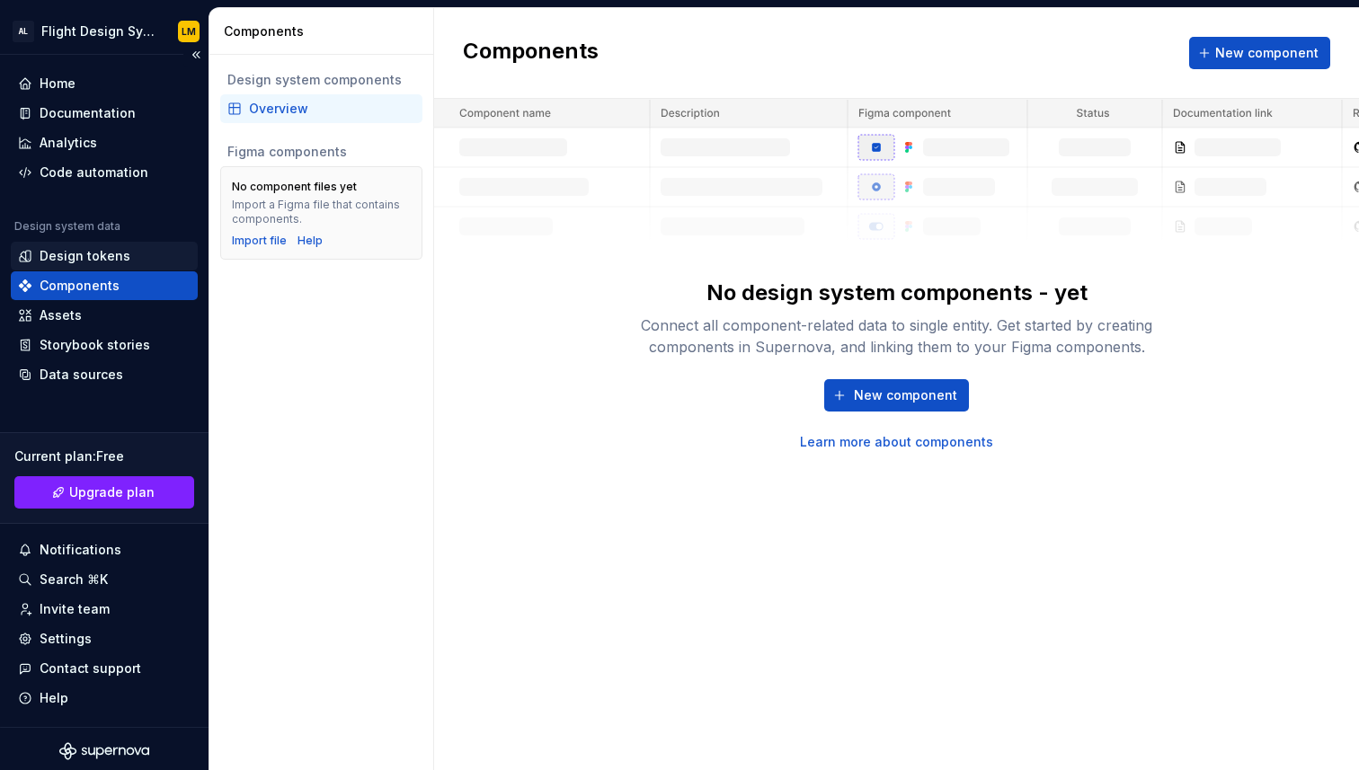
click at [65, 252] on div "Design tokens" at bounding box center [85, 256] width 91 height 18
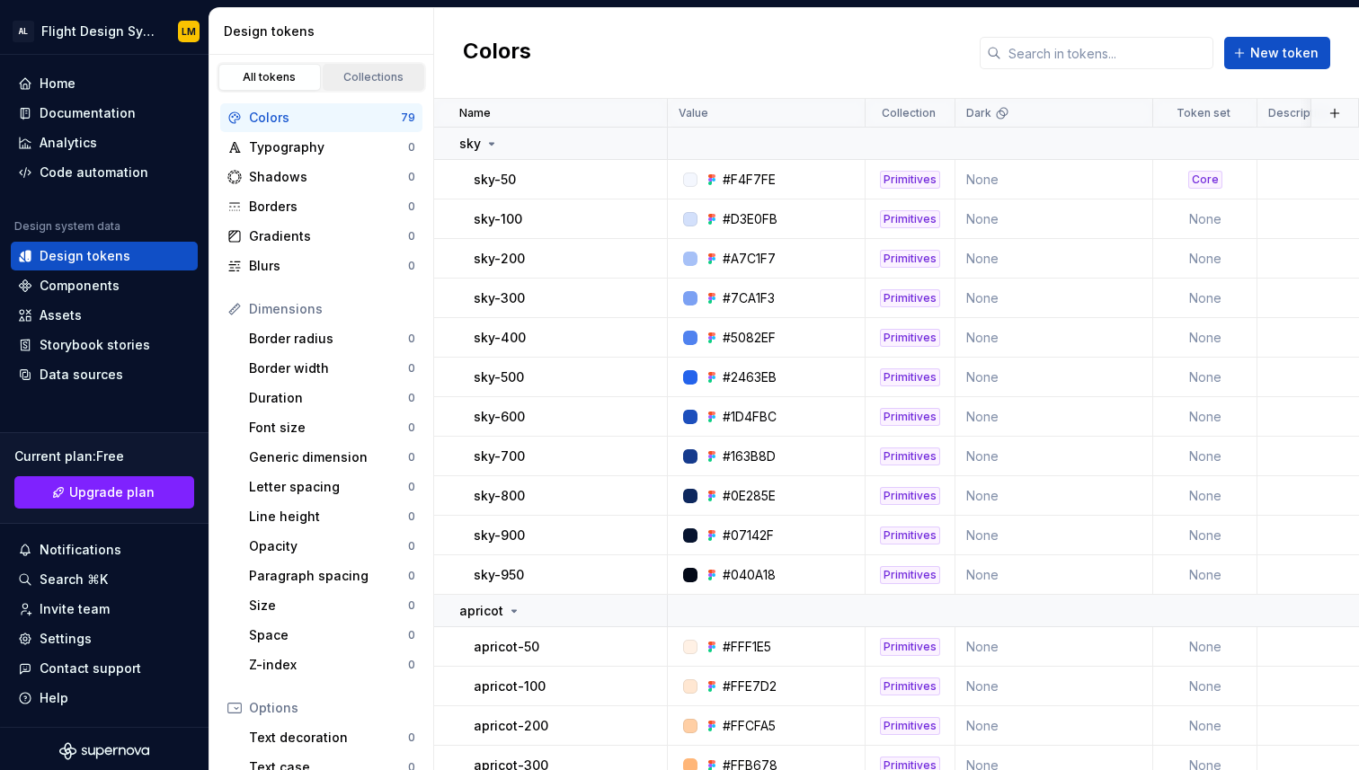
click at [380, 68] on link "Collections" at bounding box center [374, 77] width 102 height 27
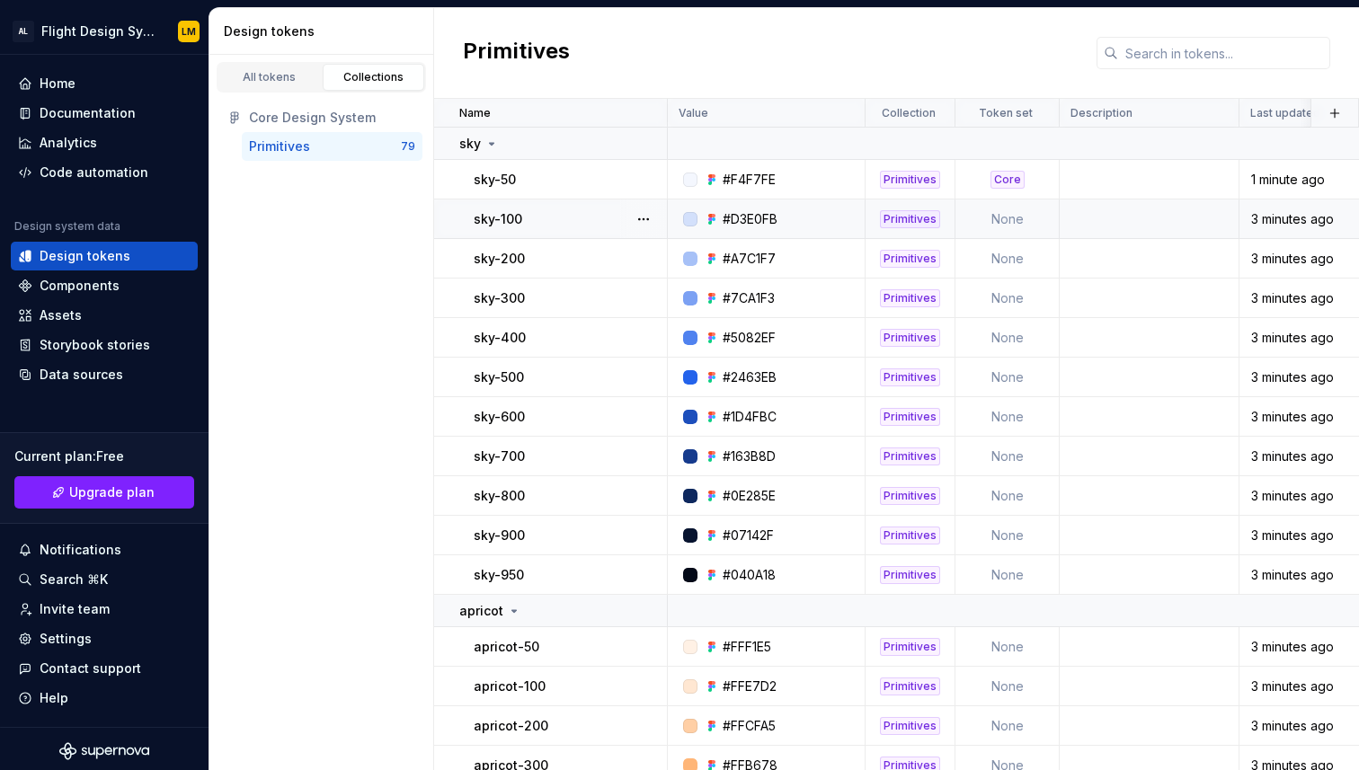
click at [623, 221] on div at bounding box center [643, 219] width 47 height 39
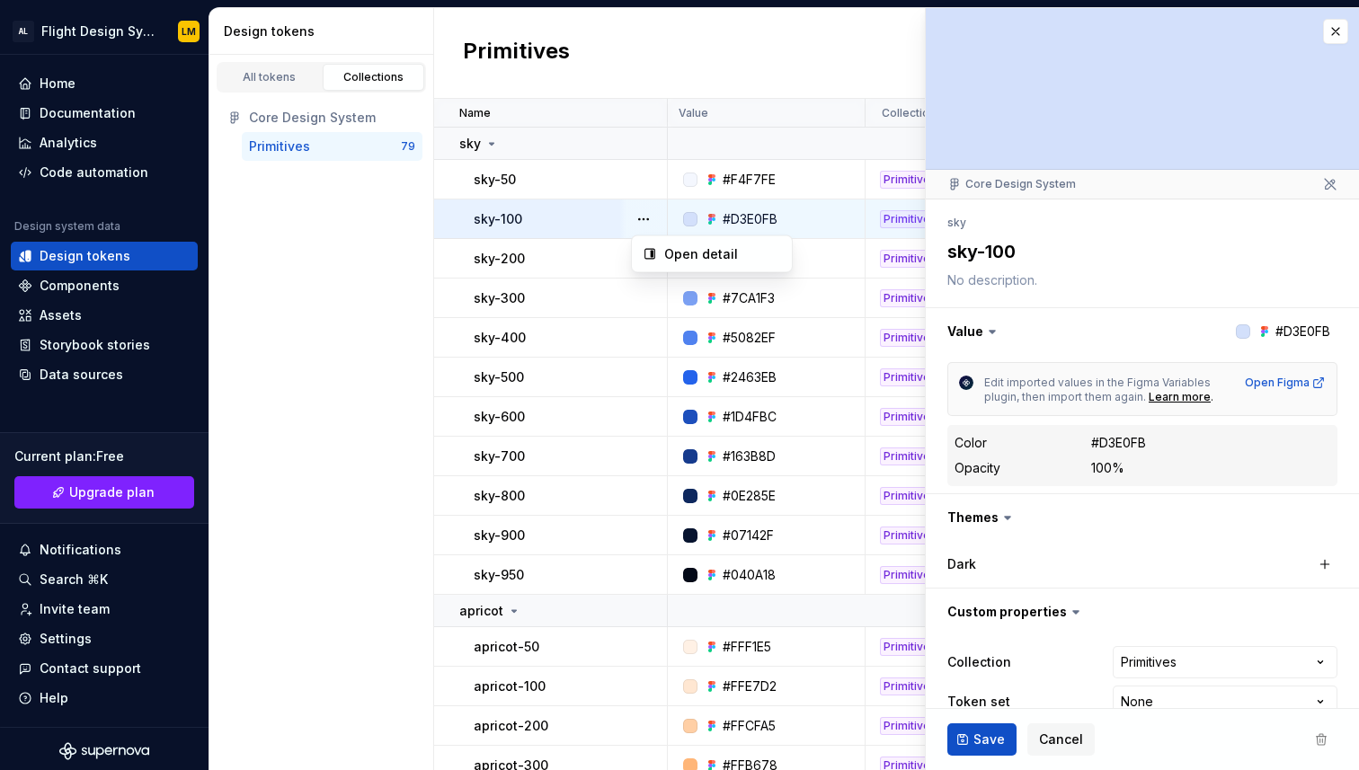
click at [640, 220] on button "button" at bounding box center [643, 219] width 25 height 25
click at [1336, 179] on icon at bounding box center [1330, 184] width 14 height 14
click at [1336, 32] on button "button" at bounding box center [1335, 31] width 25 height 25
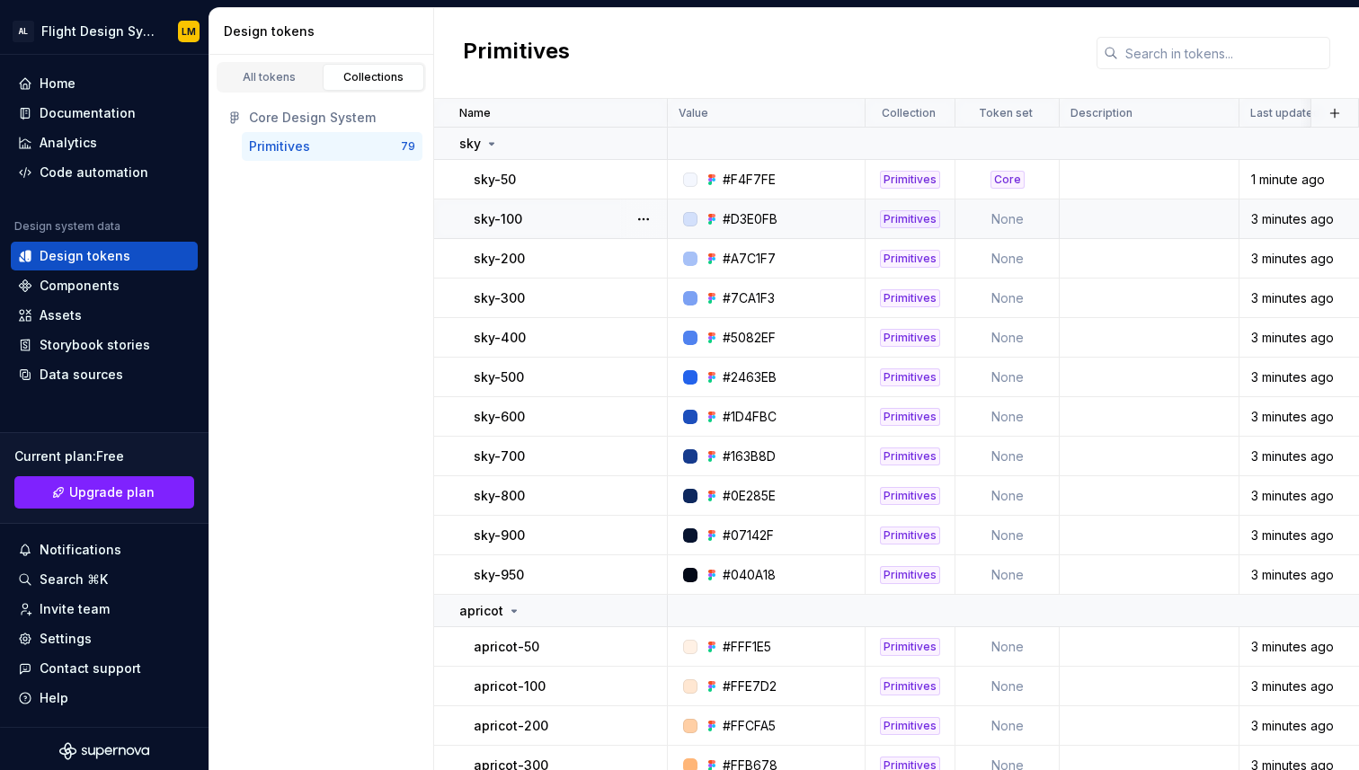
click at [1007, 223] on td "None" at bounding box center [1007, 220] width 104 height 40
type textarea "*"
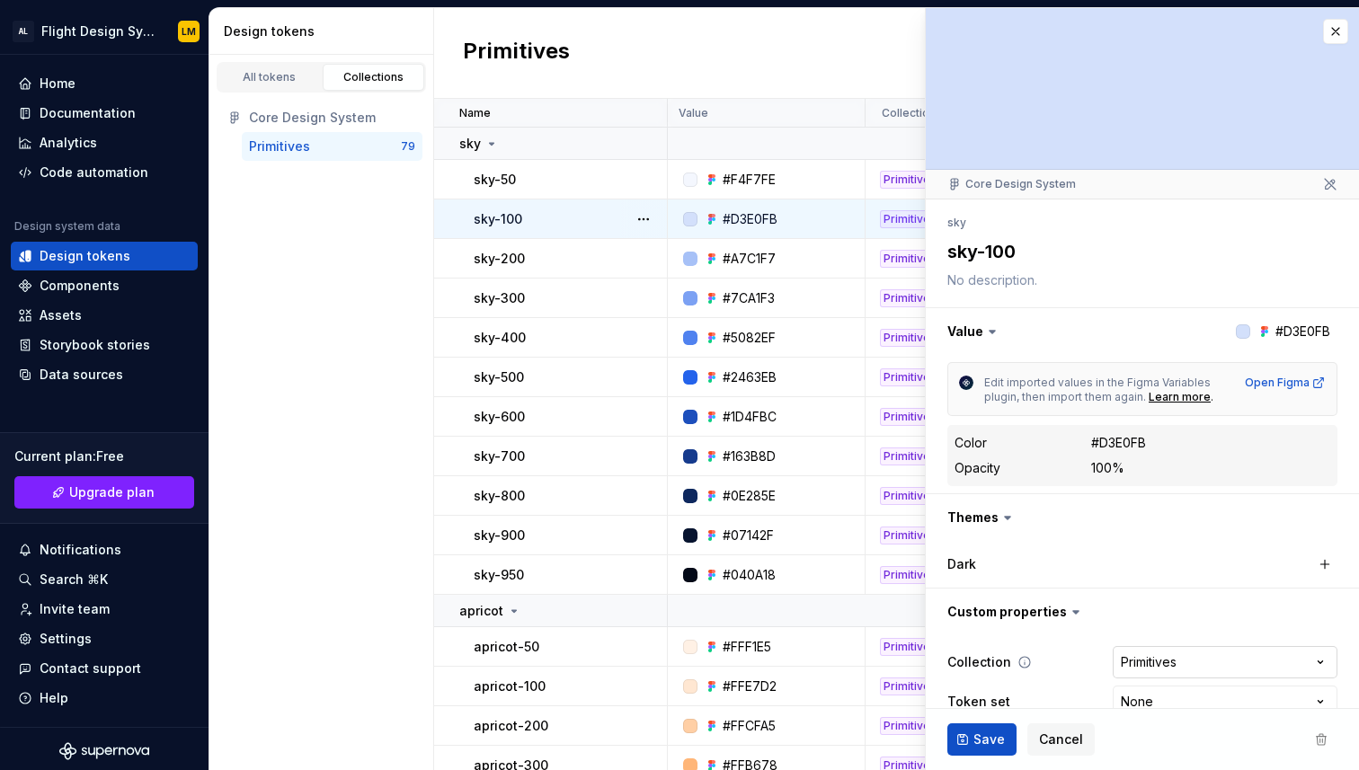
scroll to position [32, 0]
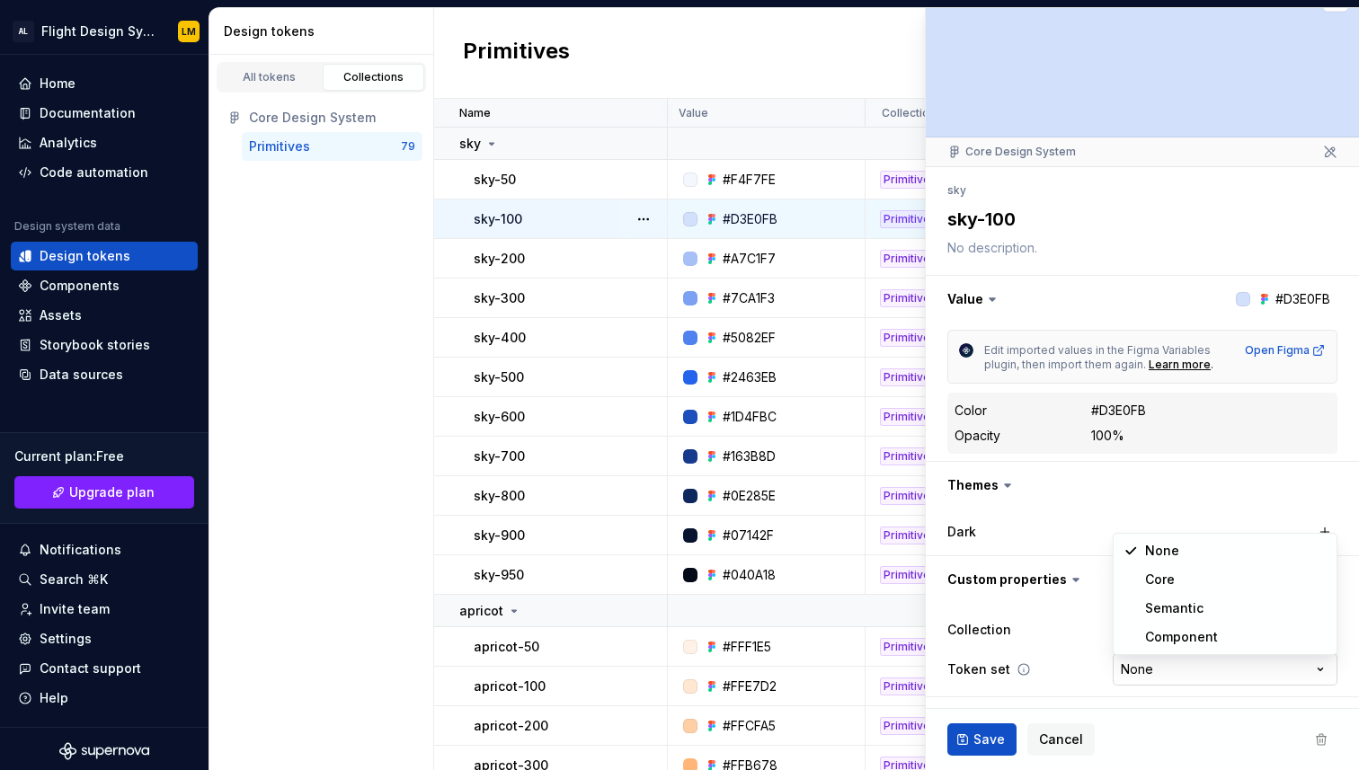
click at [1140, 659] on html "AL Flight Design System LM Home Documentation Analytics Code automation Design …" at bounding box center [679, 385] width 1359 height 770
select select "**********"
click at [984, 747] on span "Save" at bounding box center [988, 740] width 31 height 18
click at [857, 71] on div "Primitives" at bounding box center [896, 53] width 925 height 91
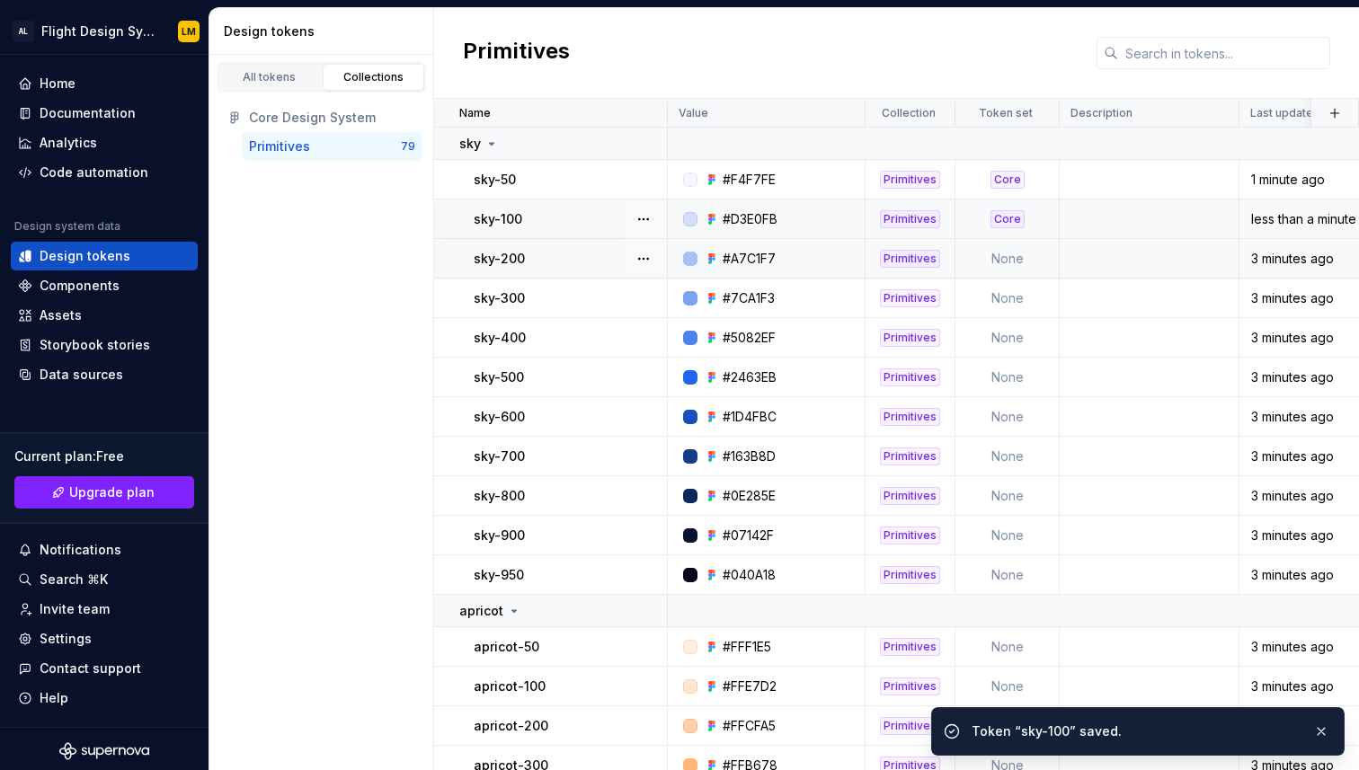
click at [1010, 239] on td "None" at bounding box center [1007, 259] width 104 height 40
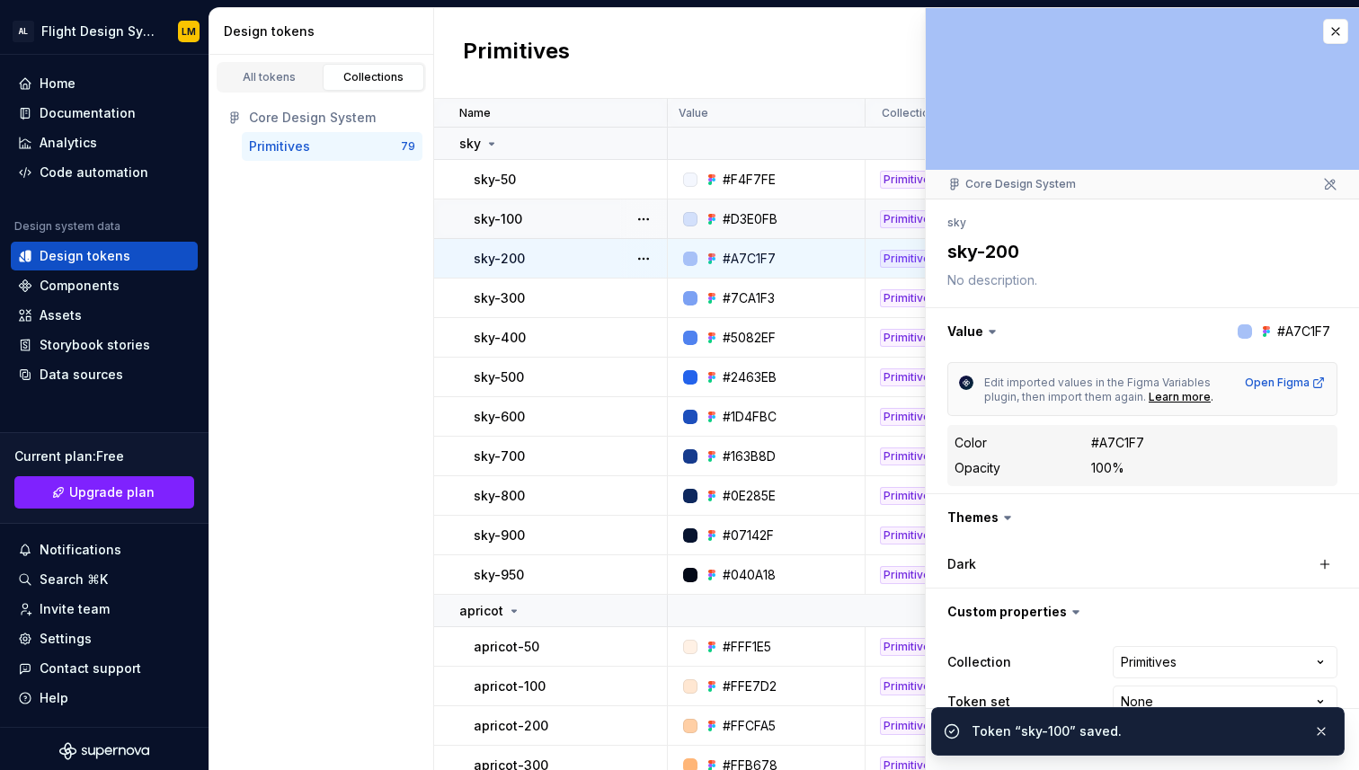
scroll to position [32, 0]
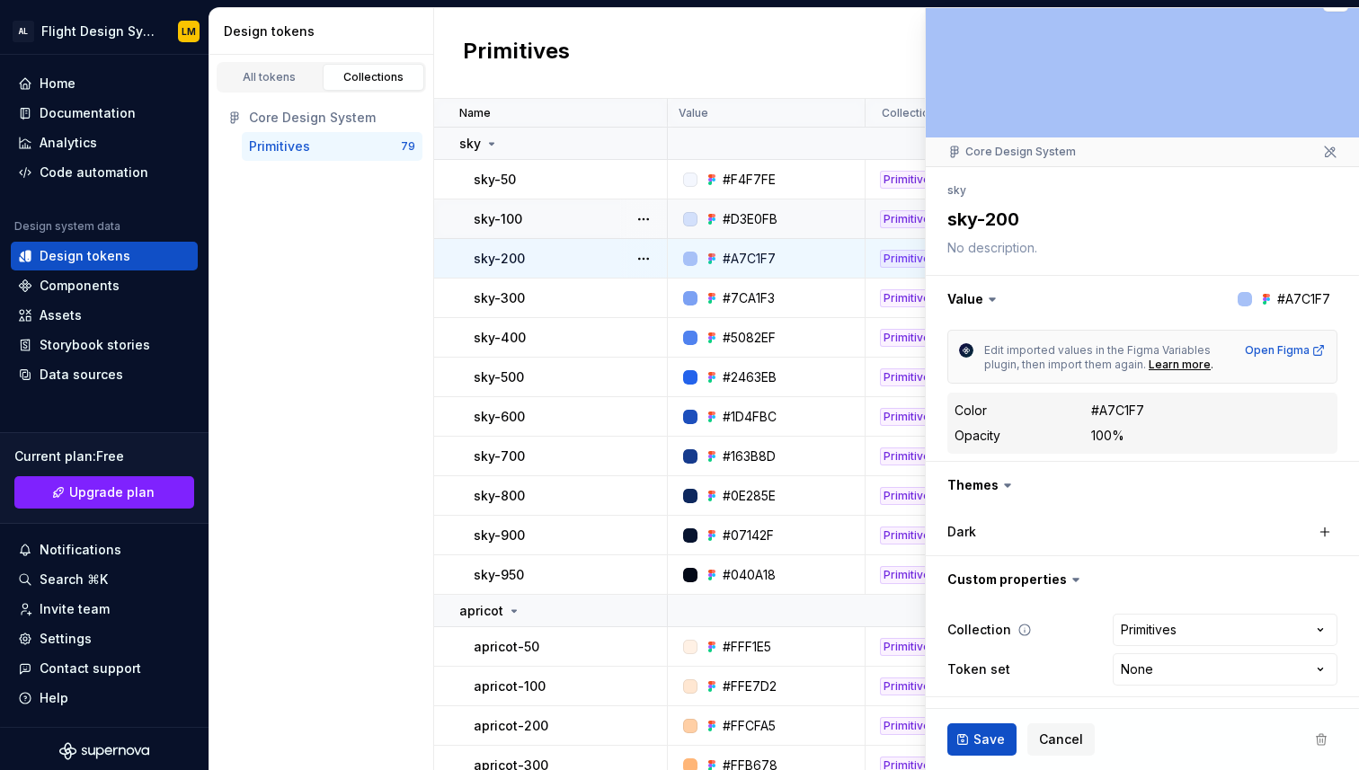
type textarea "*"
click at [1139, 658] on html "AL Flight Design System LM Home Documentation Analytics Code automation Design …" at bounding box center [679, 385] width 1359 height 770
click at [1047, 694] on html "AL Flight Design System LM Home Documentation Analytics Code automation Design …" at bounding box center [679, 385] width 1359 height 770
click at [1020, 670] on icon at bounding box center [1023, 669] width 14 height 14
click at [1162, 669] on html "AL Flight Design System LM Home Documentation Analytics Code automation Design …" at bounding box center [679, 385] width 1359 height 770
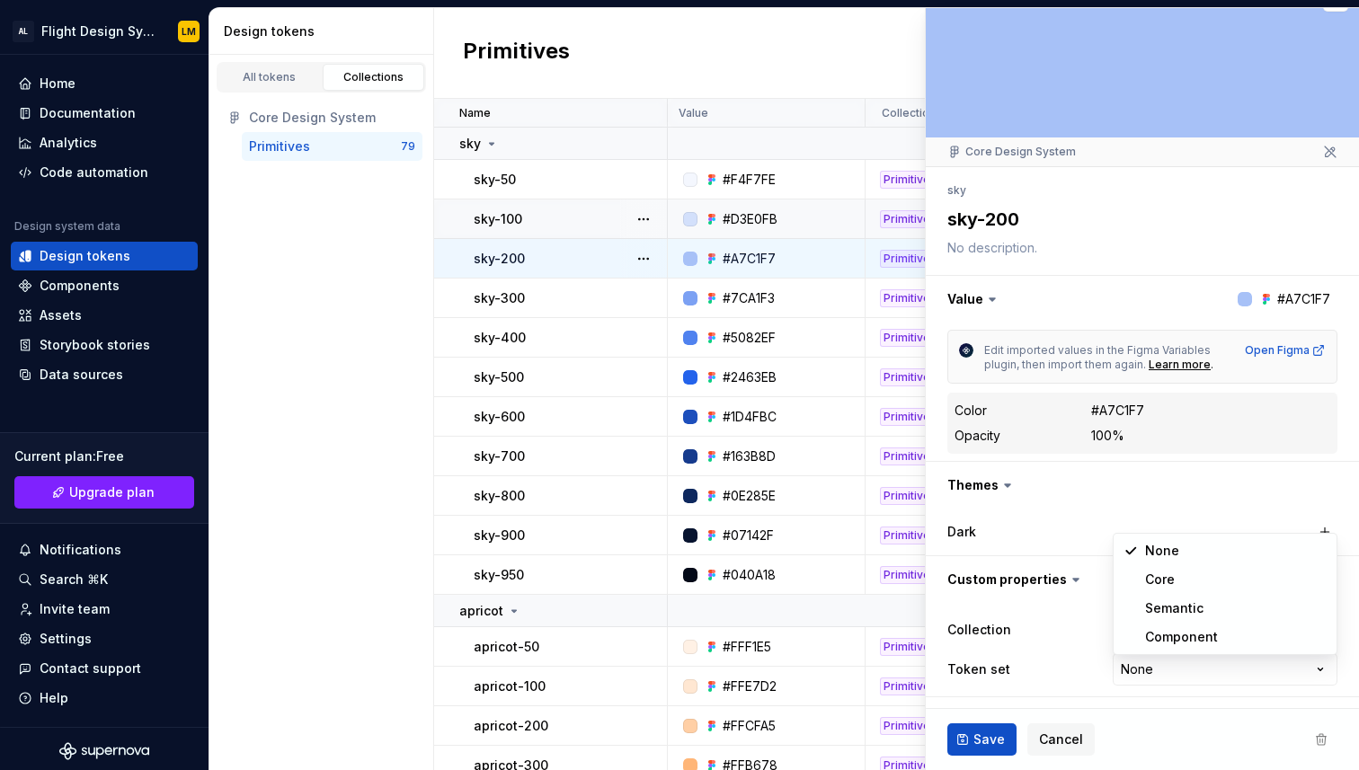
select select "**********"
click at [866, 136] on td at bounding box center [1041, 144] width 746 height 32
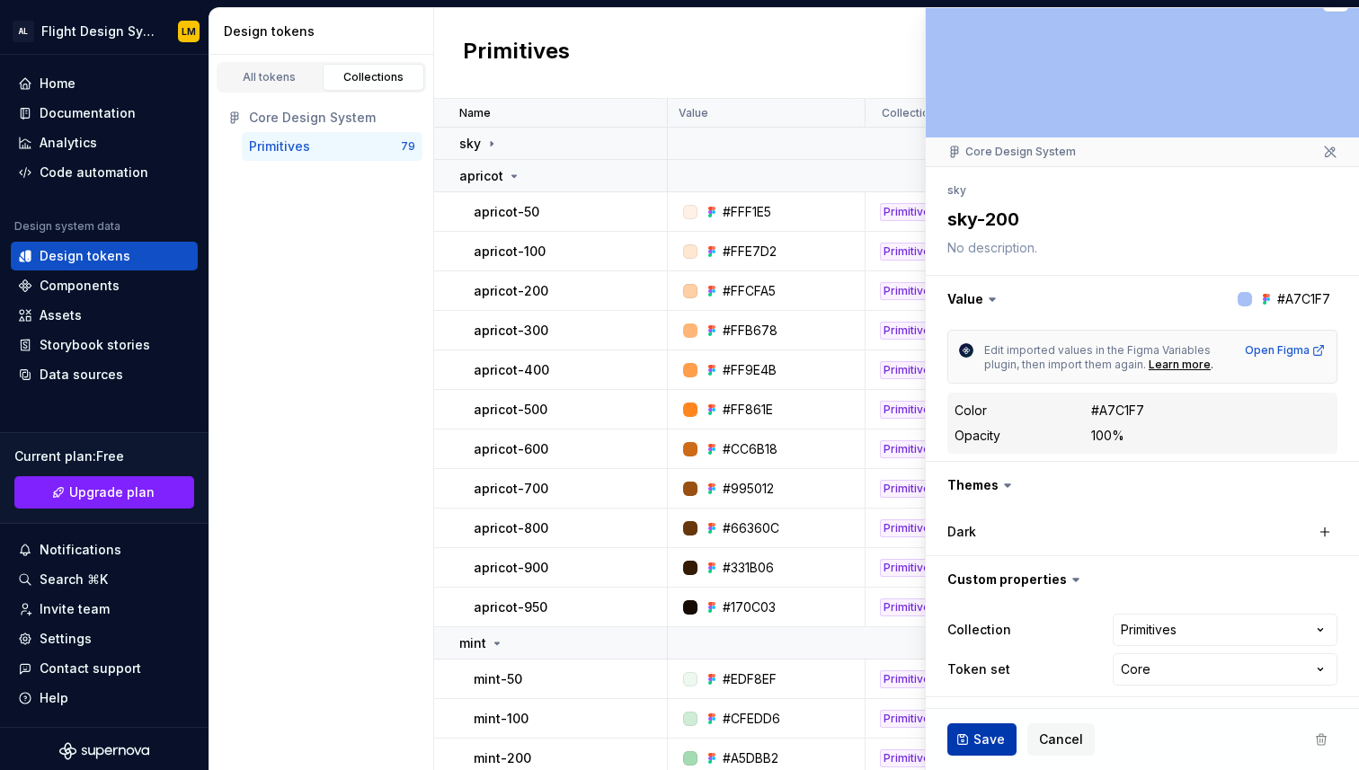
click at [981, 741] on span "Save" at bounding box center [988, 740] width 31 height 18
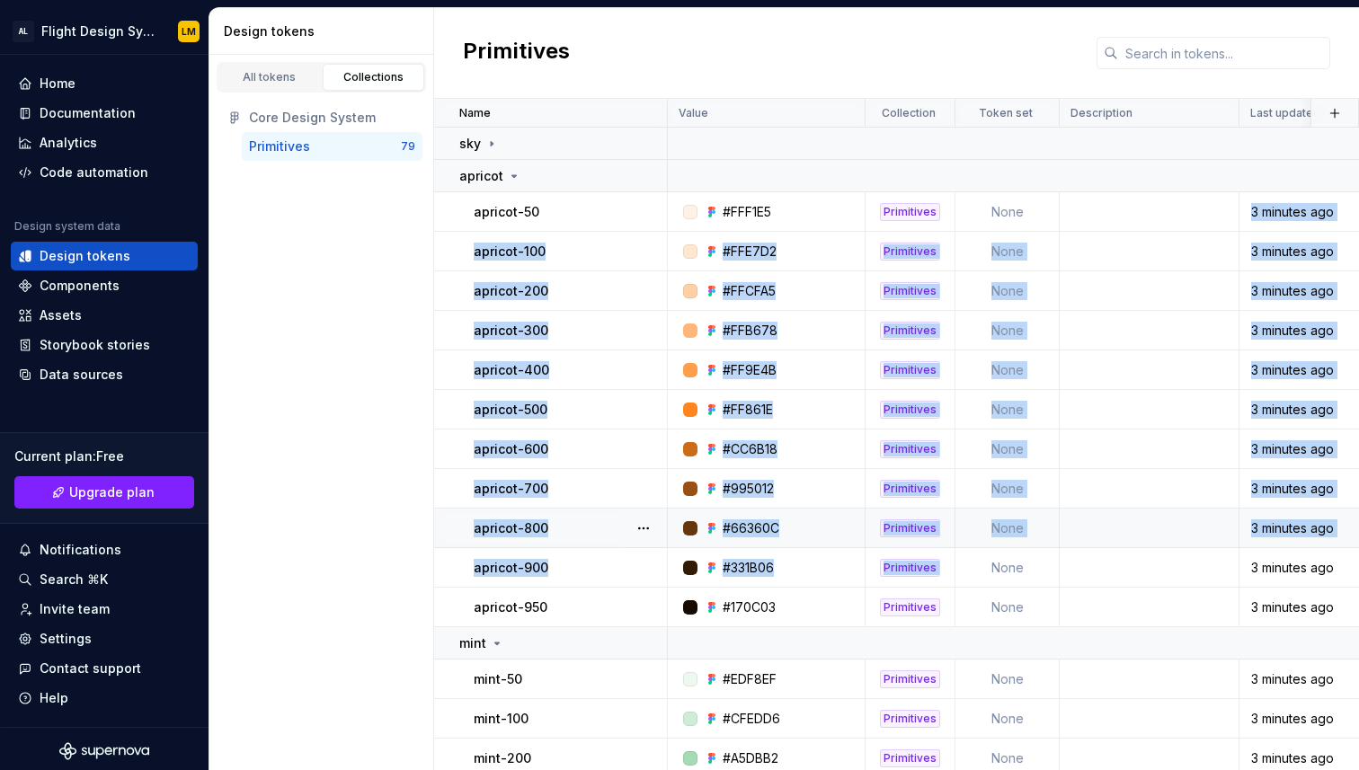
drag, startPoint x: 1026, startPoint y: 222, endPoint x: 1025, endPoint y: 546, distance: 324.4
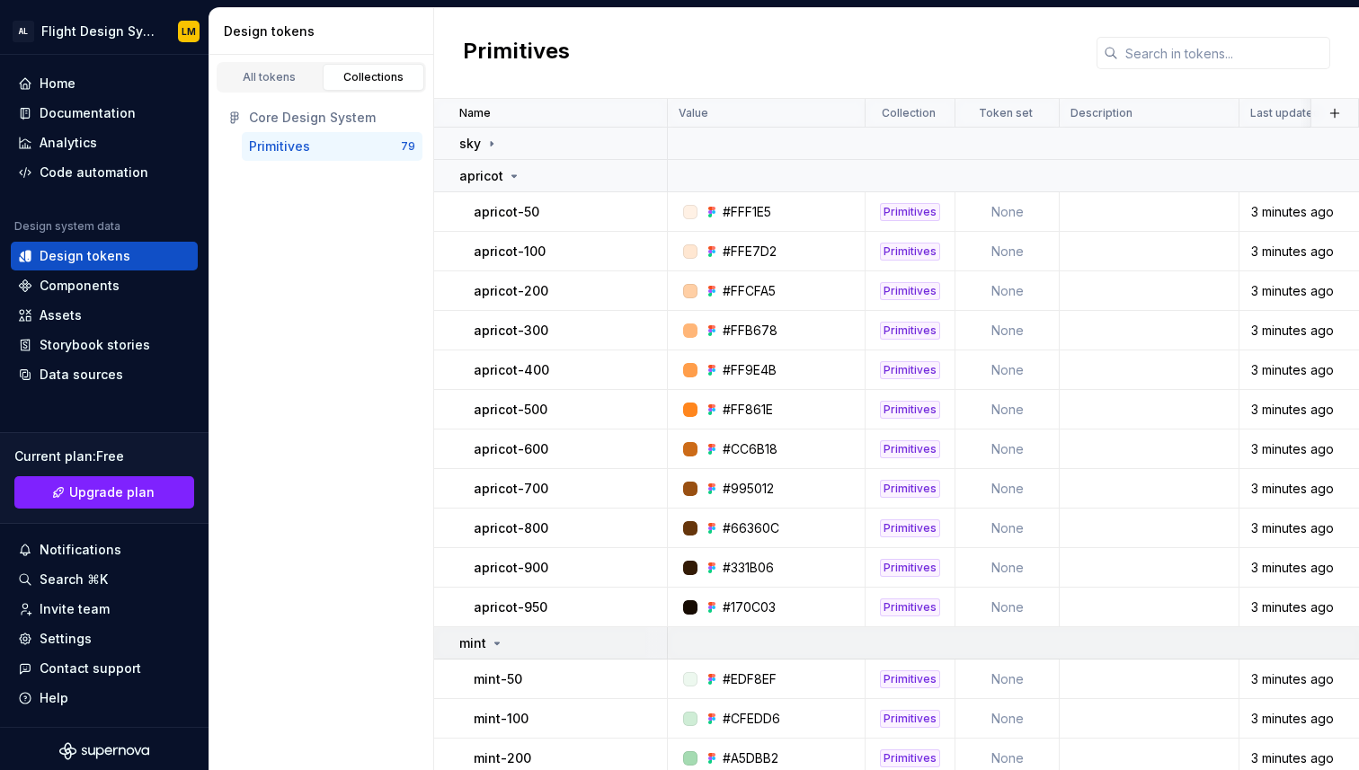
click at [1117, 628] on td at bounding box center [1041, 643] width 746 height 32
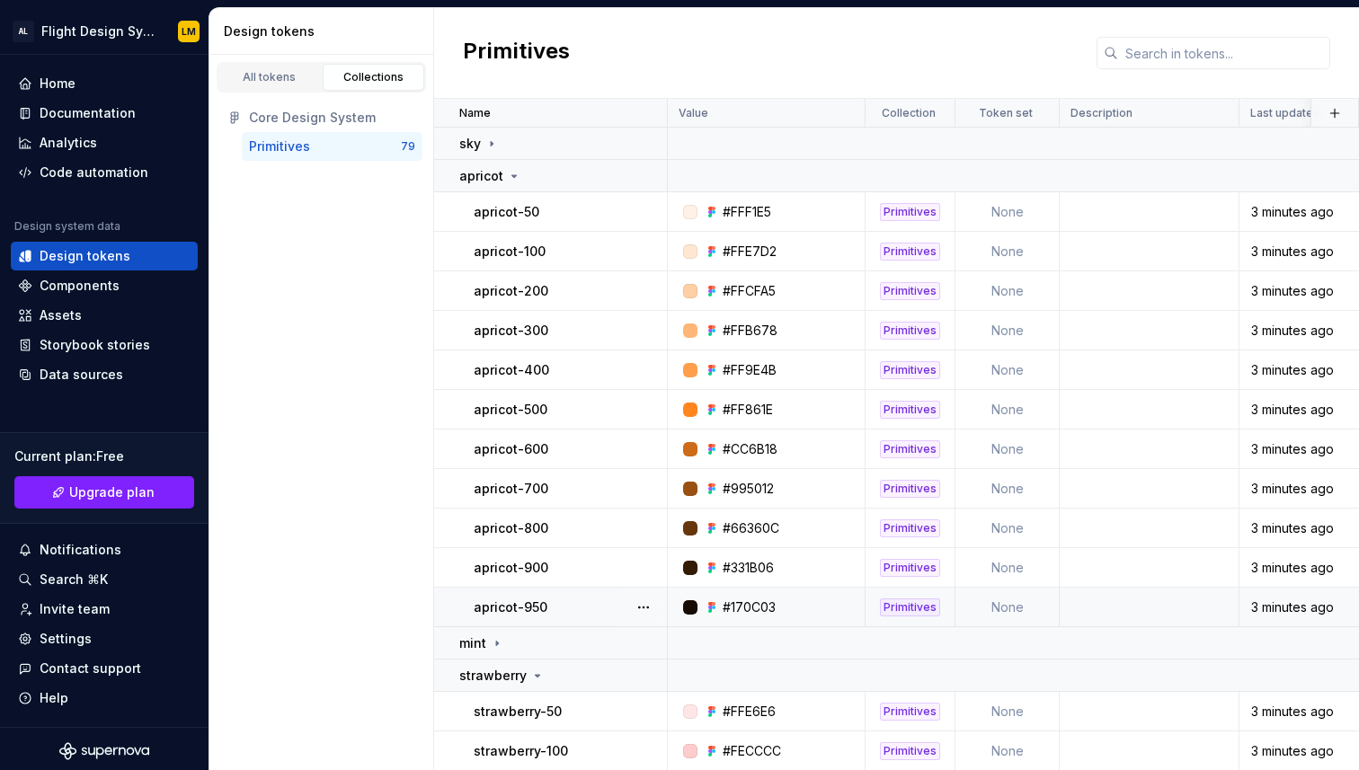
click at [1117, 606] on td at bounding box center [1150, 608] width 180 height 40
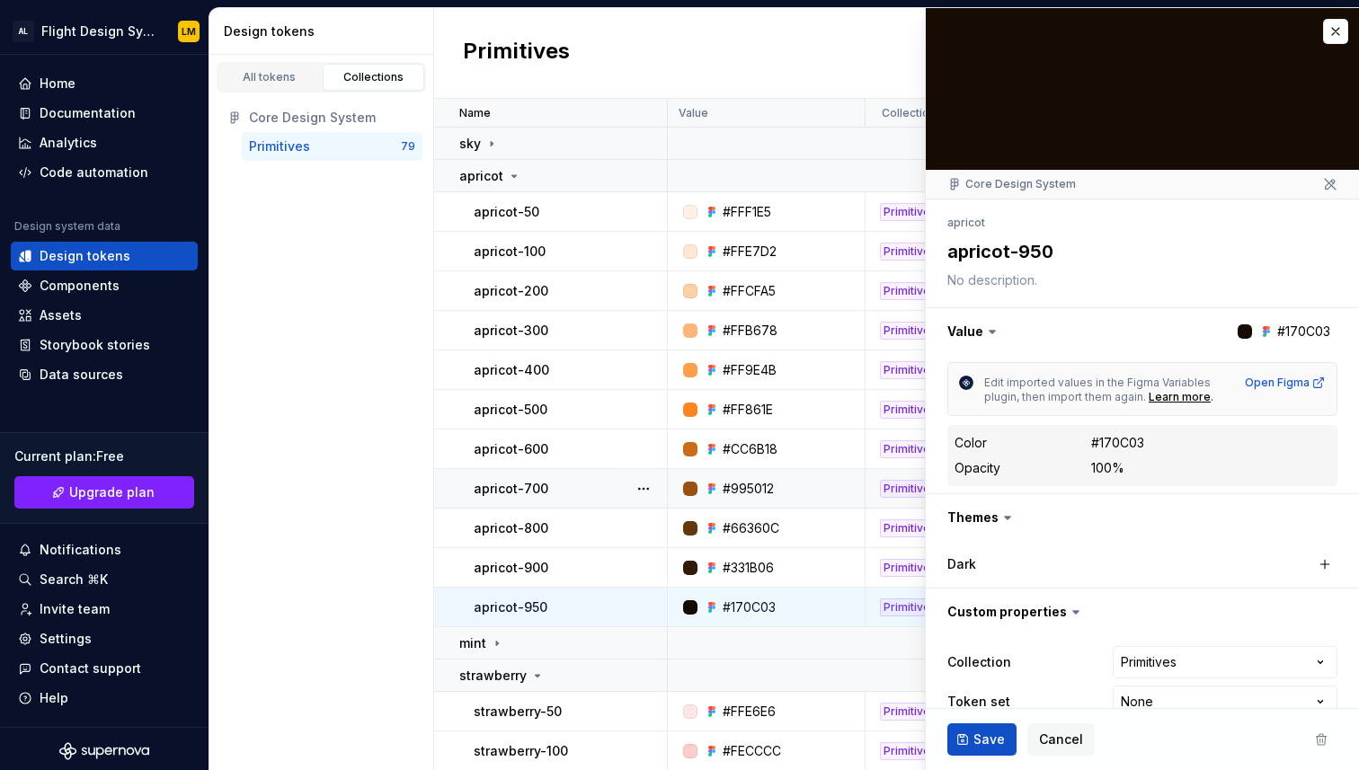
scroll to position [32, 0]
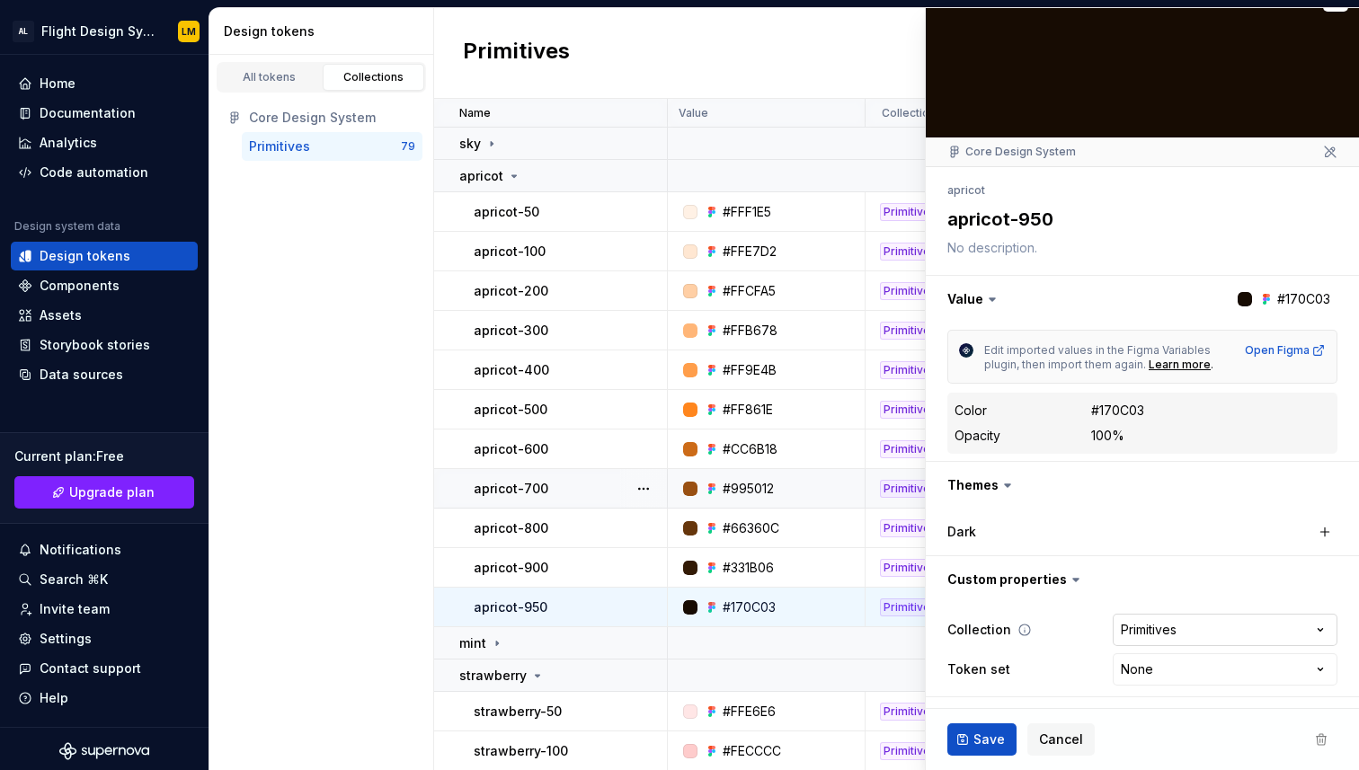
click at [1300, 634] on html "AL Flight Design System LM Home Documentation Analytics Code automation Design …" at bounding box center [679, 385] width 1359 height 770
type textarea "*"
click at [1263, 677] on html "AL Flight Design System LM Home Documentation Analytics Code automation Design …" at bounding box center [679, 385] width 1359 height 770
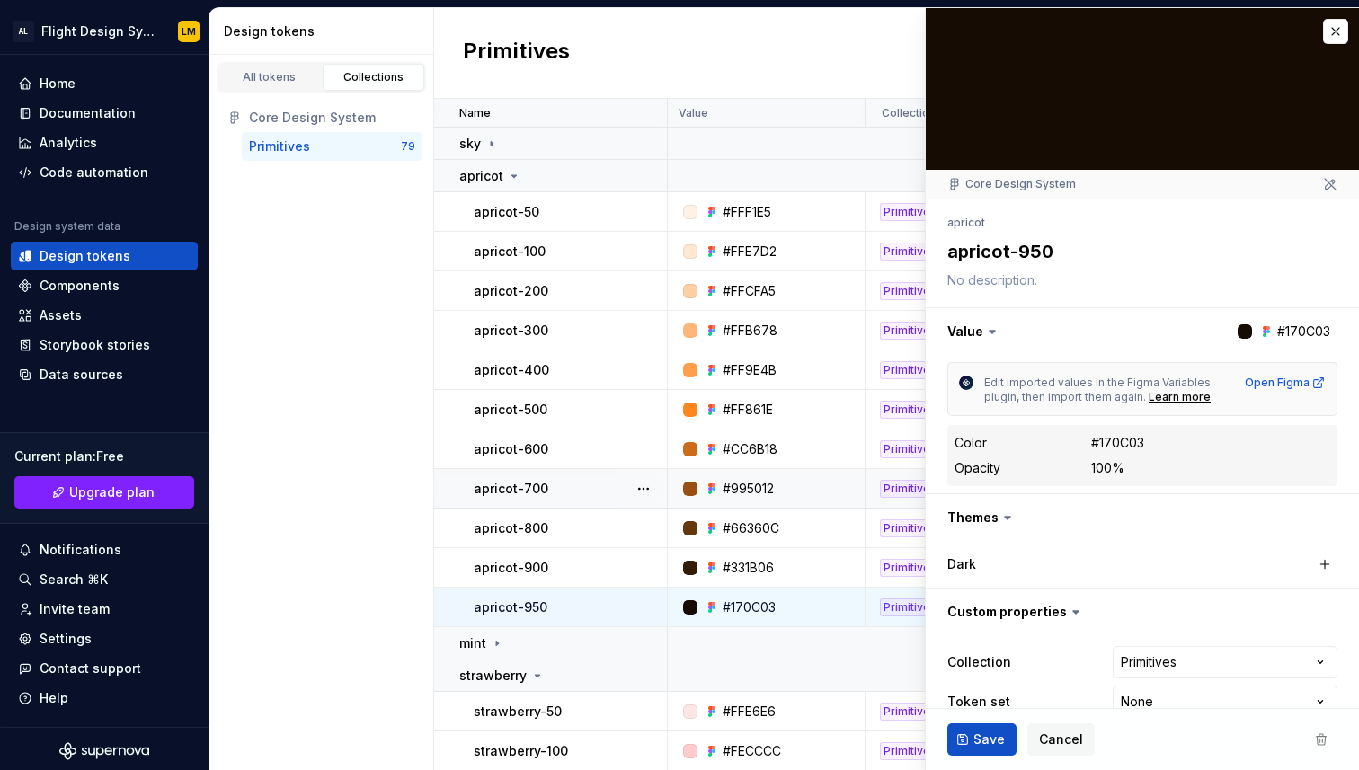
type textarea "*"
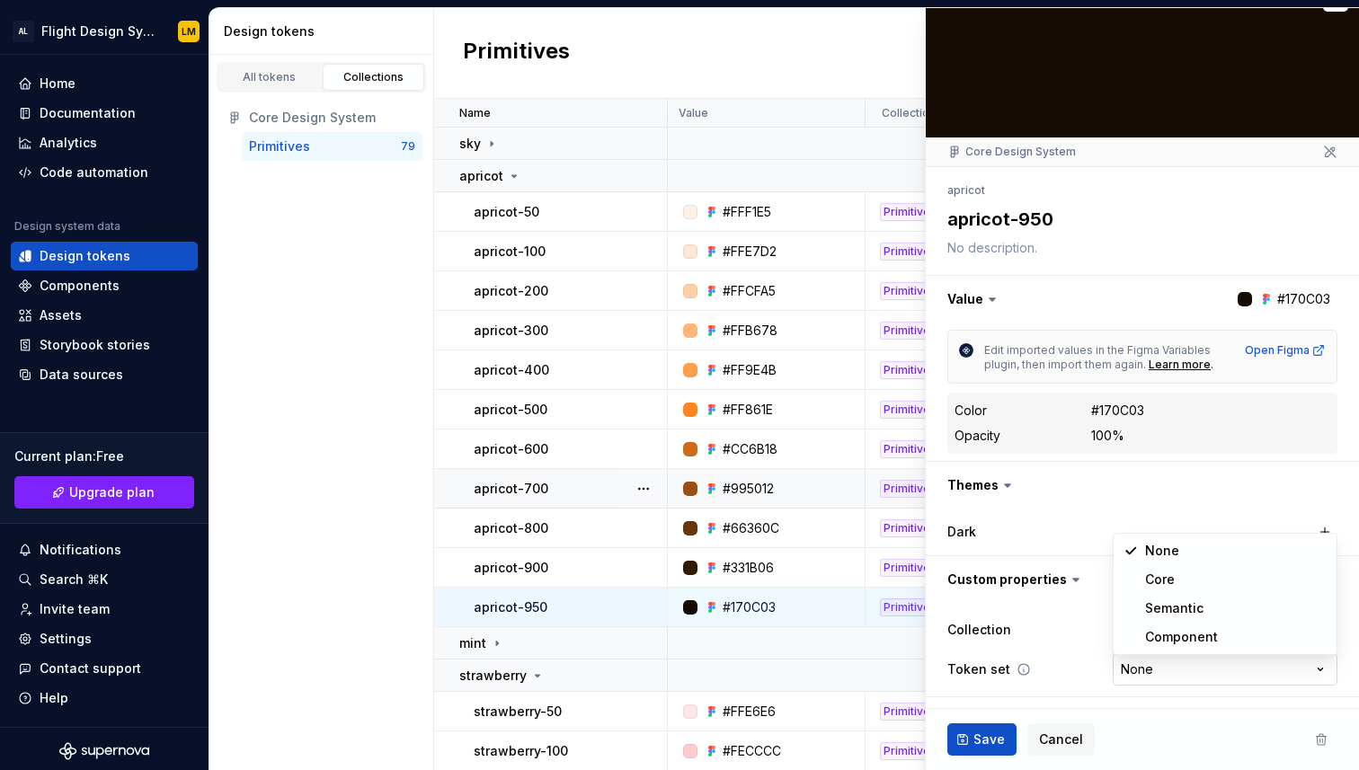
click at [1181, 675] on html "AL Flight Design System LM Home Documentation Analytics Code automation Design …" at bounding box center [679, 385] width 1359 height 770
select select "**********"
click at [978, 741] on span "Save" at bounding box center [988, 740] width 31 height 18
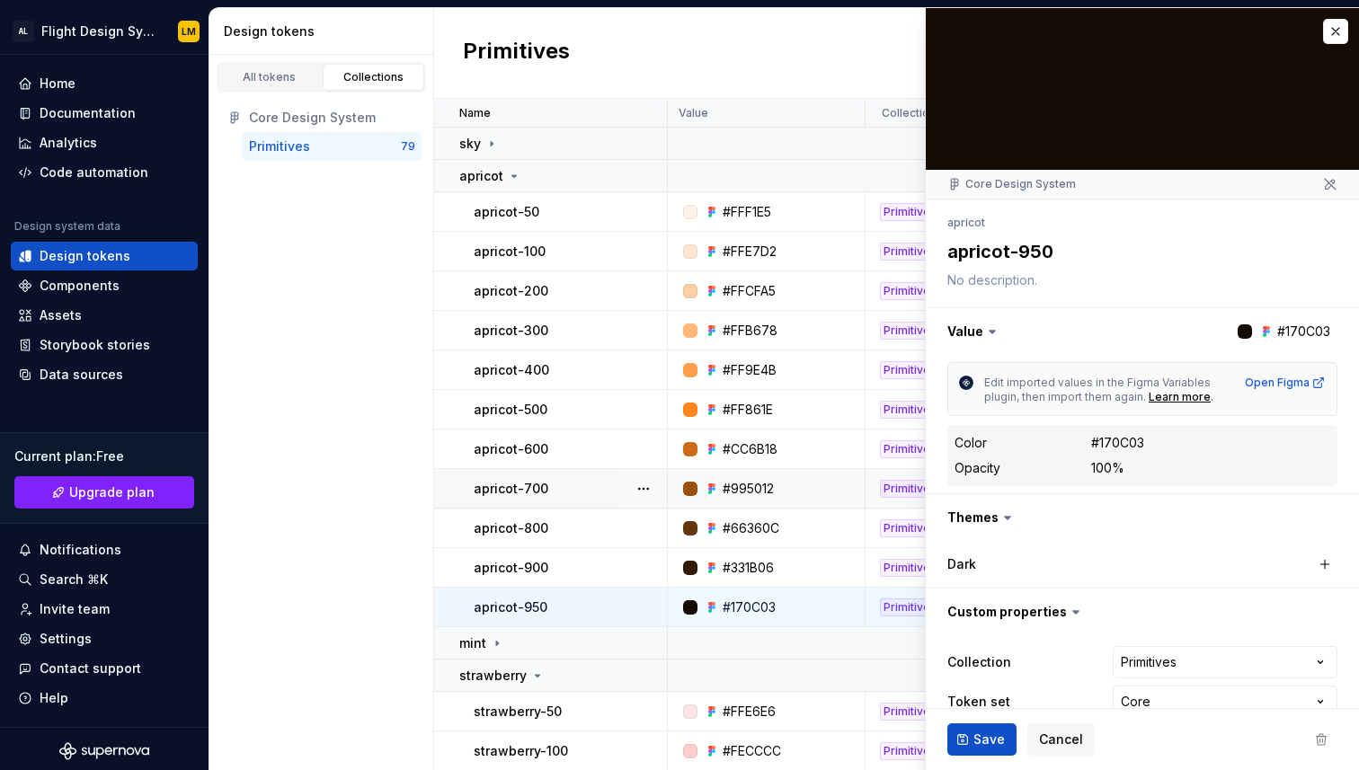
type textarea "*"
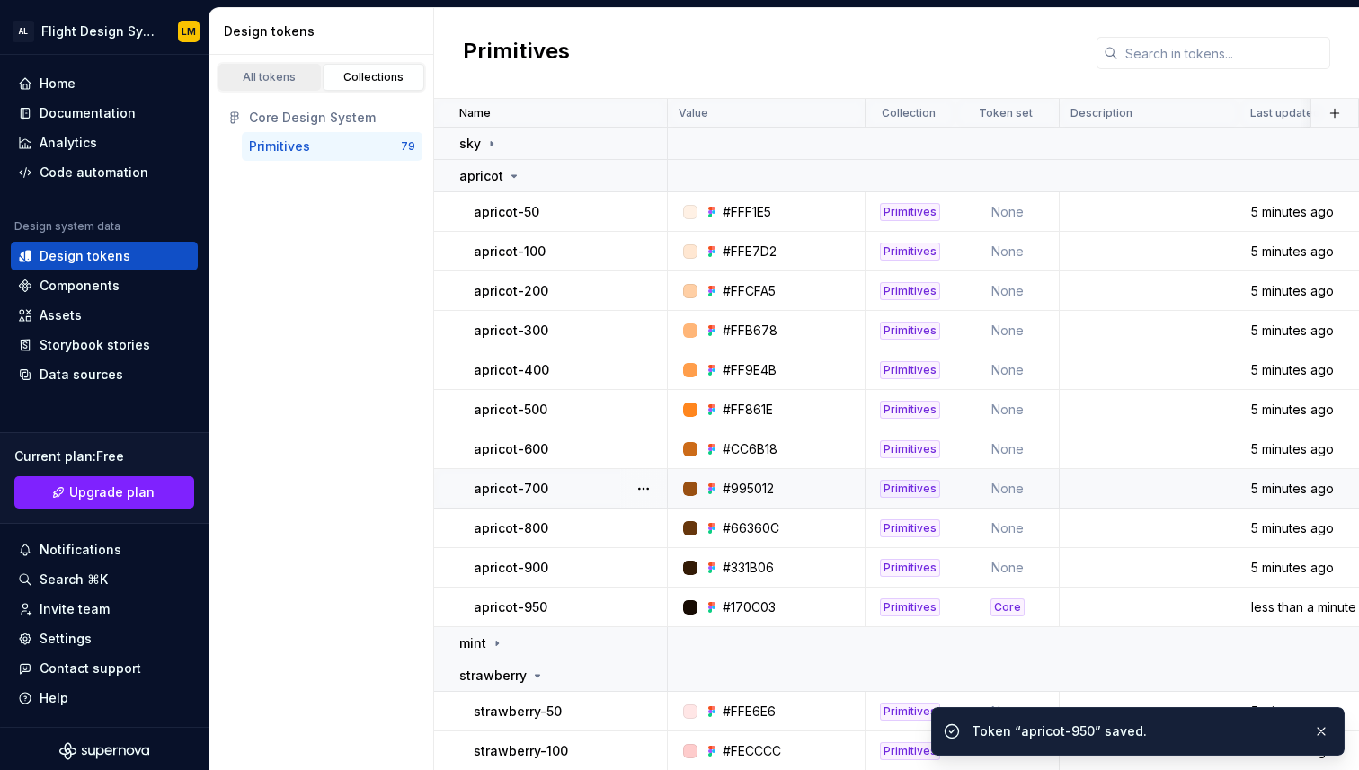
click at [257, 79] on div "All tokens" at bounding box center [270, 77] width 90 height 14
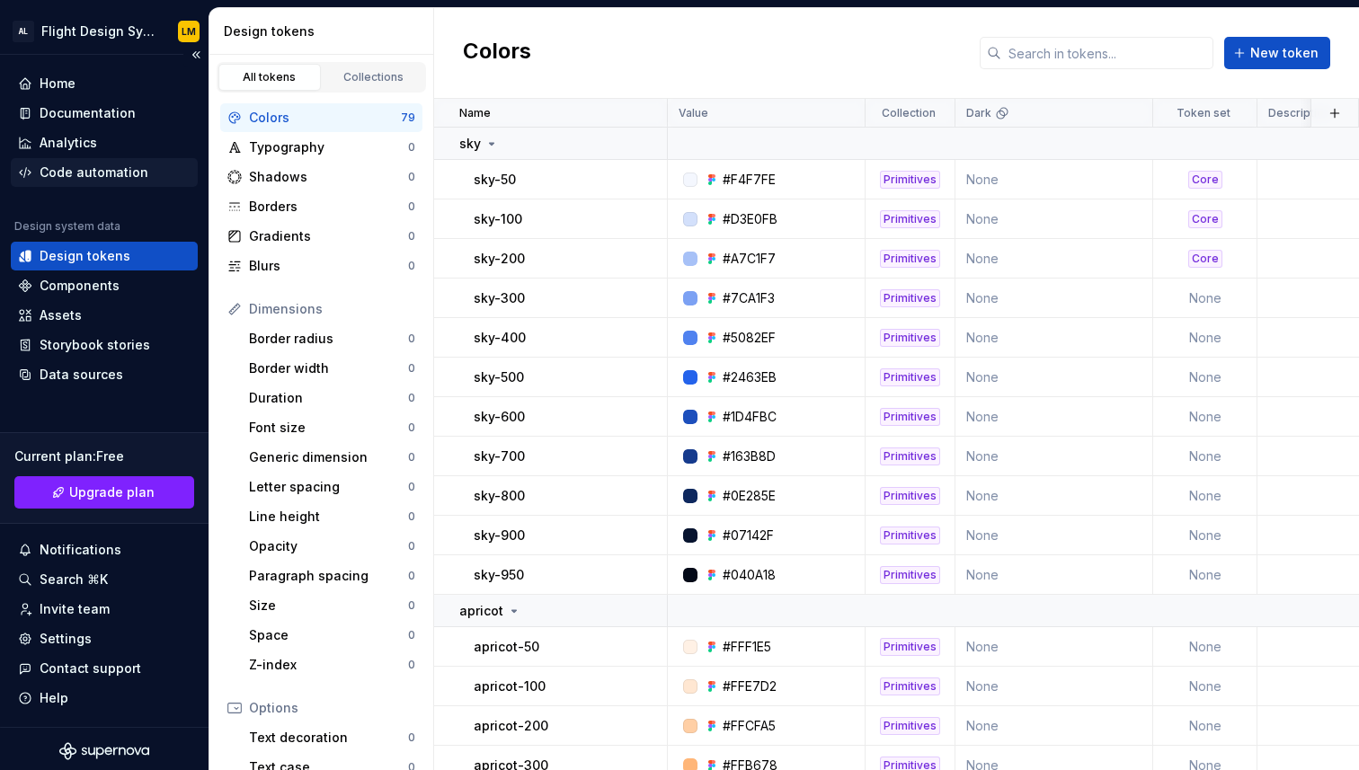
click at [75, 172] on div "Code automation" at bounding box center [94, 173] width 109 height 18
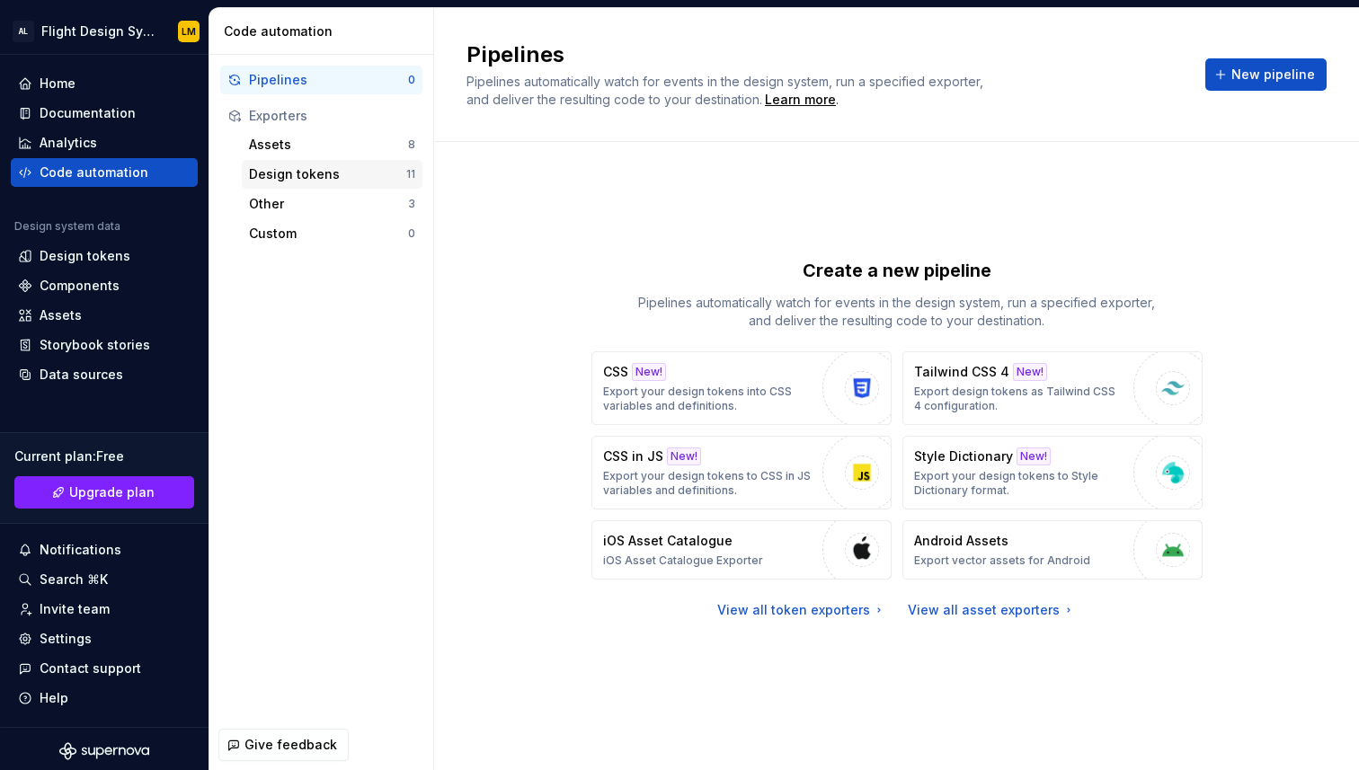
click at [271, 173] on div "Design tokens" at bounding box center [327, 174] width 157 height 18
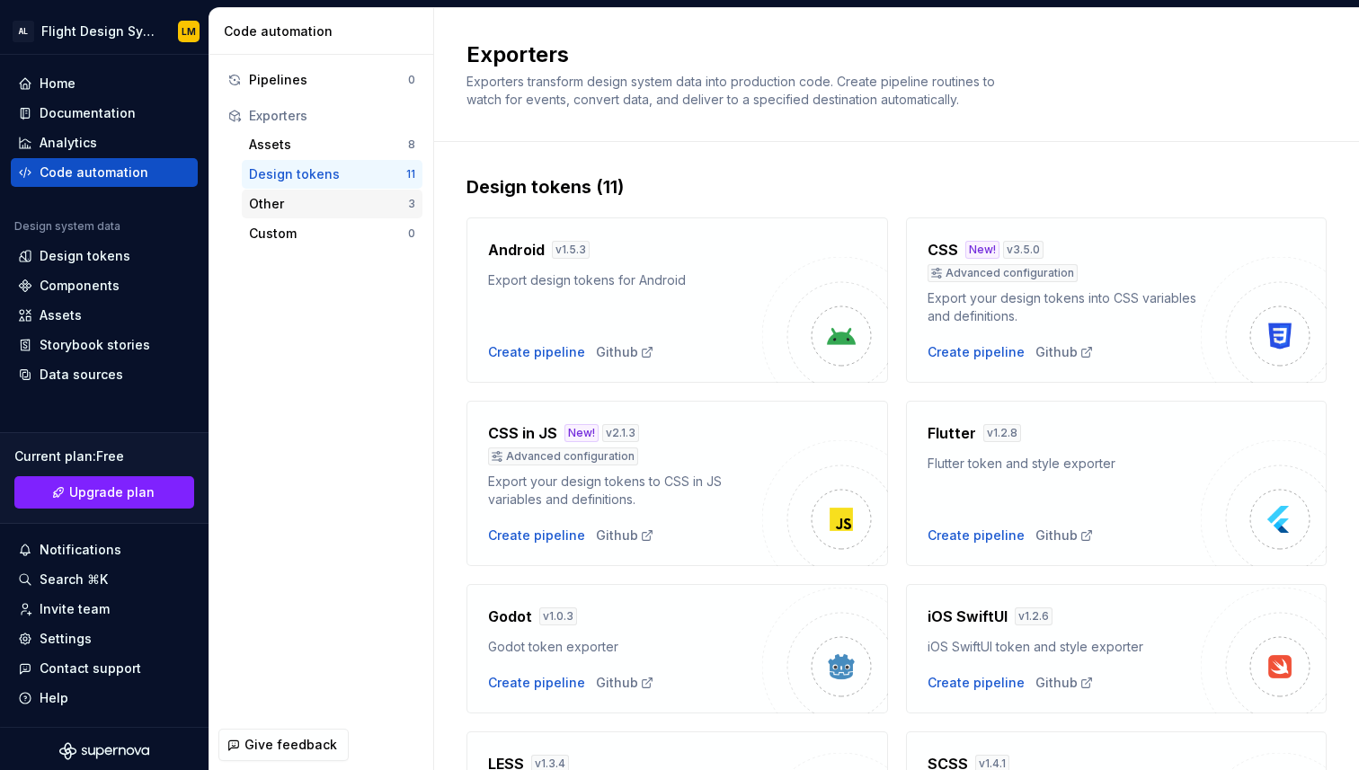
click at [263, 202] on div "Other" at bounding box center [328, 204] width 159 height 18
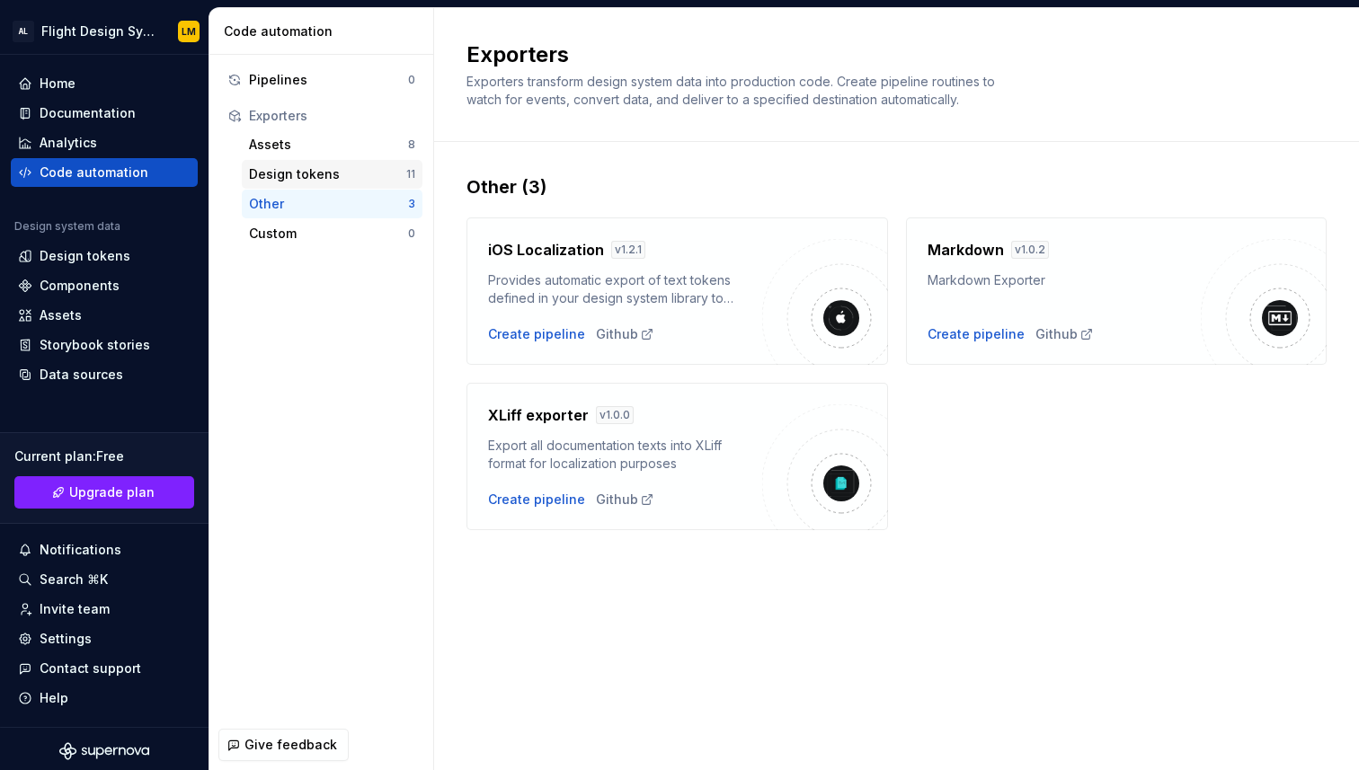
click at [375, 184] on div "Design tokens 11" at bounding box center [332, 174] width 181 height 29
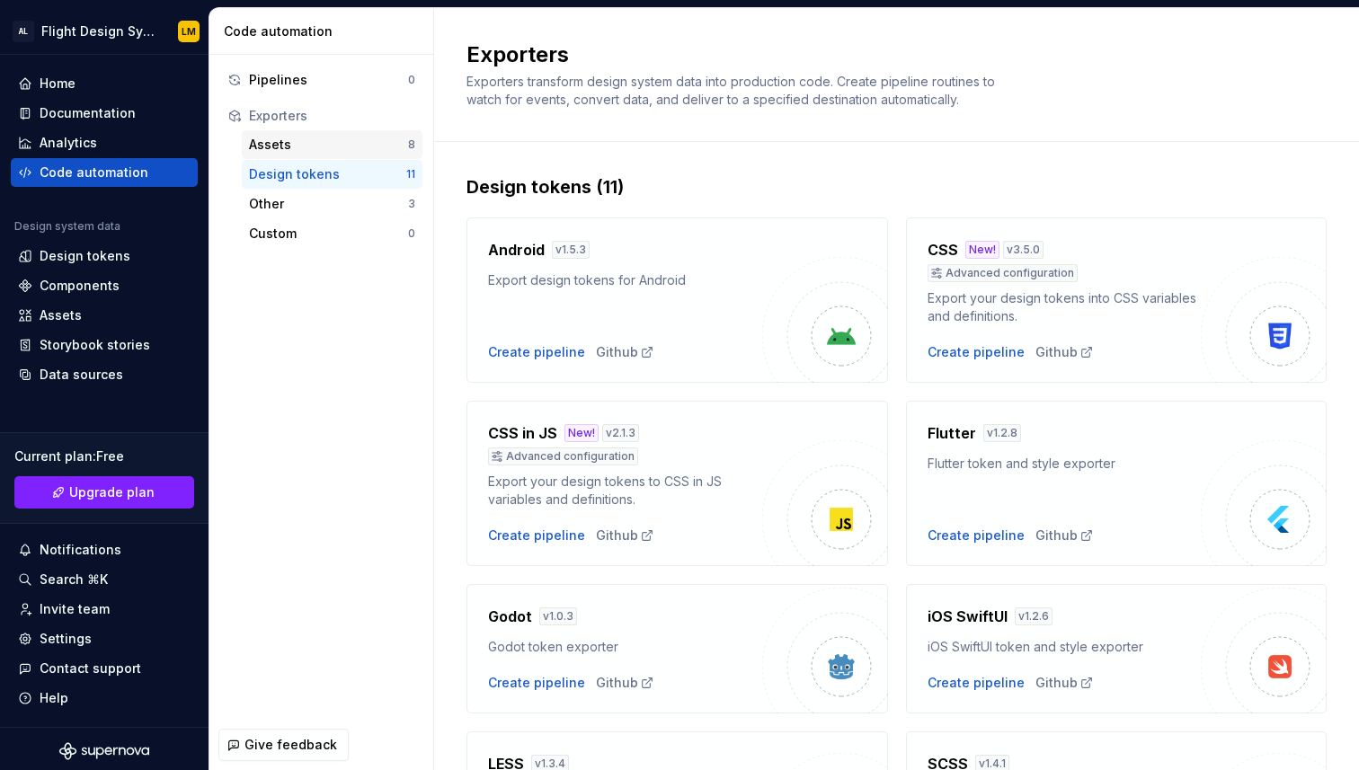
click at [342, 146] on div "Assets" at bounding box center [328, 145] width 159 height 18
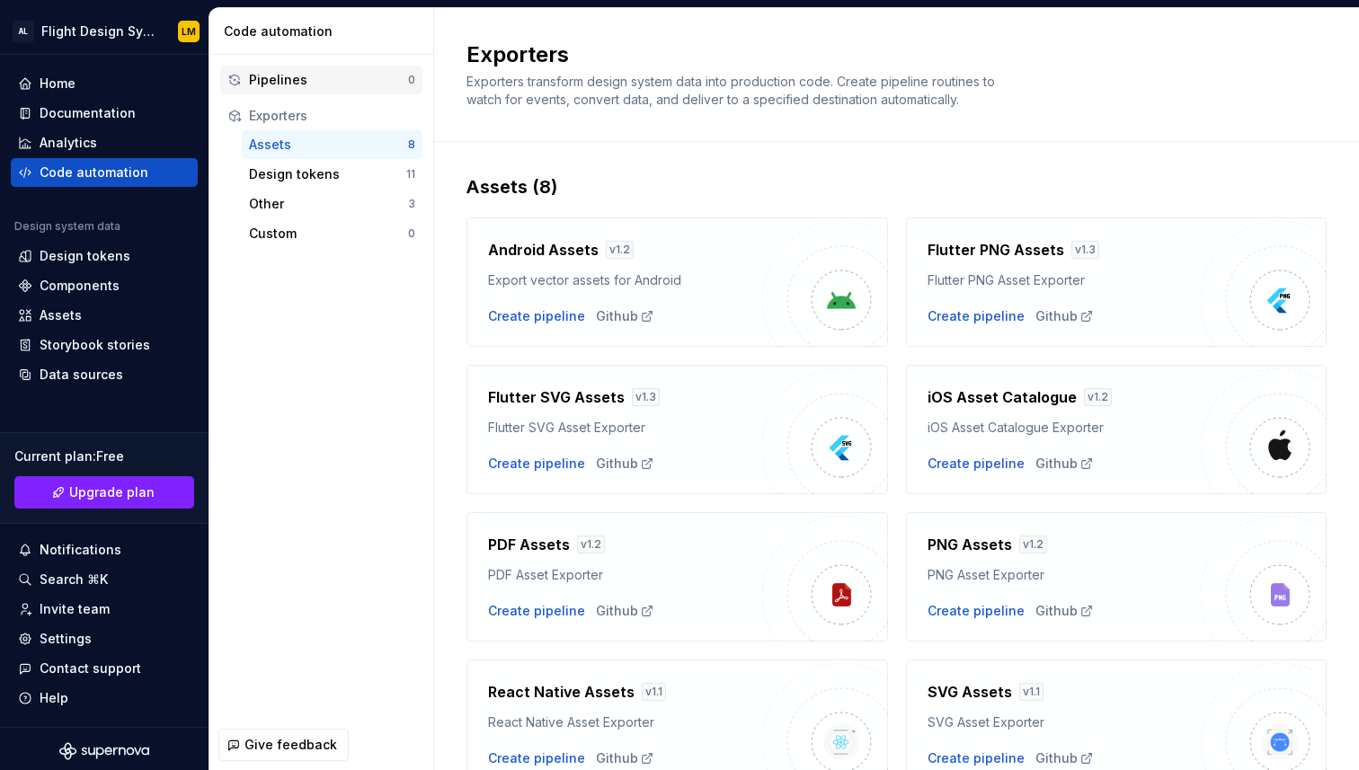
click at [350, 87] on div "Pipelines" at bounding box center [328, 80] width 159 height 18
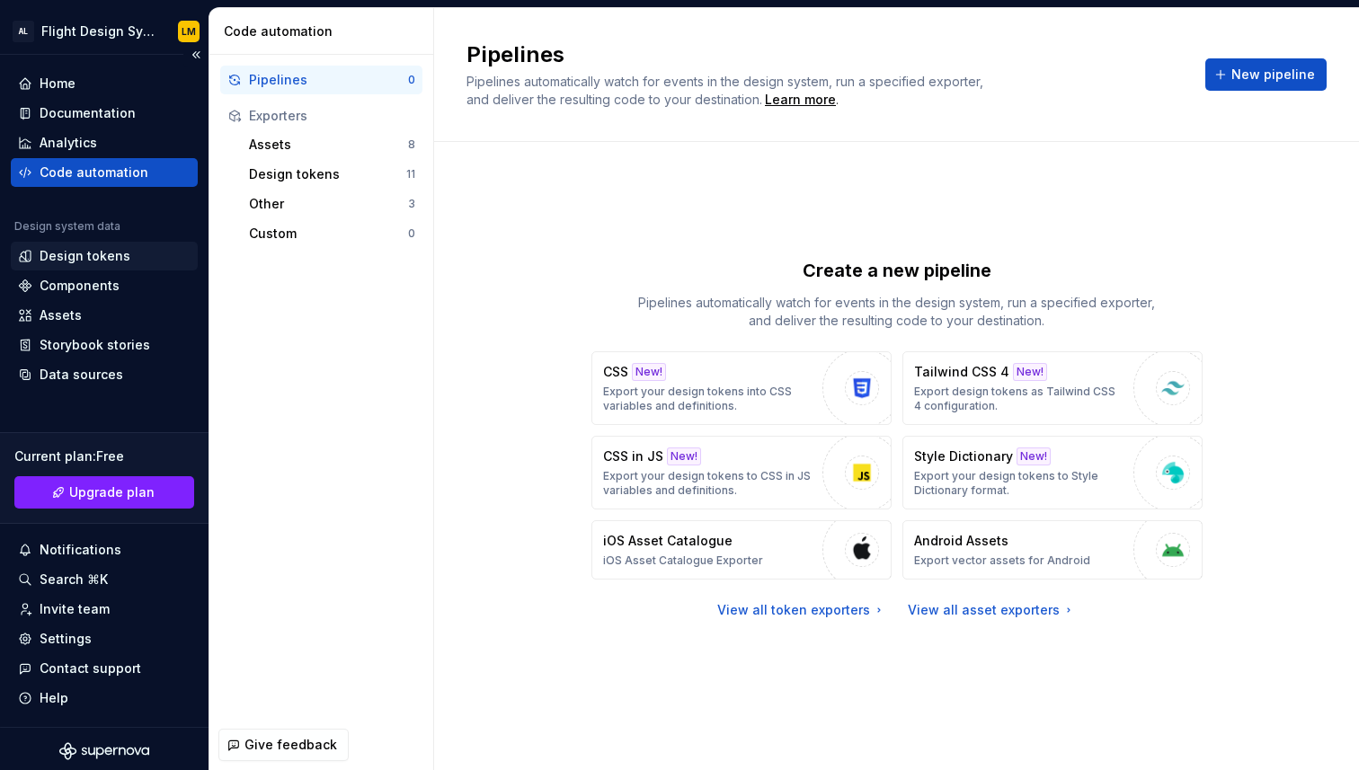
click at [98, 253] on div "Design tokens" at bounding box center [85, 256] width 91 height 18
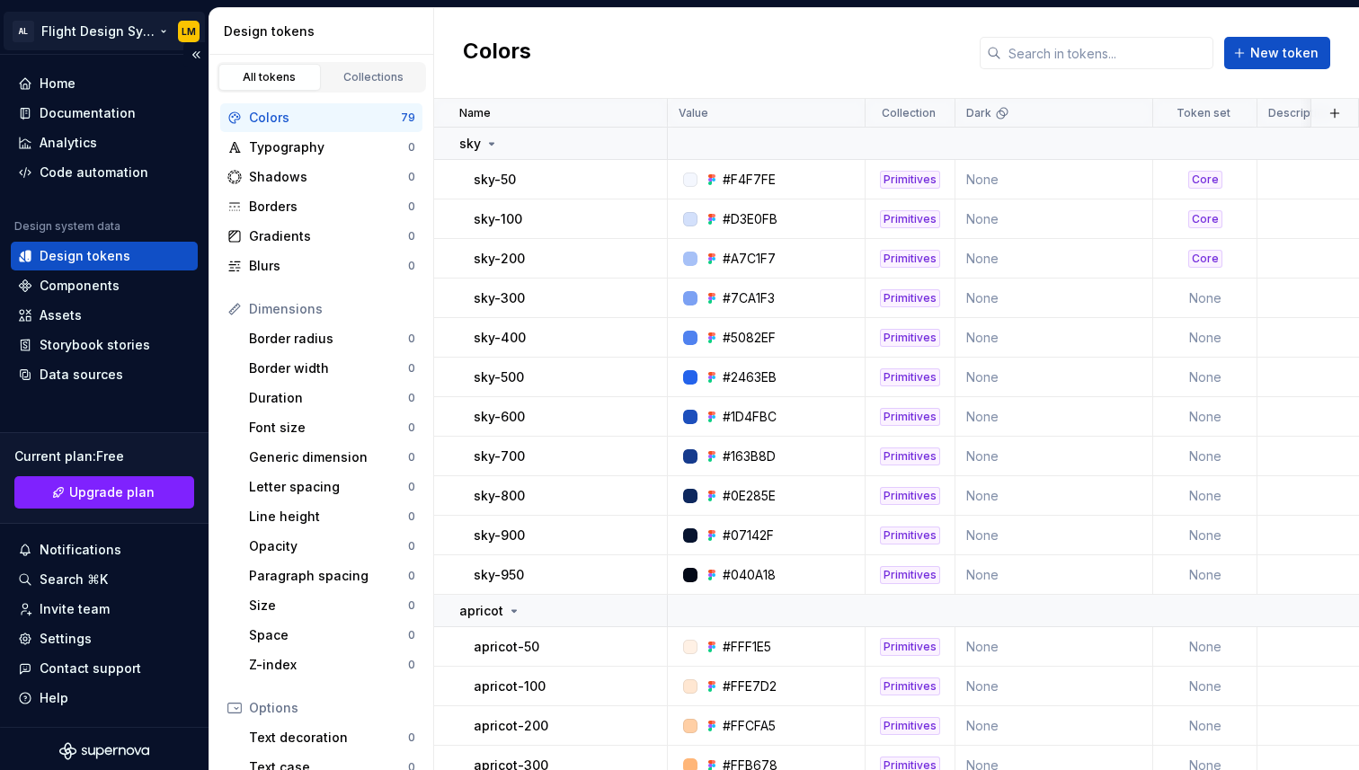
click at [155, 35] on html "AL Flight Design System LM Home Documentation Analytics Code automation Design …" at bounding box center [679, 385] width 1359 height 770
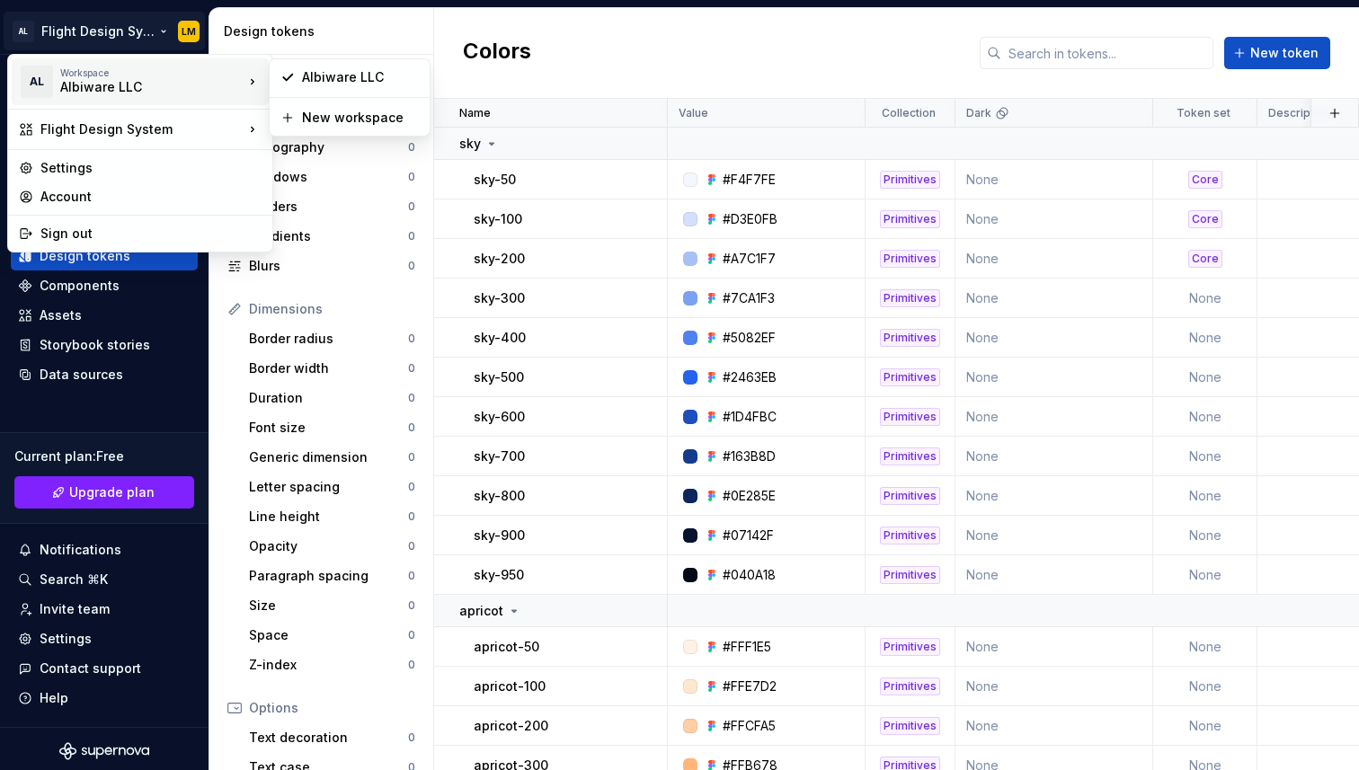
drag, startPoint x: 129, startPoint y: 120, endPoint x: 197, endPoint y: 82, distance: 78.5
click at [197, 82] on div "AL Workspace Albiware LLC Flight Design System Settings Account Sign out" at bounding box center [140, 153] width 266 height 199
click at [89, 619] on html "AL Flight Design System LM Home Documentation Analytics Code automation Design …" at bounding box center [679, 385] width 1359 height 770
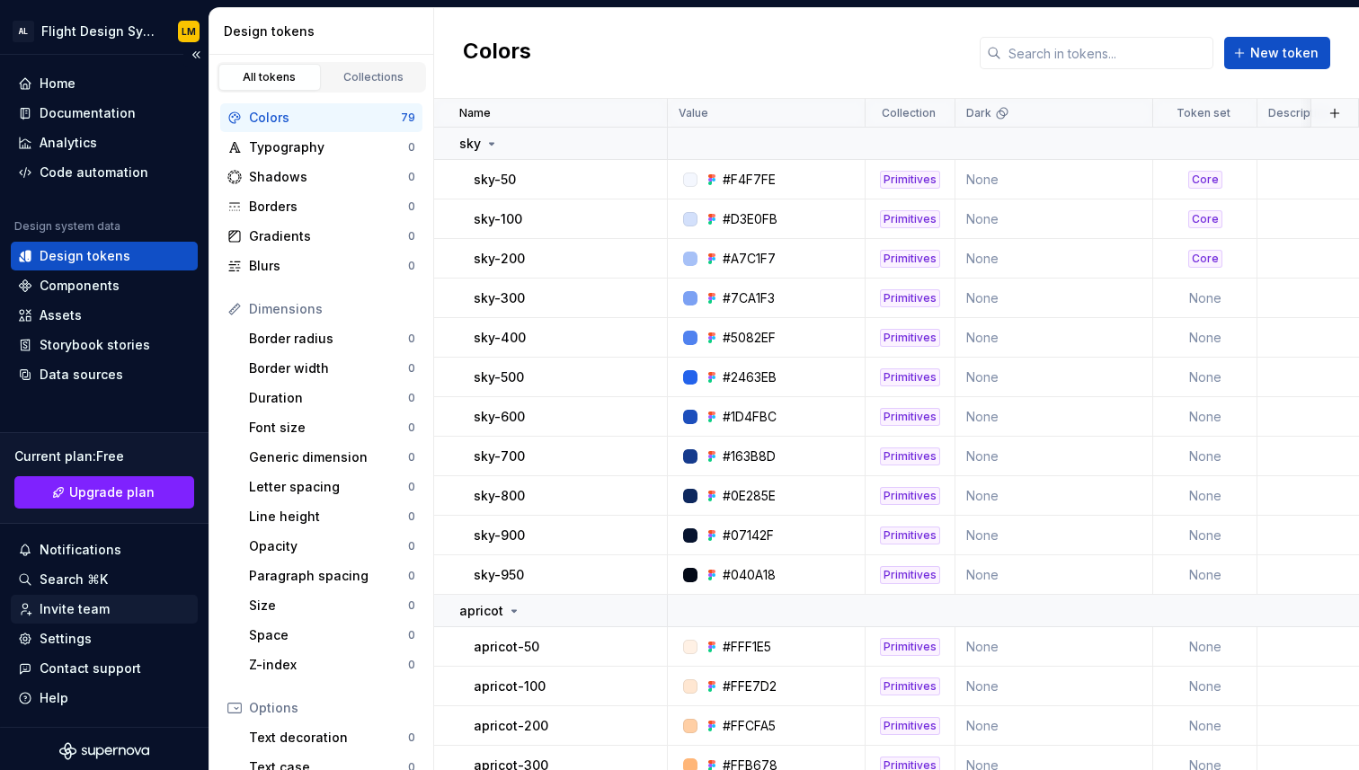
click at [87, 608] on div "Invite team" at bounding box center [75, 609] width 70 height 18
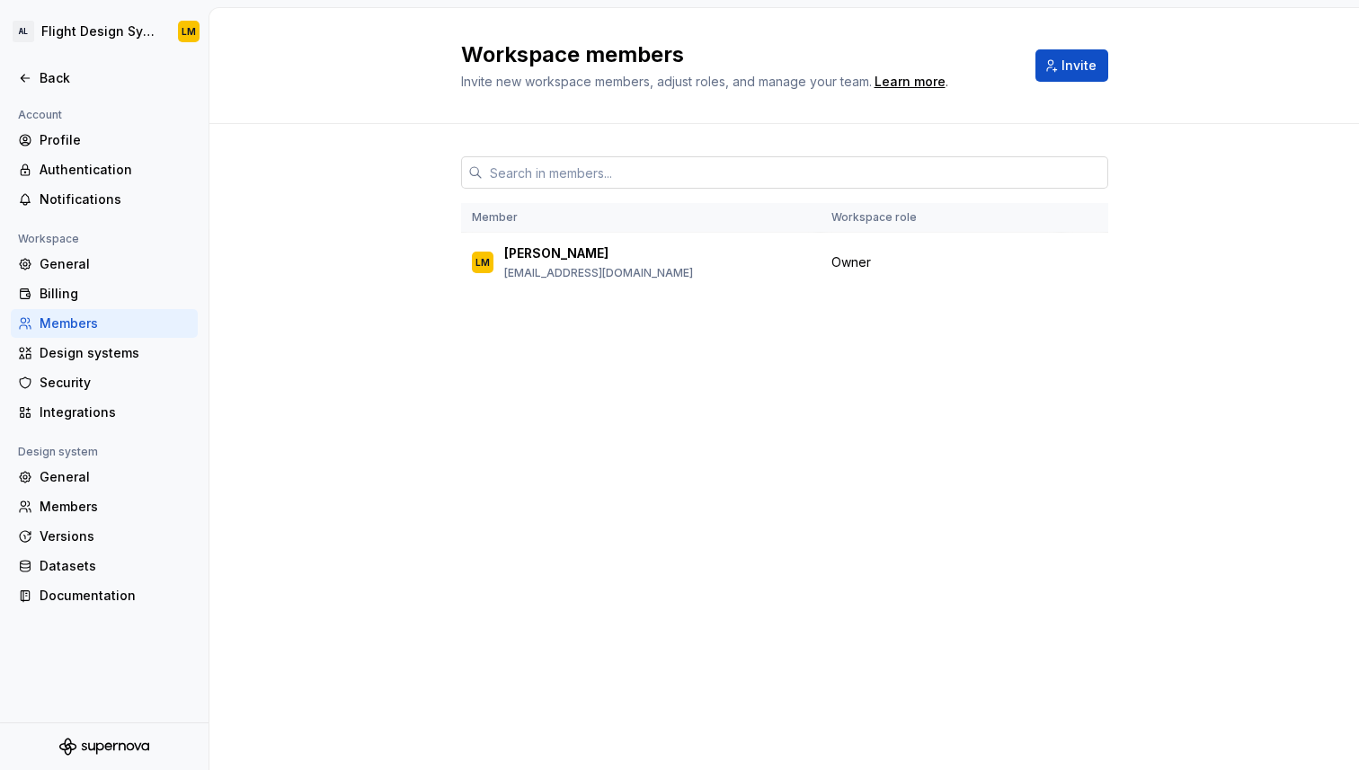
click at [627, 180] on input "text" at bounding box center [796, 172] width 626 height 32
click at [1076, 65] on span "Invite" at bounding box center [1078, 66] width 35 height 18
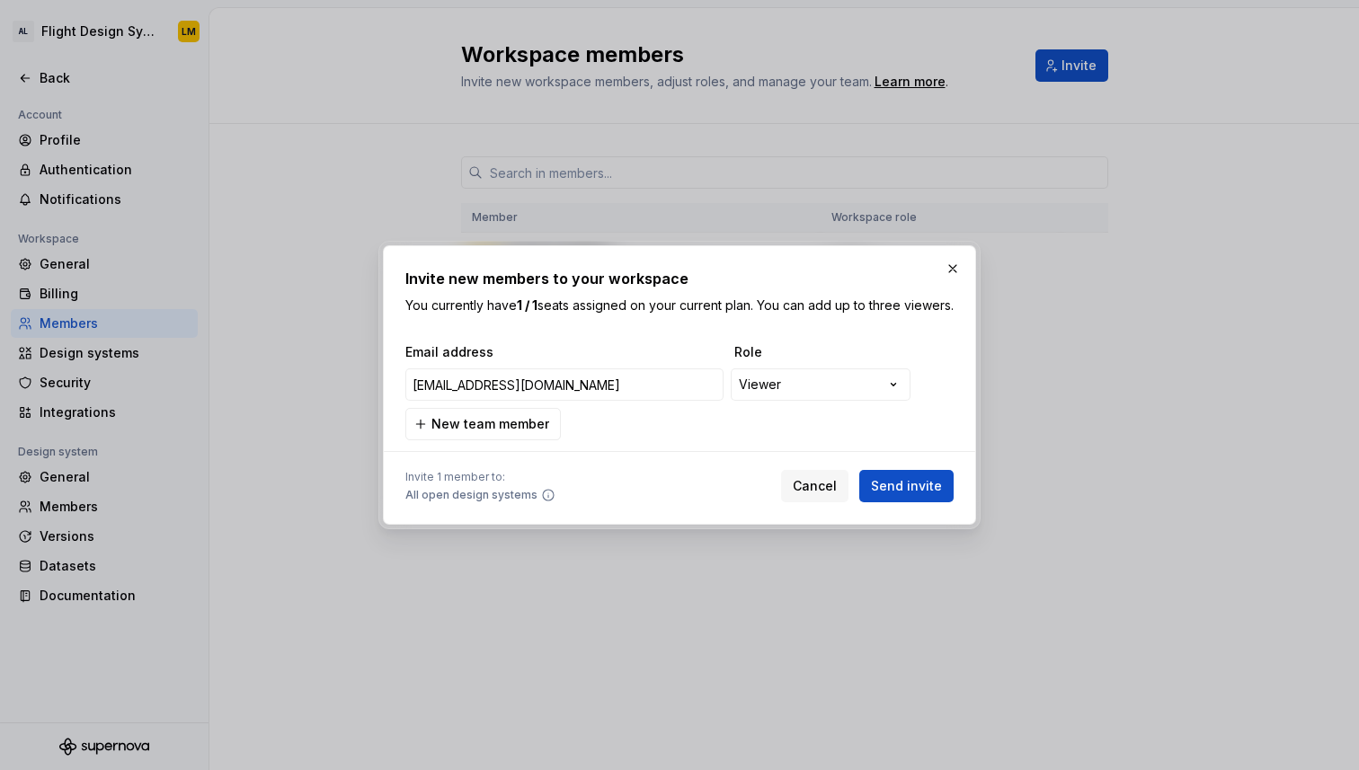
type input "[EMAIL_ADDRESS][DOMAIN_NAME]"
click at [866, 370] on div "**********" at bounding box center [679, 391] width 548 height 97
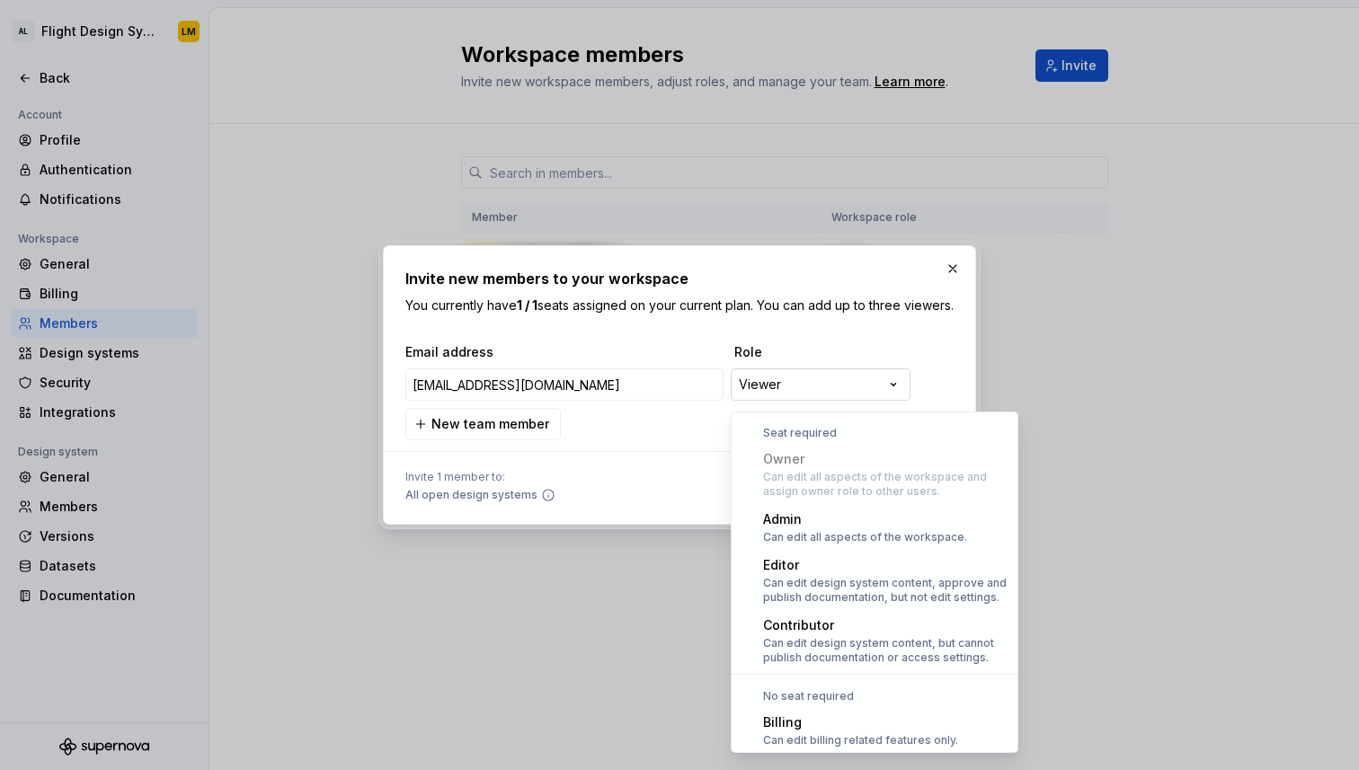
click at [844, 384] on div "**********" at bounding box center [679, 385] width 1359 height 770
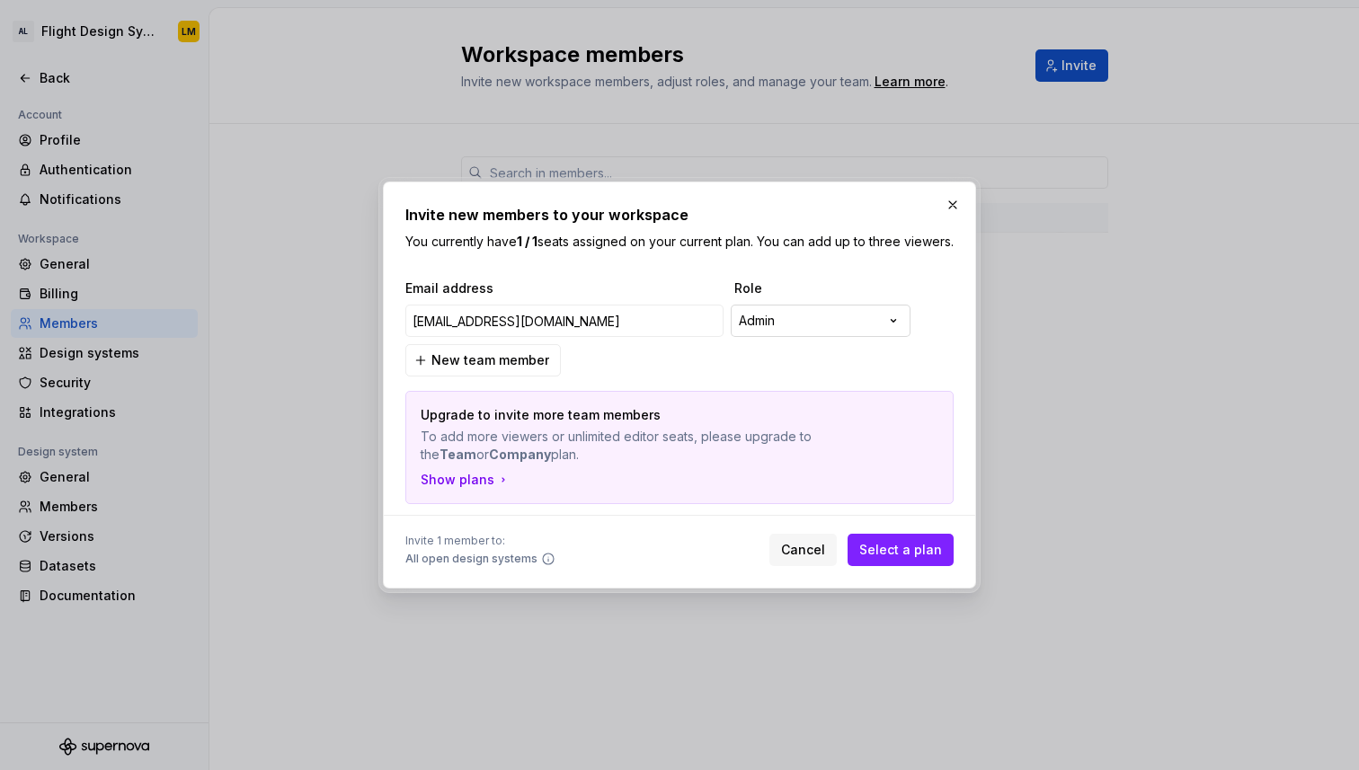
click at [809, 329] on div "**********" at bounding box center [679, 385] width 1359 height 770
click at [807, 331] on div "**********" at bounding box center [679, 385] width 1359 height 770
click at [830, 344] on div "**********" at bounding box center [679, 385] width 1359 height 770
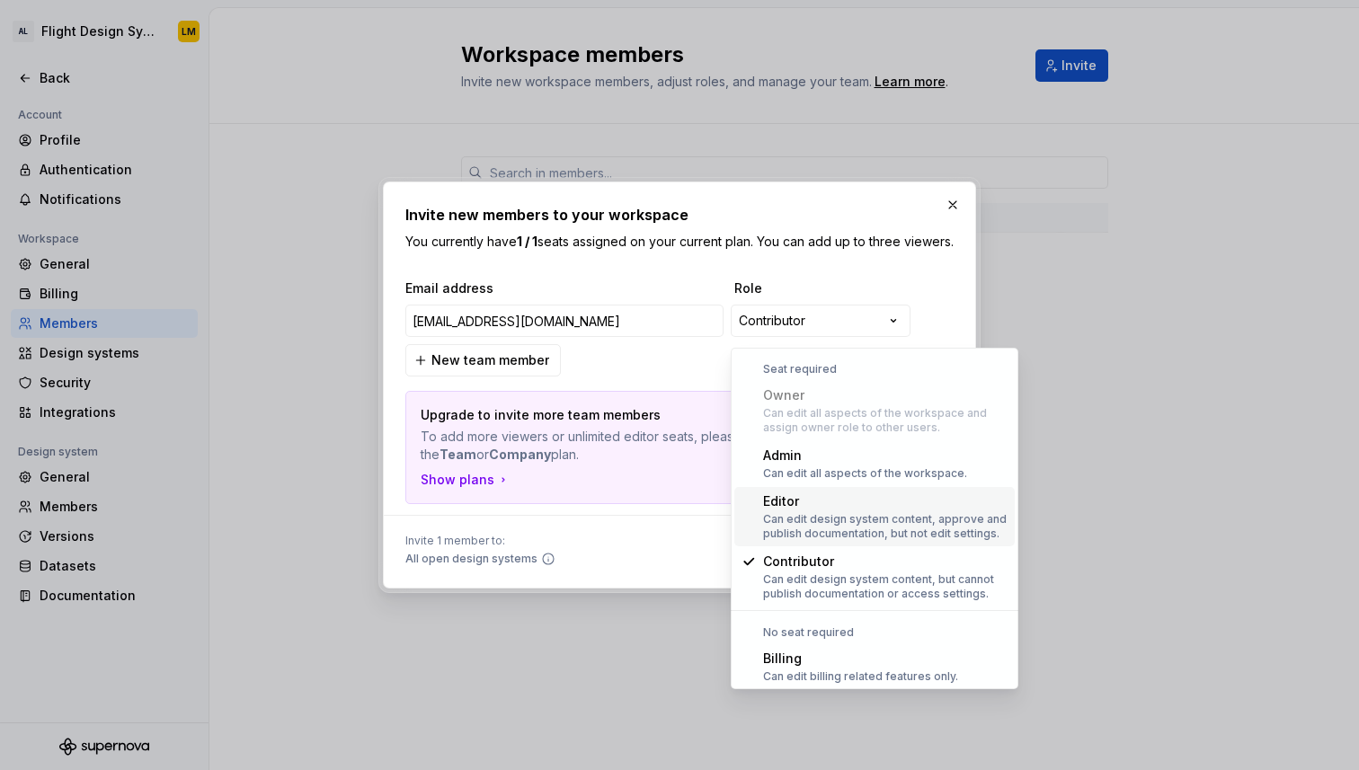
scroll to position [49, 0]
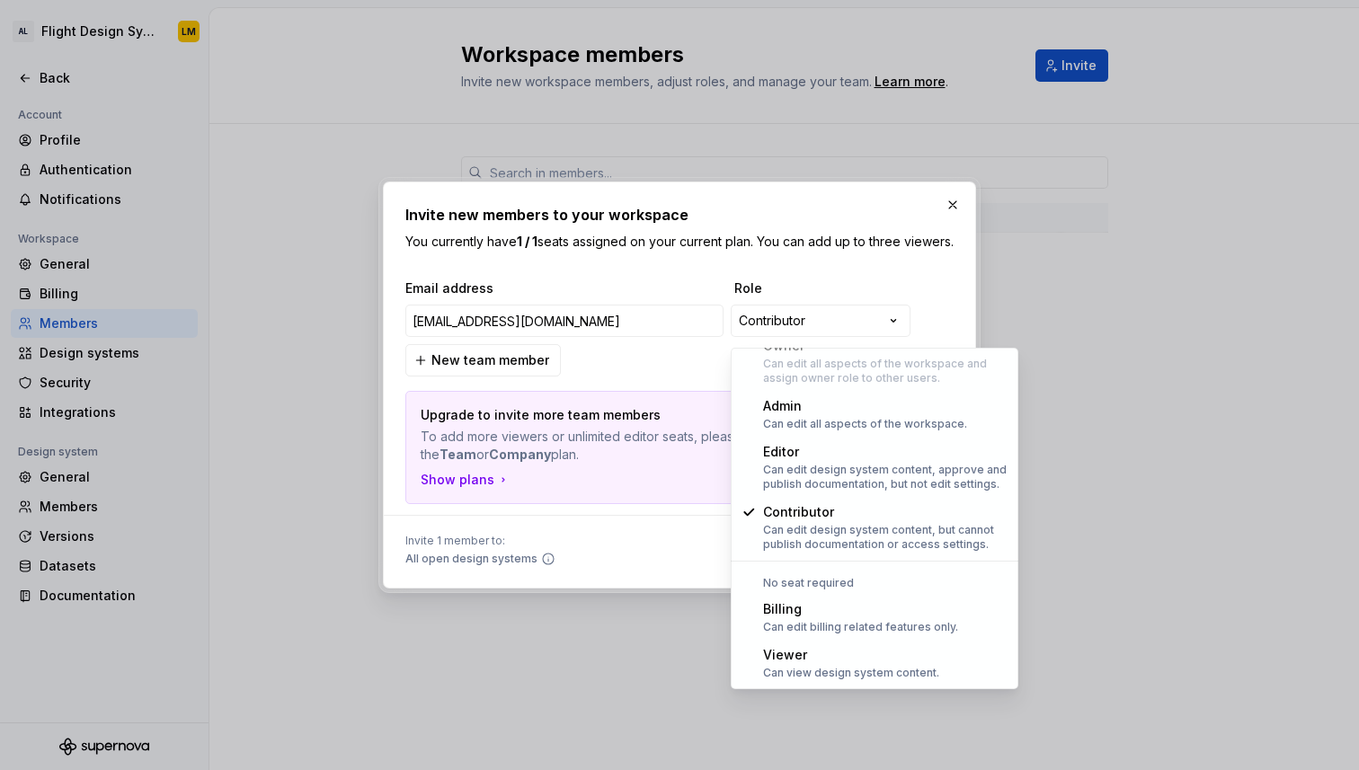
select select "******"
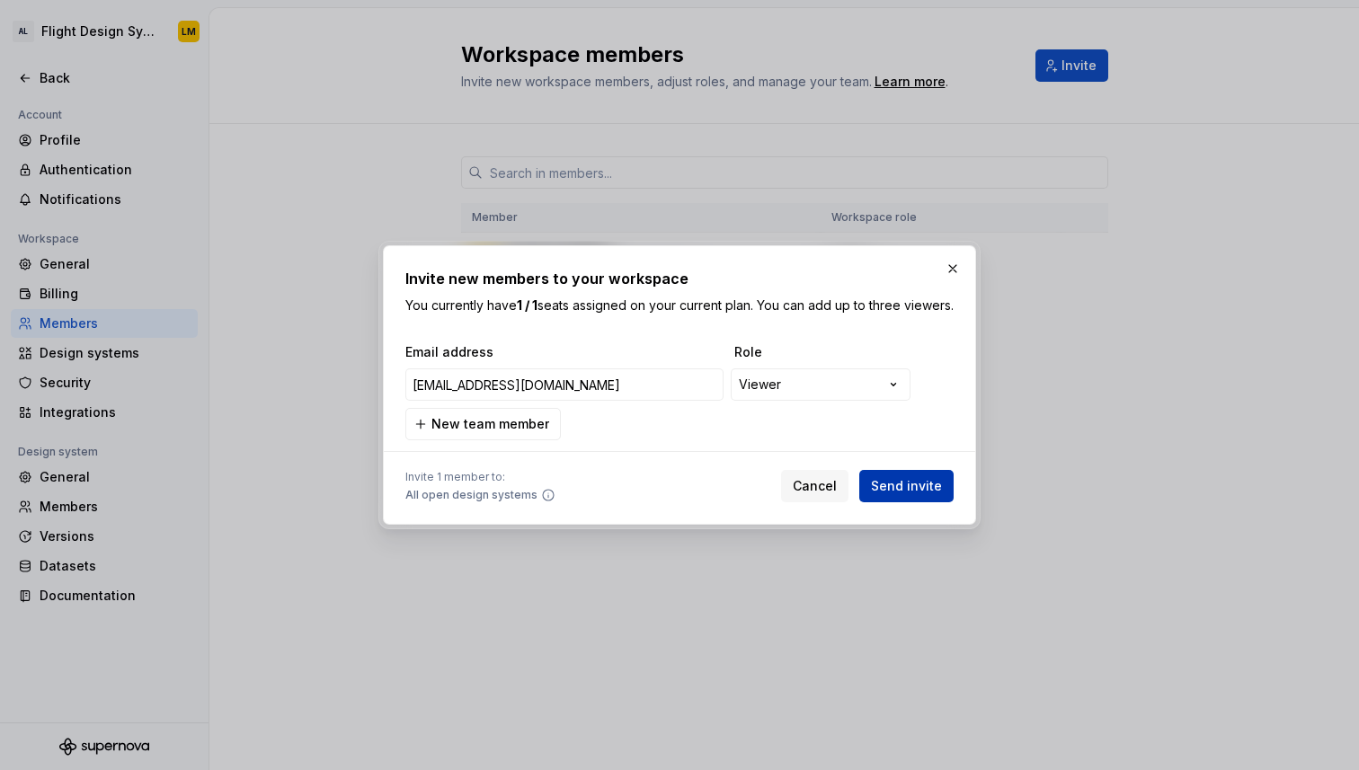
click at [892, 495] on span "Send invite" at bounding box center [906, 486] width 71 height 18
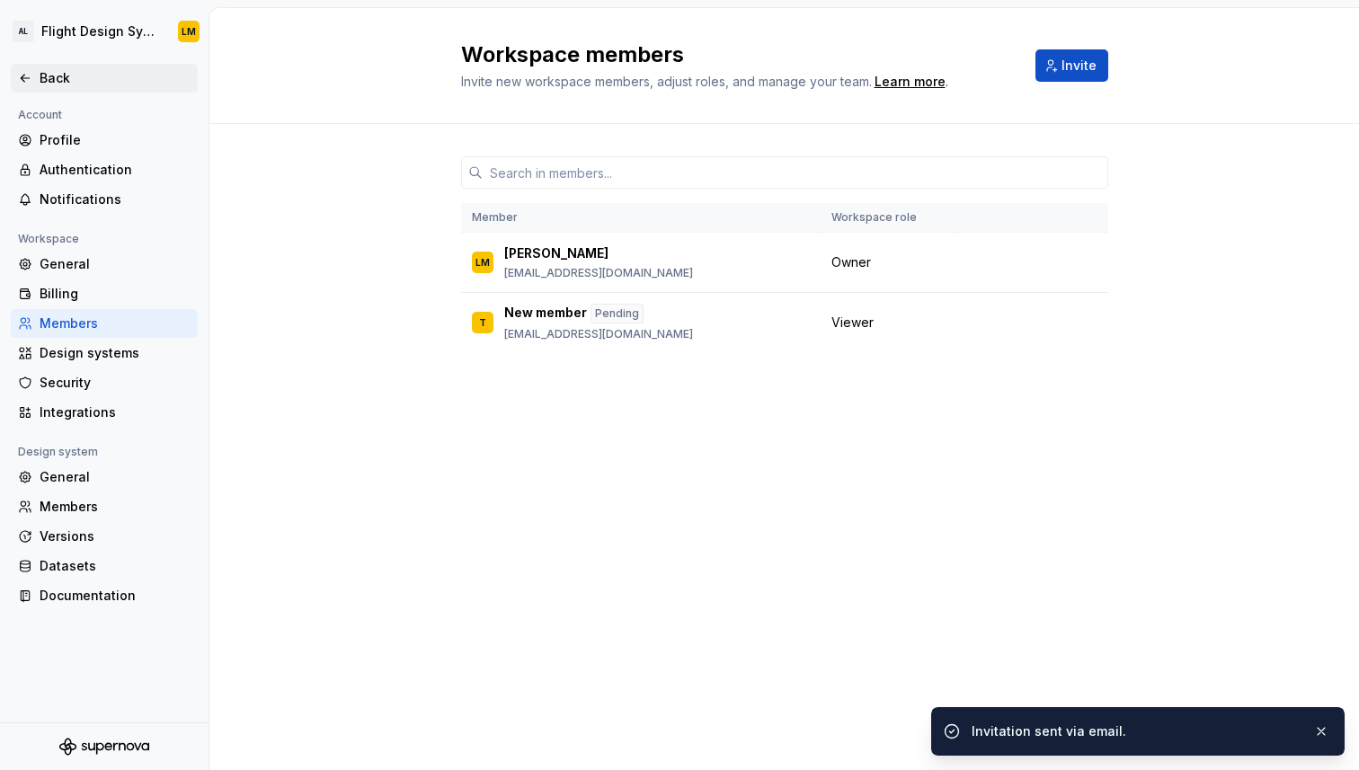
click at [26, 75] on icon at bounding box center [25, 78] width 14 height 14
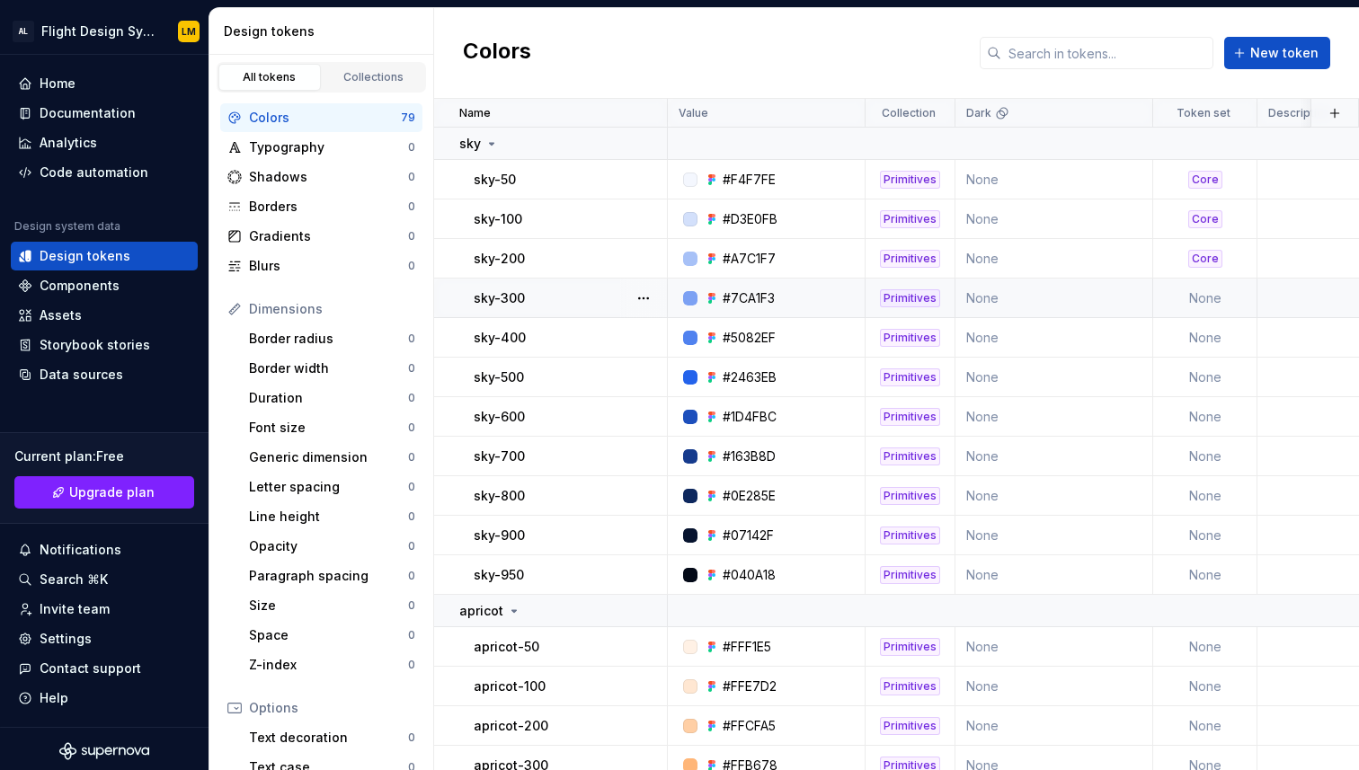
click at [1176, 303] on td "None" at bounding box center [1205, 299] width 104 height 40
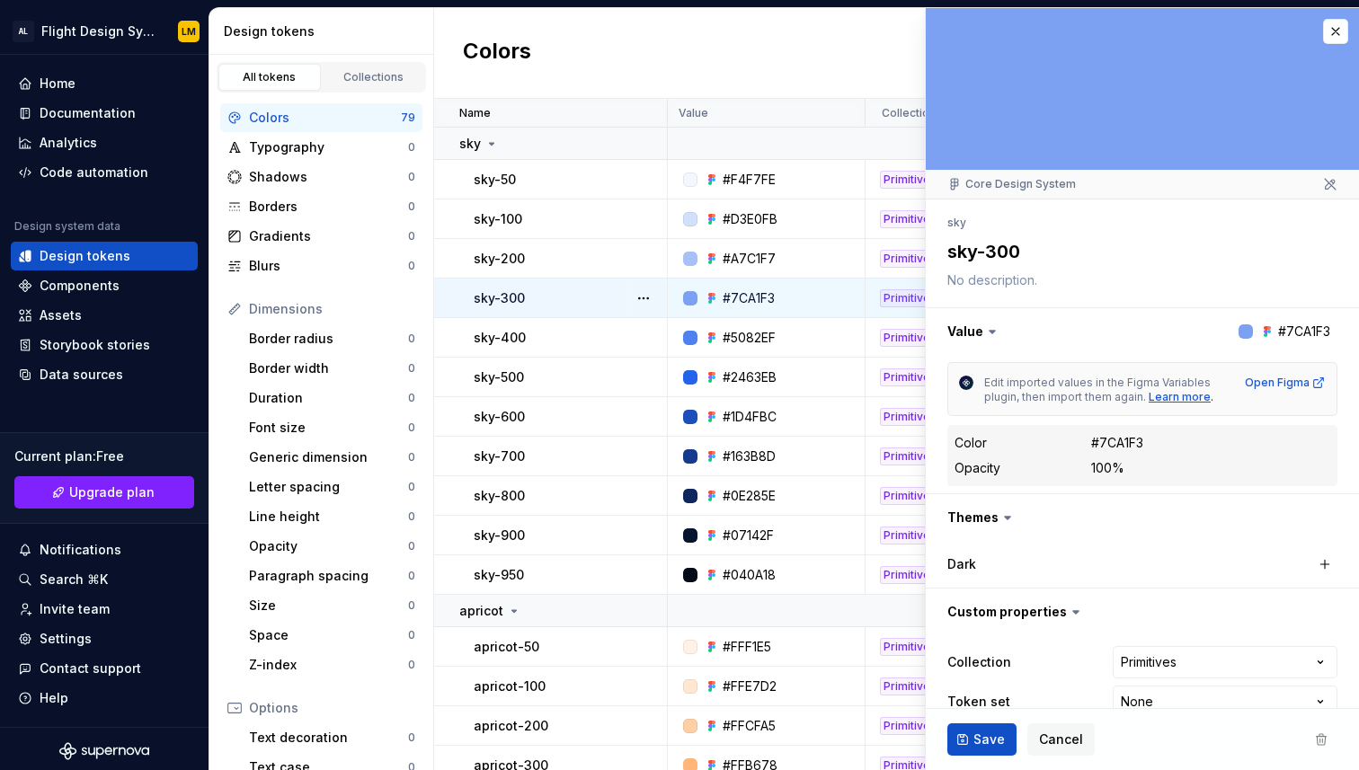
type textarea "*"
click at [1332, 19] on button "button" at bounding box center [1335, 31] width 25 height 25
